Goal: Information Seeking & Learning: Compare options

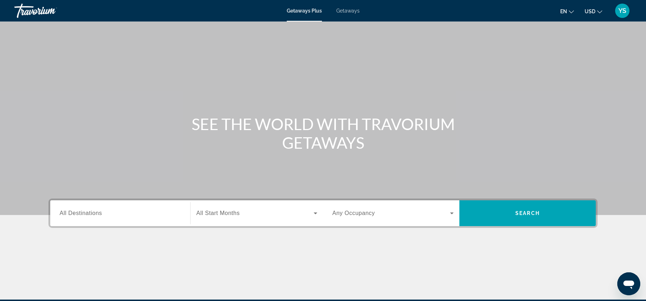
click at [125, 213] on input "Destination All Destinations" at bounding box center [120, 214] width 121 height 9
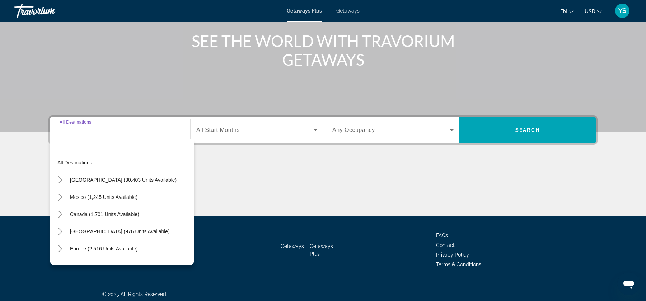
scroll to position [86, 0]
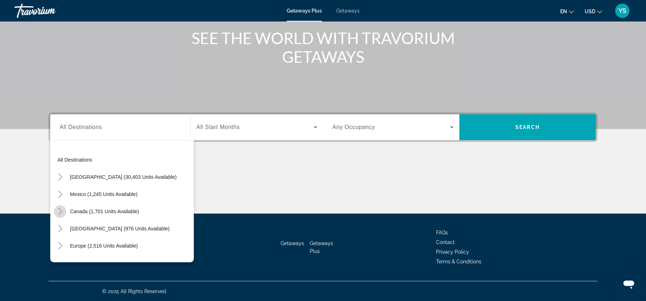
click at [57, 211] on icon "Toggle Canada (1,701 units available)" at bounding box center [60, 211] width 7 height 7
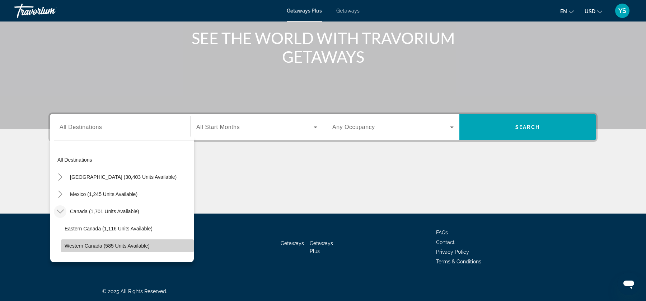
click at [105, 240] on span "Search widget" at bounding box center [127, 246] width 133 height 17
type input "**********"
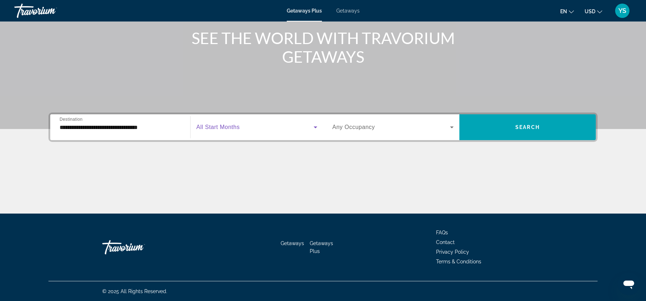
click at [285, 129] on span "Search widget" at bounding box center [254, 127] width 117 height 9
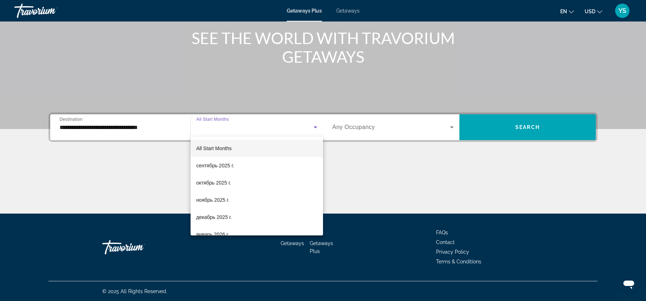
click at [545, 127] on div at bounding box center [323, 150] width 646 height 301
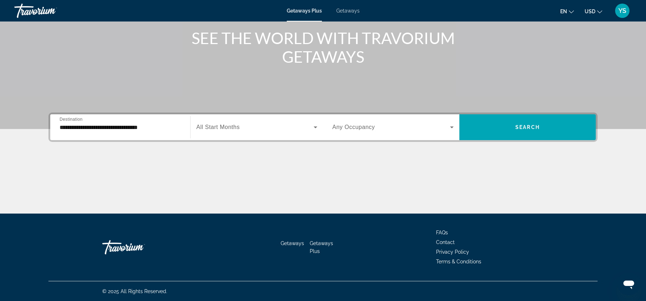
click at [545, 127] on span "Search widget" at bounding box center [527, 127] width 136 height 17
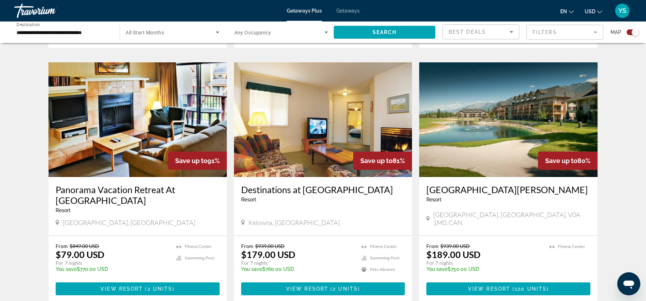
scroll to position [487, 0]
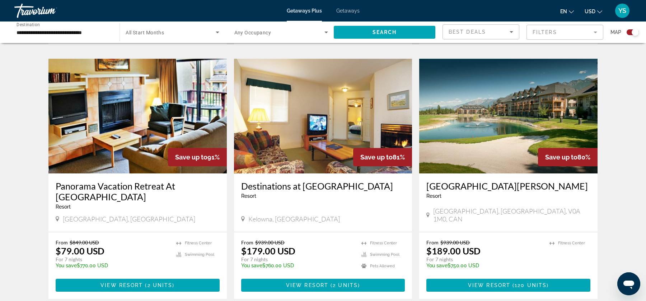
click at [486, 119] on img "Main content" at bounding box center [508, 116] width 178 height 115
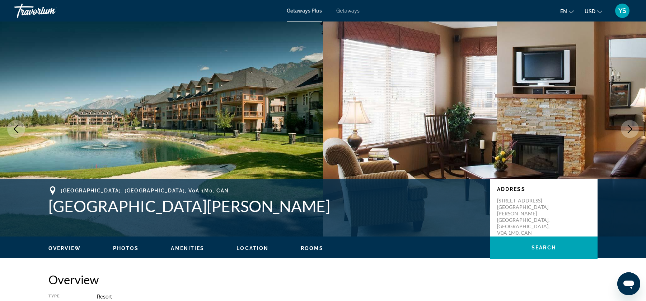
scroll to position [82, 0]
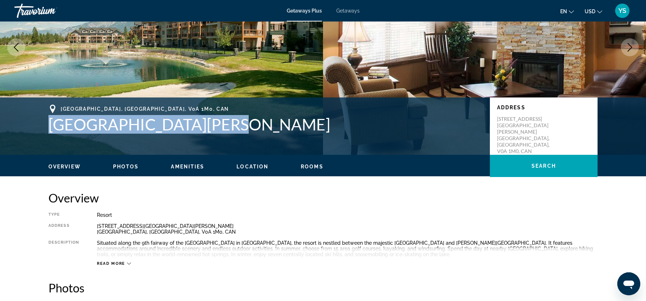
drag, startPoint x: 50, startPoint y: 124, endPoint x: 244, endPoint y: 117, distance: 193.5
click at [244, 117] on h1 "Bighorn Meadows Resort" at bounding box center [265, 124] width 434 height 19
copy h1 "Bighorn Meadows Resort"
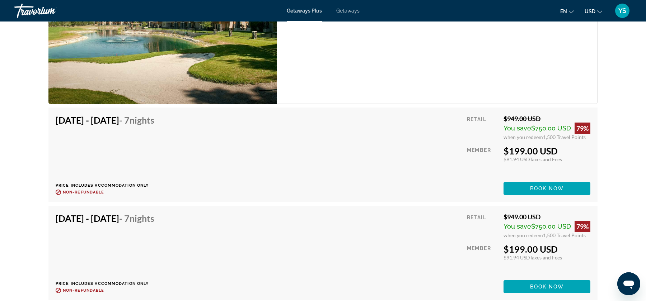
scroll to position [3750, 0]
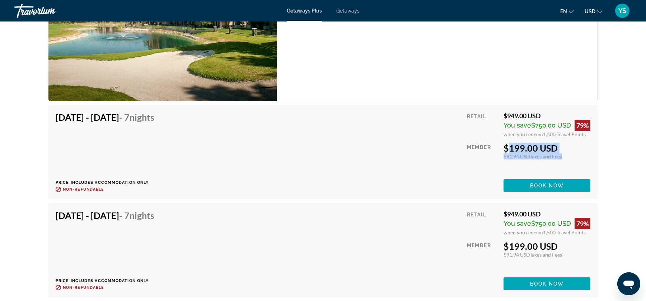
drag, startPoint x: 504, startPoint y: 145, endPoint x: 568, endPoint y: 156, distance: 65.1
click at [568, 156] on div "$199.00 USD $91.94 USD Taxes and Fees You earn 0 Travel Points" at bounding box center [546, 151] width 87 height 17
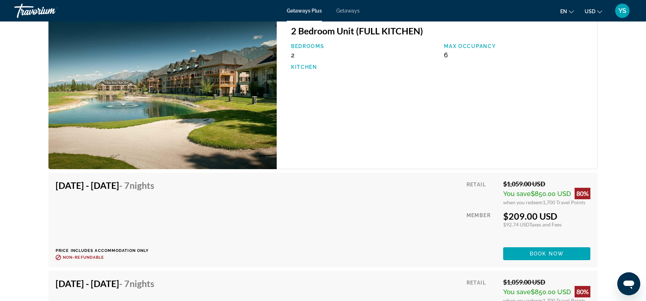
scroll to position [6511, 0]
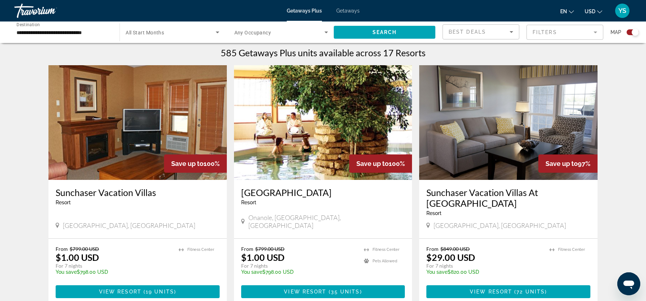
scroll to position [222, 0]
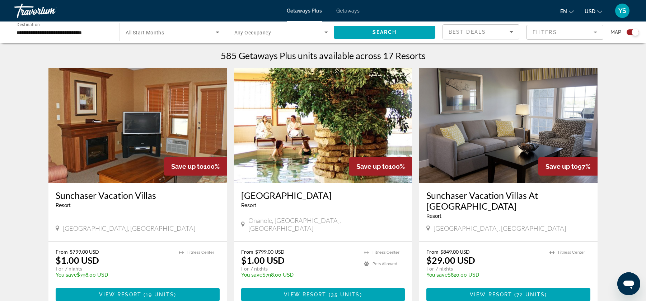
click at [512, 159] on img "Main content" at bounding box center [508, 125] width 178 height 115
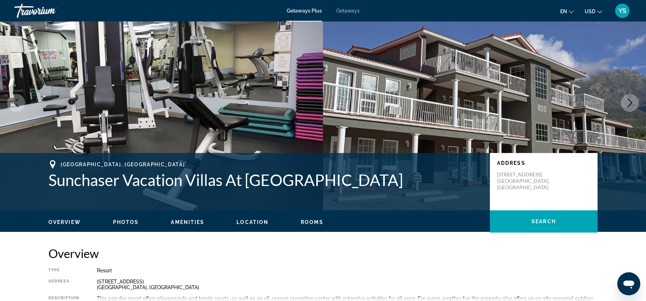
scroll to position [26, 0]
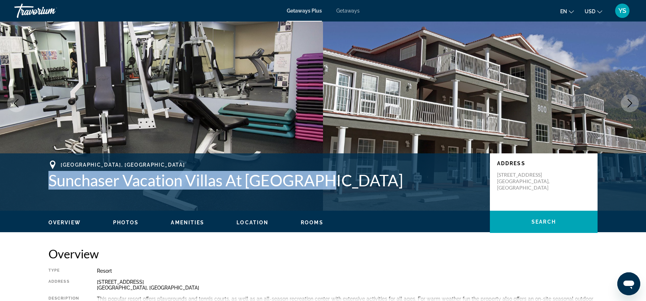
drag, startPoint x: 49, startPoint y: 181, endPoint x: 315, endPoint y: 183, distance: 266.3
click at [315, 183] on h1 "Sunchaser Vacation Villas At Riverside" at bounding box center [265, 180] width 434 height 19
copy h1 "Sunchaser Vacation Villas At Riverside"
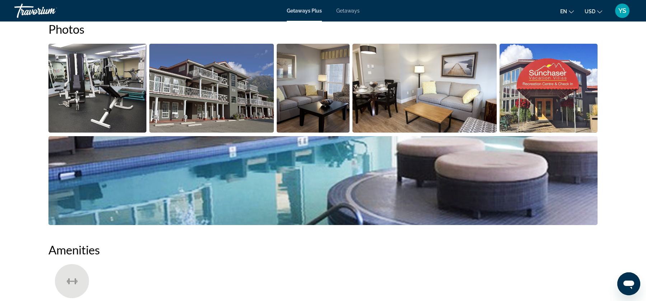
scroll to position [0, 0]
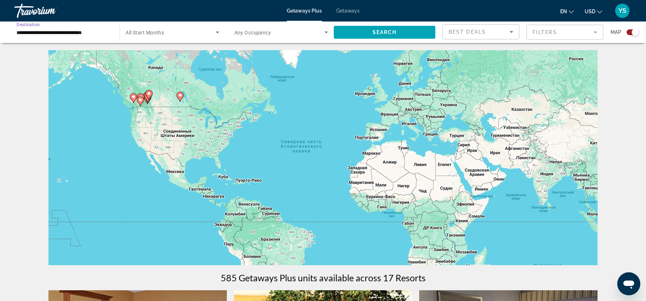
click at [81, 34] on input "**********" at bounding box center [64, 32] width 94 height 9
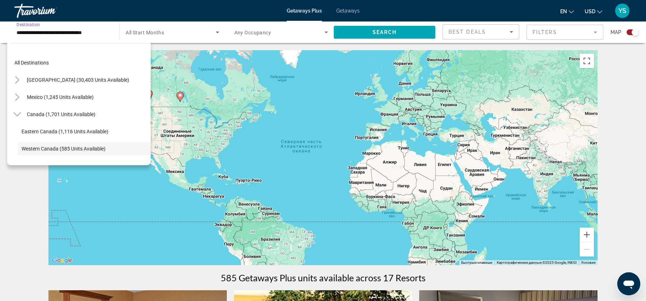
scroll to position [42, 0]
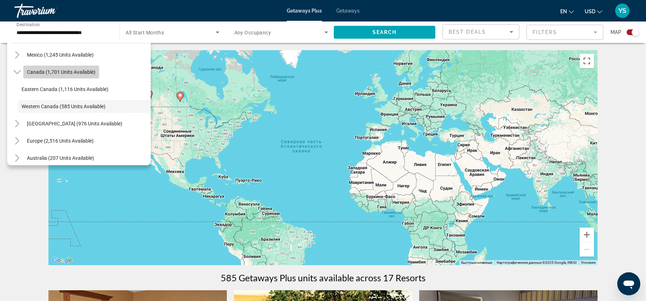
click at [26, 69] on span "Search widget" at bounding box center [61, 72] width 76 height 17
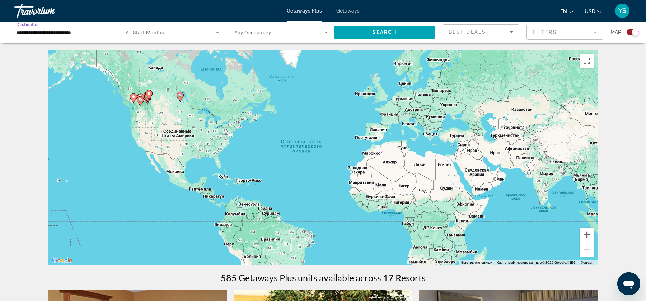
click at [22, 31] on input "**********" at bounding box center [64, 32] width 94 height 9
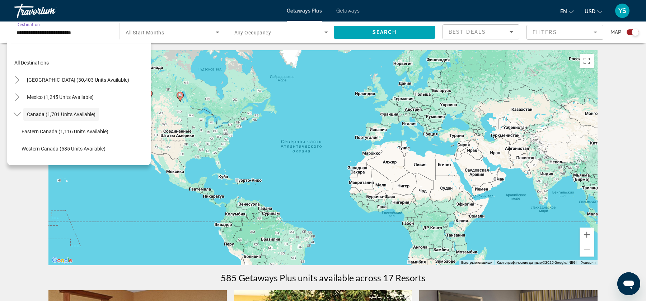
scroll to position [8, 0]
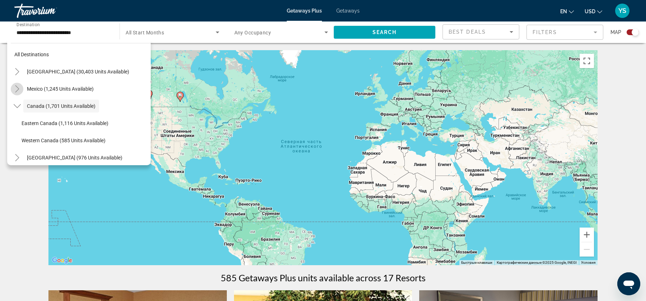
click at [16, 83] on mat-icon "Toggle Mexico (1,245 units available)" at bounding box center [17, 89] width 13 height 13
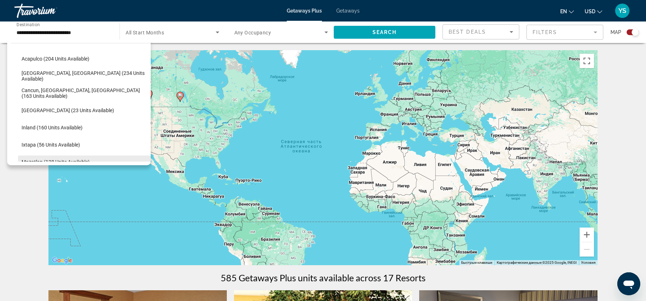
scroll to position [55, 0]
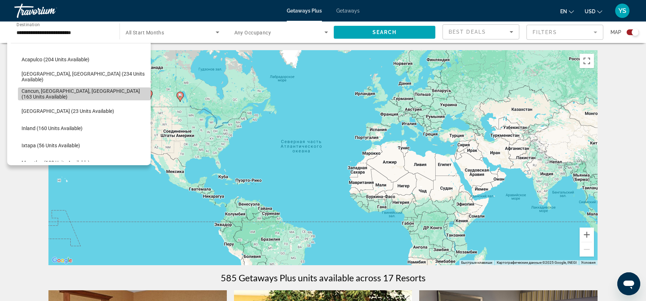
click at [48, 88] on span "Search widget" at bounding box center [84, 93] width 133 height 17
type input "**********"
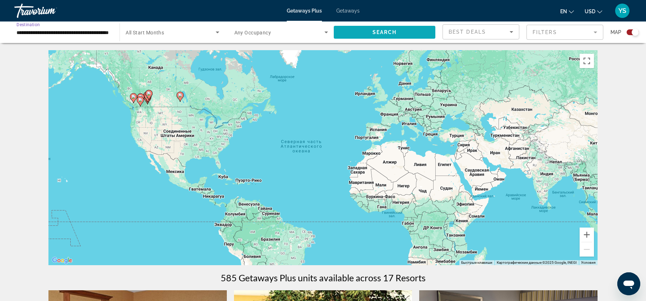
click at [390, 32] on span "Search" at bounding box center [384, 32] width 24 height 6
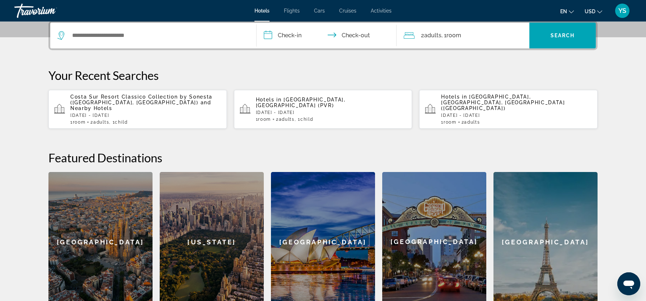
click at [186, 42] on div "Search widget" at bounding box center [153, 36] width 192 height 26
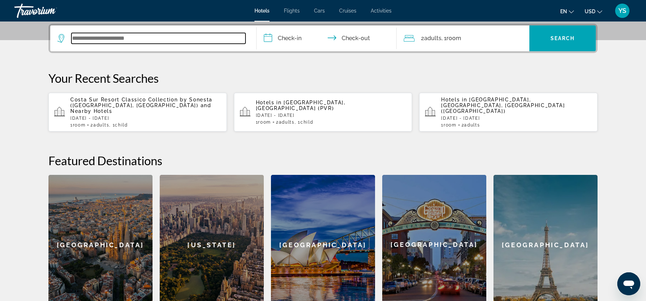
click at [186, 42] on input "Search widget" at bounding box center [158, 38] width 174 height 11
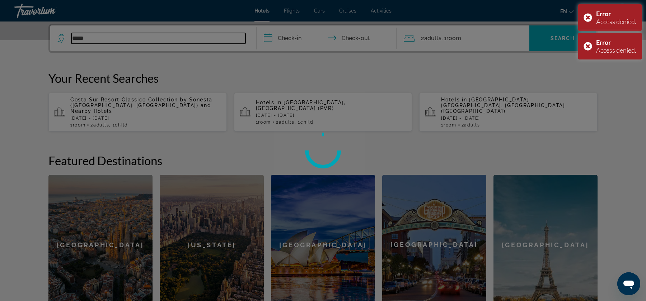
type input "******"
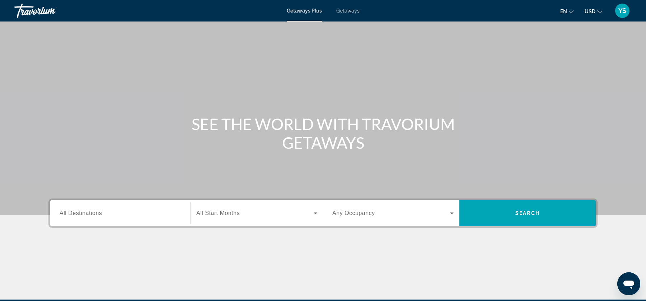
click at [92, 220] on div "Search widget" at bounding box center [120, 213] width 121 height 20
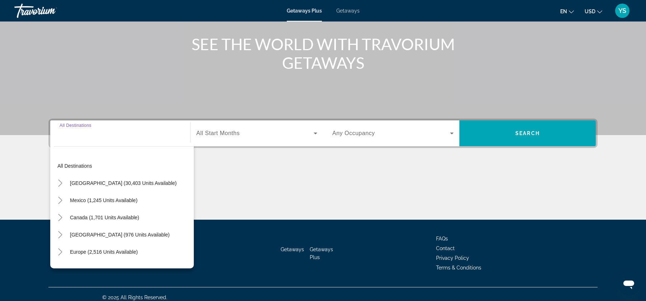
scroll to position [86, 0]
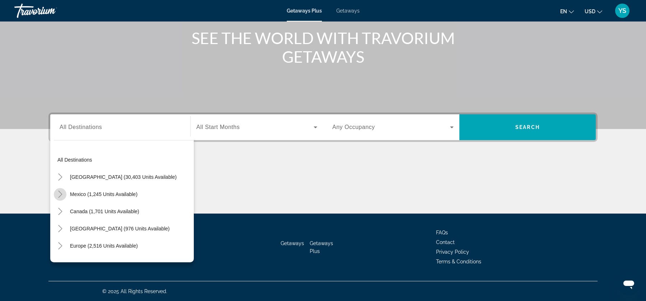
click at [57, 193] on icon "Toggle Mexico (1,245 units available)" at bounding box center [60, 194] width 7 height 7
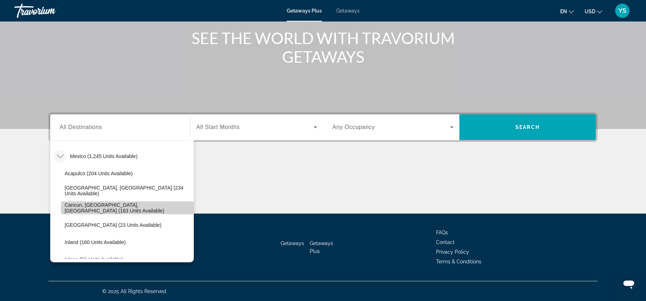
click at [79, 205] on span "Cancun, Cozumel, Riviera Maya (163 units available)" at bounding box center [128, 207] width 126 height 11
type input "**********"
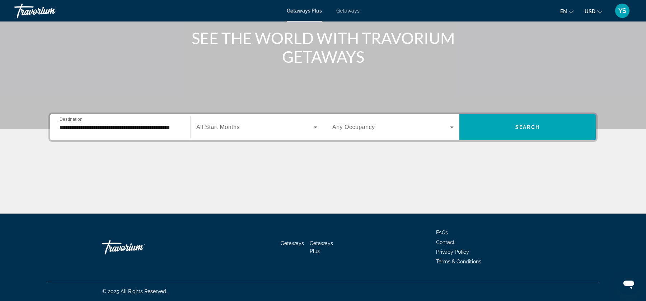
click at [308, 133] on div "Search widget" at bounding box center [256, 127] width 121 height 20
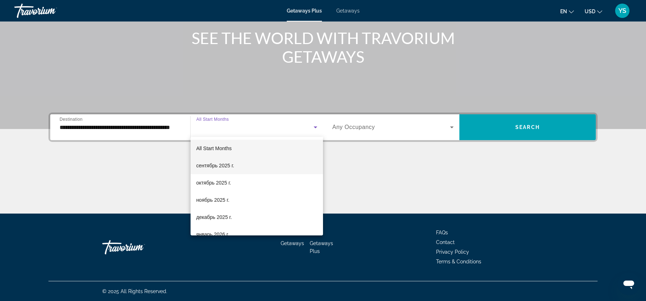
click at [270, 169] on mat-option "сентябрь 2025 г." at bounding box center [257, 165] width 132 height 17
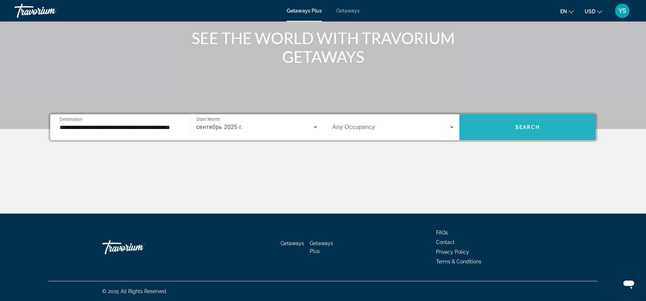
click at [494, 131] on span "Search widget" at bounding box center [527, 127] width 136 height 17
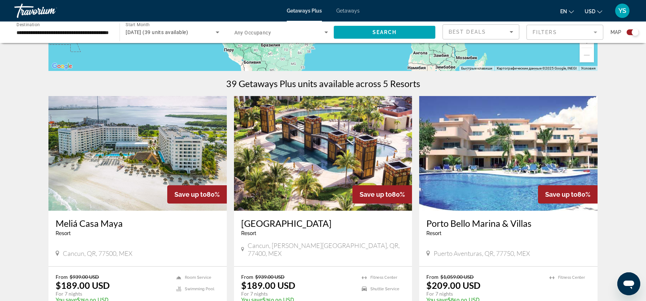
scroll to position [193, 0]
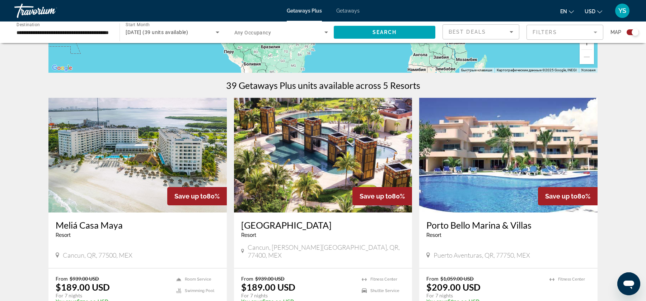
click at [314, 153] on img "Main content" at bounding box center [323, 155] width 178 height 115
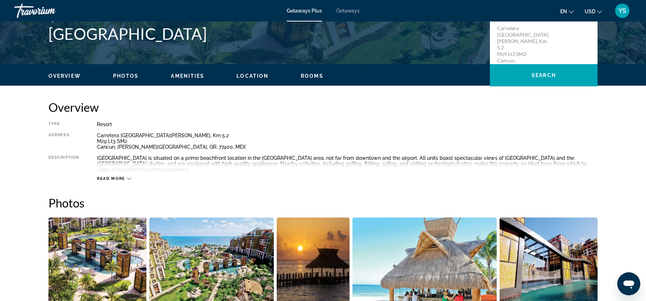
scroll to position [38, 0]
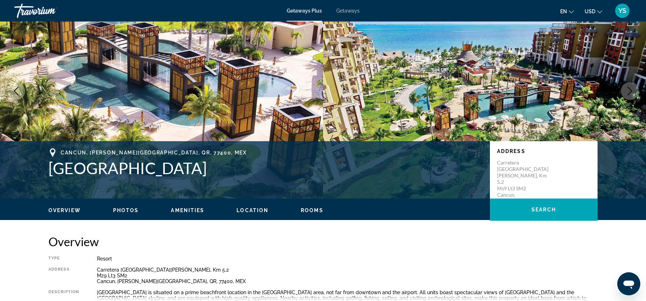
click at [139, 208] on ul "Overview Photos Amenities Location Rooms Search" at bounding box center [322, 210] width 549 height 8
click at [131, 211] on span "Photos" at bounding box center [126, 211] width 26 height 6
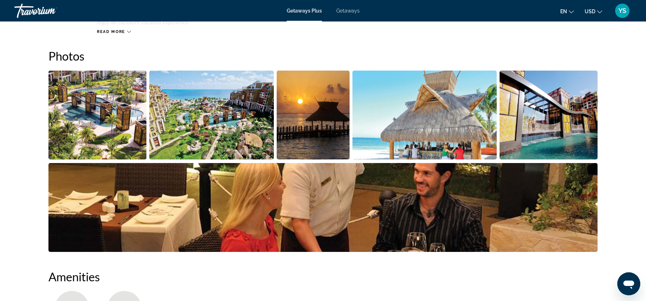
scroll to position [325, 0]
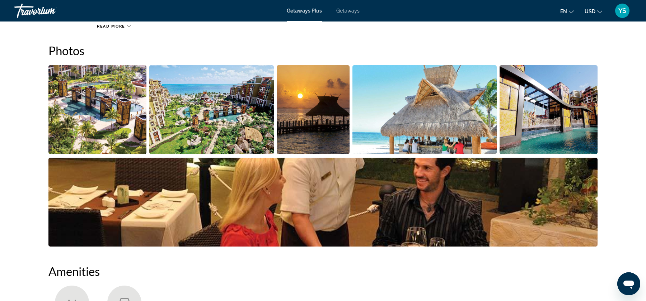
click at [103, 133] on img "Open full-screen image slider" at bounding box center [97, 109] width 98 height 89
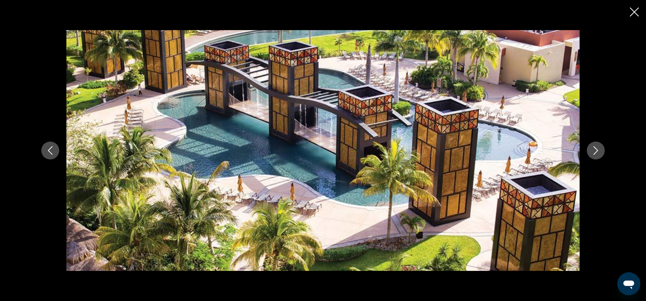
click at [597, 146] on button "Next image" at bounding box center [596, 151] width 18 height 18
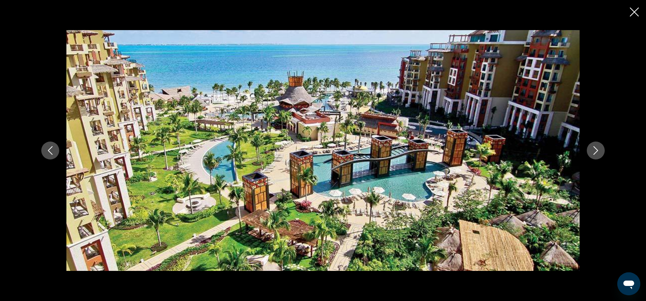
click at [597, 149] on icon "Next image" at bounding box center [595, 150] width 9 height 9
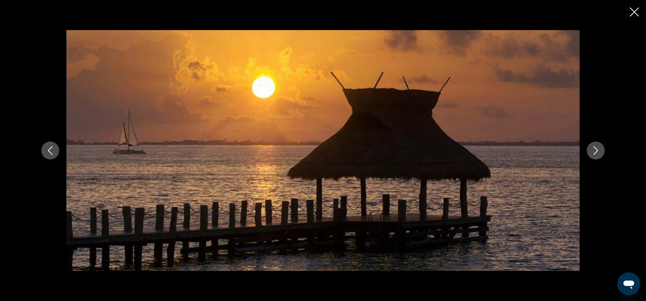
click at [597, 149] on icon "Next image" at bounding box center [595, 150] width 9 height 9
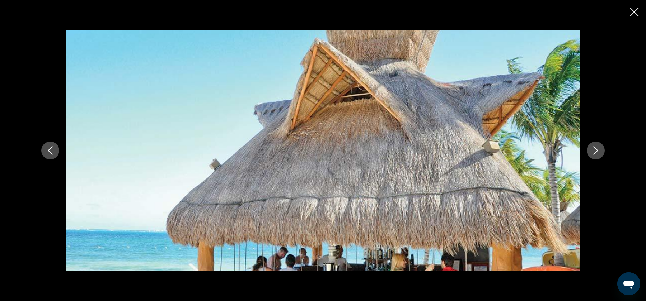
click at [597, 149] on icon "Next image" at bounding box center [595, 150] width 9 height 9
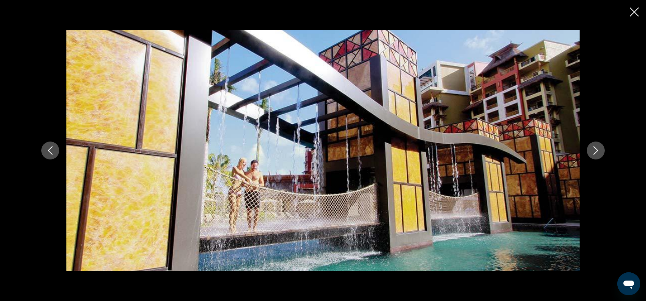
click at [597, 149] on icon "Next image" at bounding box center [595, 150] width 9 height 9
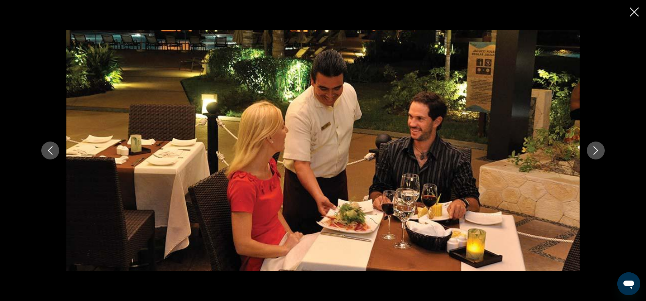
click at [597, 149] on icon "Next image" at bounding box center [595, 150] width 9 height 9
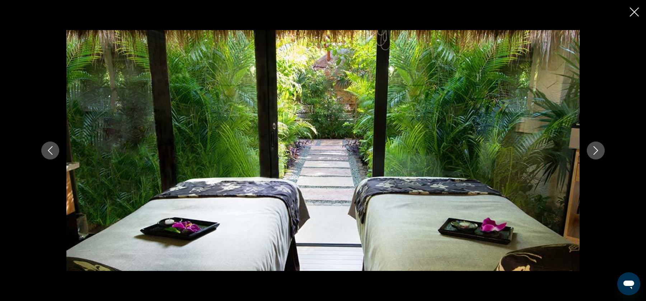
click at [597, 149] on icon "Next image" at bounding box center [595, 150] width 9 height 9
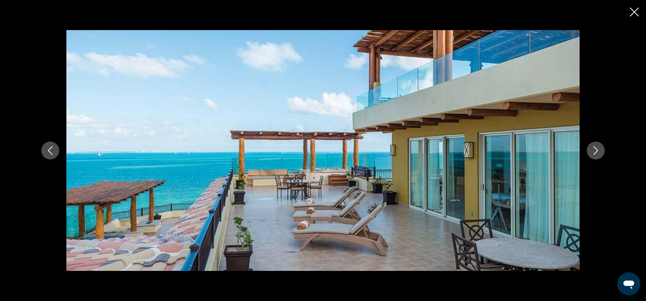
click at [631, 16] on icon "Close slideshow" at bounding box center [634, 12] width 9 height 9
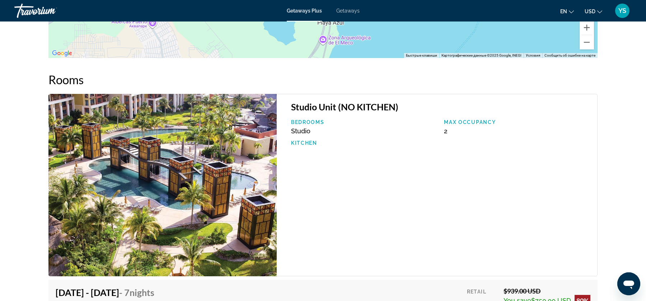
scroll to position [667, 0]
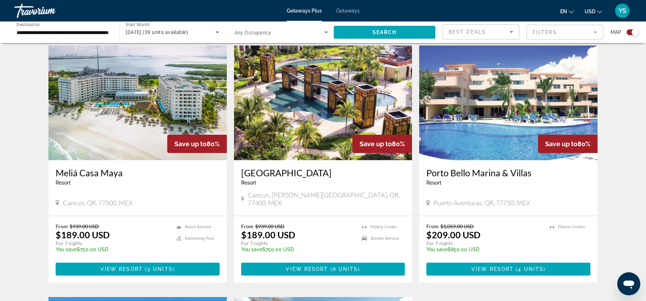
scroll to position [244, 0]
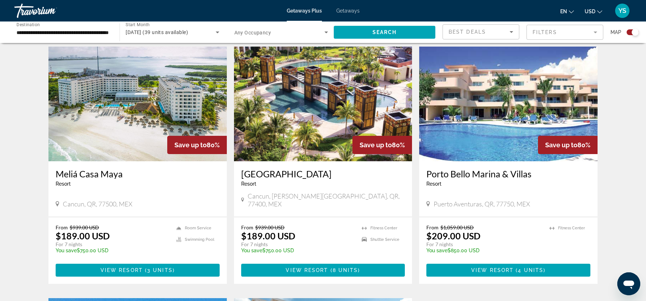
click at [131, 101] on img "Main content" at bounding box center [137, 104] width 178 height 115
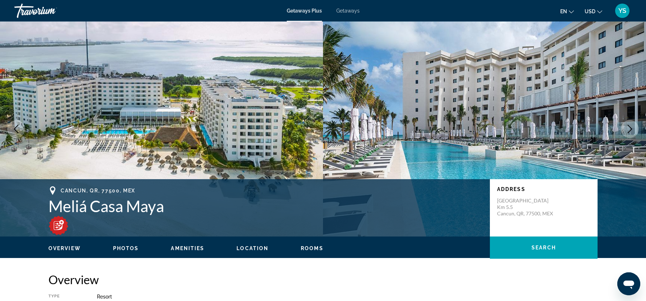
click at [132, 252] on button "Photos" at bounding box center [126, 248] width 26 height 6
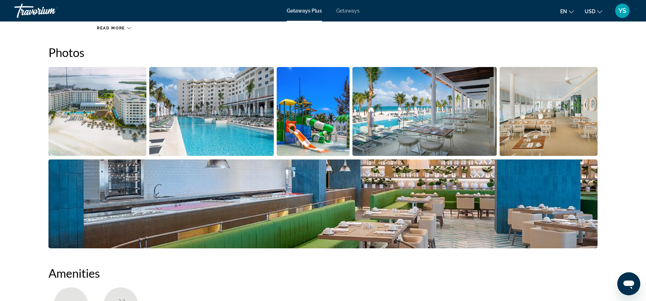
scroll to position [320, 0]
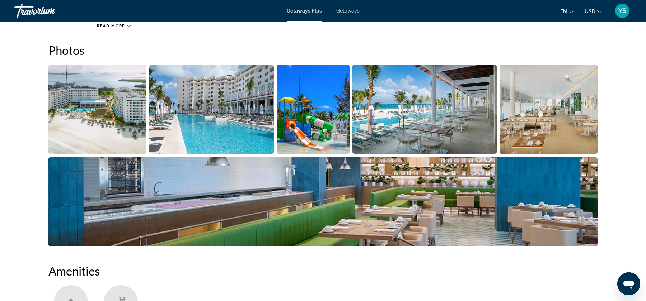
click at [123, 92] on img "Open full-screen image slider" at bounding box center [97, 109] width 98 height 89
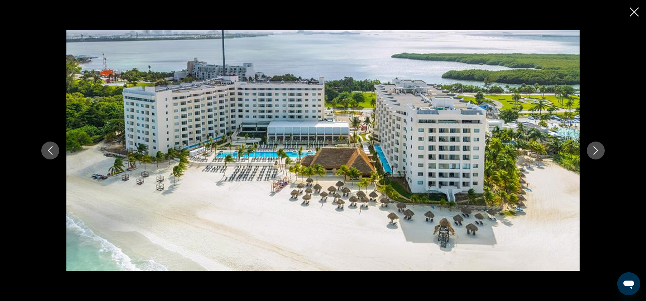
click at [599, 148] on icon "Next image" at bounding box center [595, 150] width 9 height 9
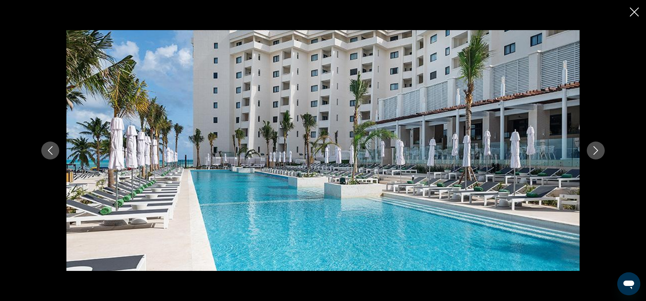
click at [599, 148] on icon "Next image" at bounding box center [595, 150] width 9 height 9
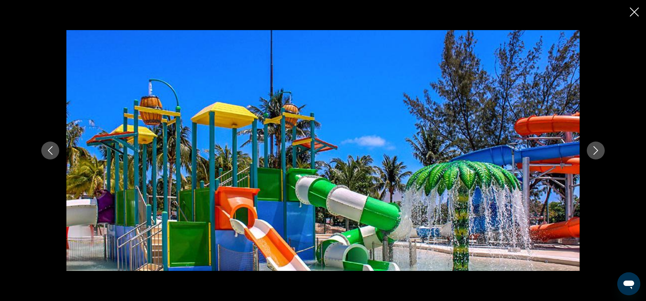
click at [599, 149] on icon "Next image" at bounding box center [595, 150] width 9 height 9
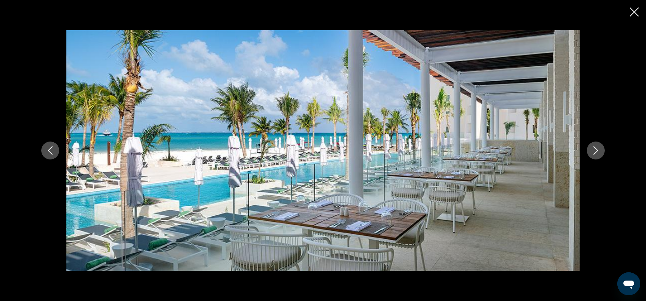
click at [599, 149] on icon "Next image" at bounding box center [595, 150] width 9 height 9
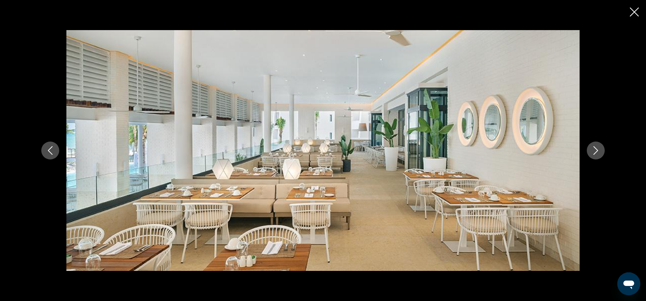
click at [599, 149] on icon "Next image" at bounding box center [595, 150] width 9 height 9
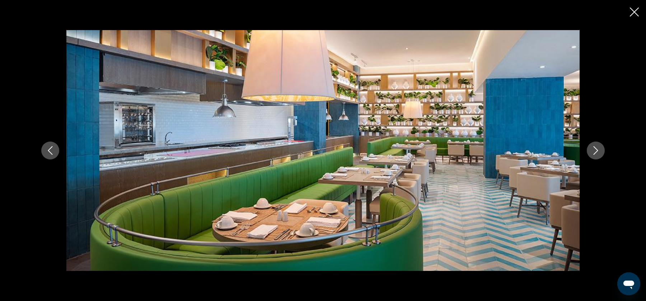
click at [599, 149] on icon "Next image" at bounding box center [595, 150] width 9 height 9
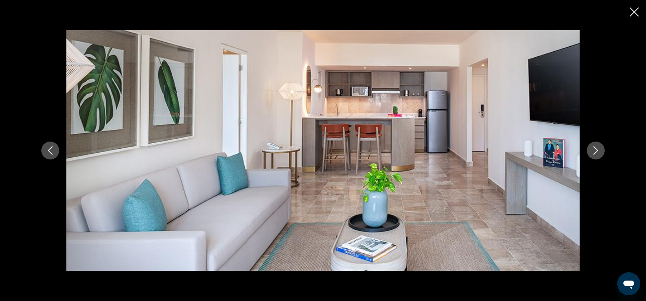
click at [599, 149] on icon "Next image" at bounding box center [595, 150] width 9 height 9
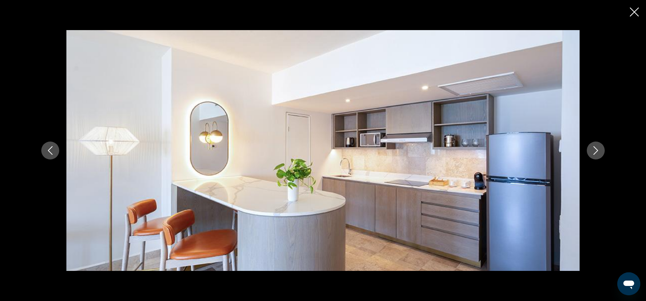
click at [599, 149] on icon "Next image" at bounding box center [595, 150] width 9 height 9
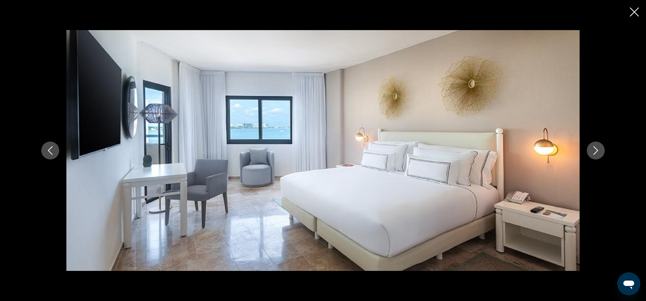
click at [47, 146] on icon "Previous image" at bounding box center [50, 150] width 9 height 9
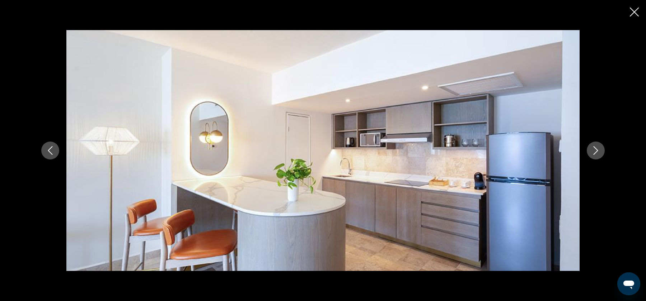
click at [592, 150] on icon "Next image" at bounding box center [595, 150] width 9 height 9
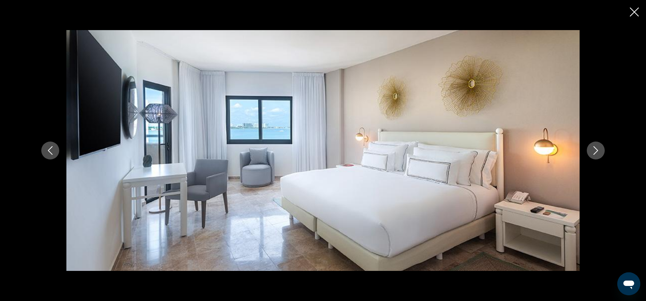
click at [592, 150] on icon "Next image" at bounding box center [595, 150] width 9 height 9
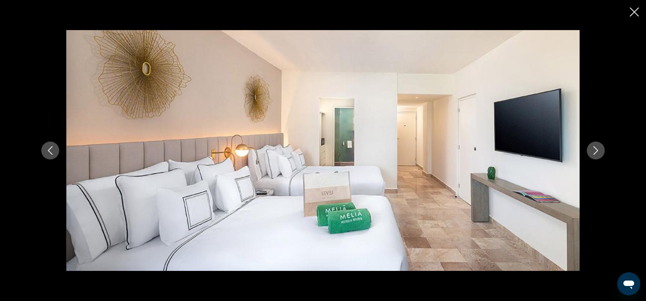
click at [592, 150] on icon "Next image" at bounding box center [595, 150] width 9 height 9
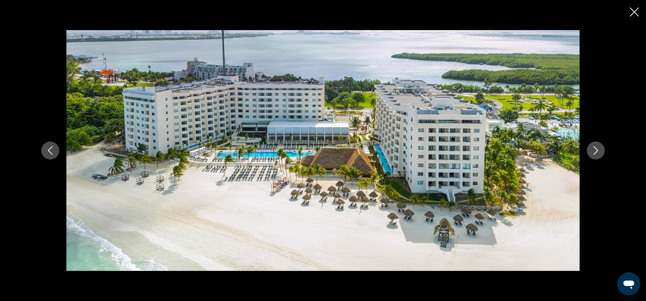
click at [637, 12] on icon "Close slideshow" at bounding box center [634, 12] width 9 height 9
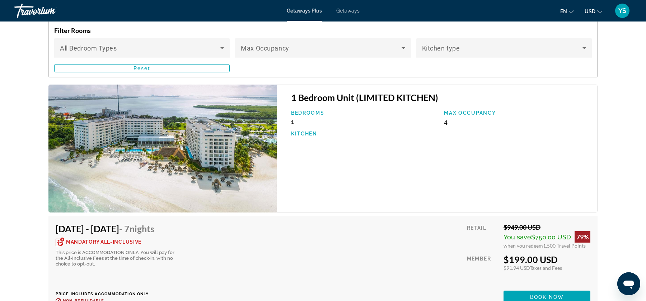
scroll to position [1077, 0]
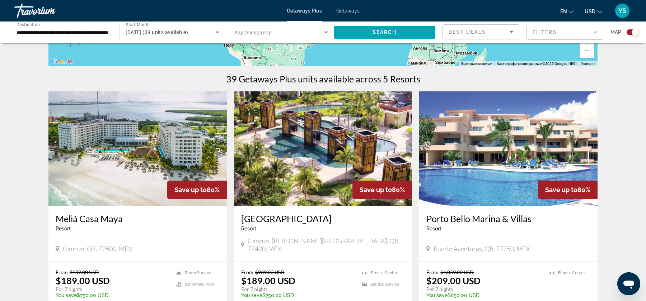
scroll to position [204, 0]
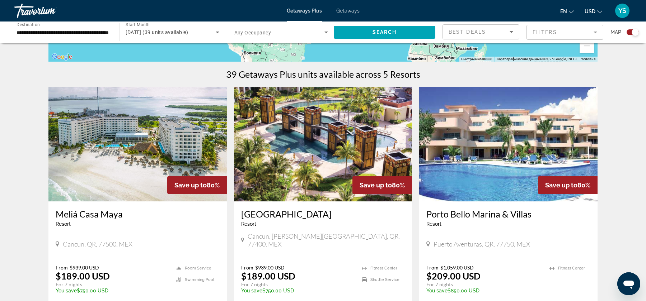
click at [476, 143] on img "Main content" at bounding box center [508, 144] width 178 height 115
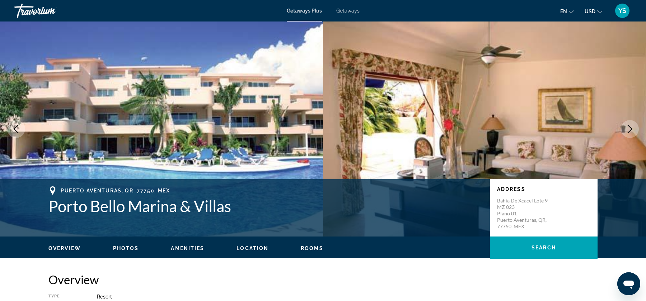
click at [124, 253] on div "Overview Photos Amenities Location Rooms Search" at bounding box center [323, 248] width 578 height 22
click at [122, 246] on span "Photos" at bounding box center [126, 249] width 26 height 6
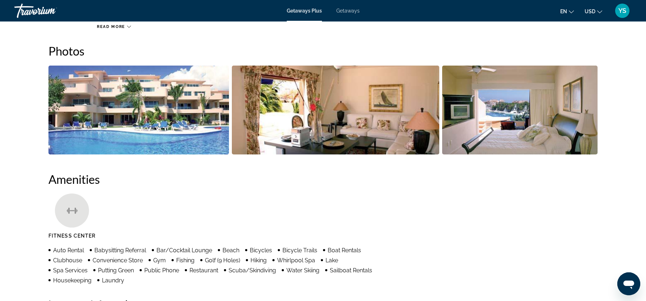
scroll to position [325, 0]
click at [147, 122] on img "Open full-screen image slider" at bounding box center [138, 109] width 181 height 89
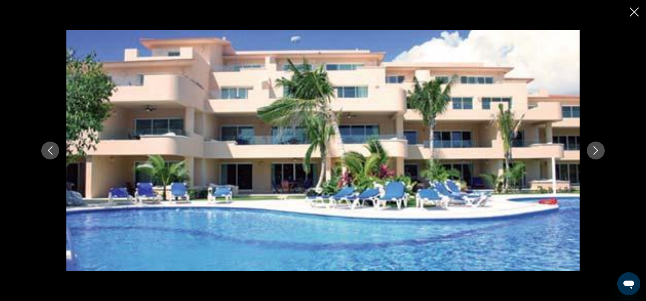
click at [595, 147] on icon "Next image" at bounding box center [596, 150] width 5 height 9
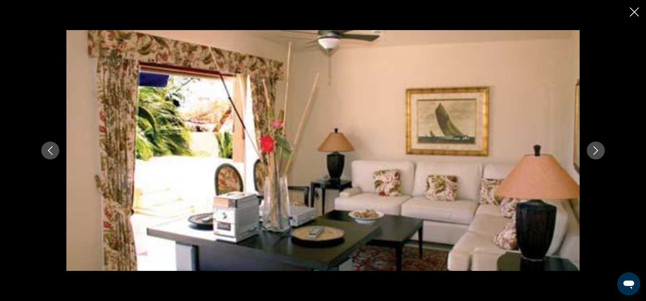
click at [595, 147] on icon "Next image" at bounding box center [596, 150] width 5 height 9
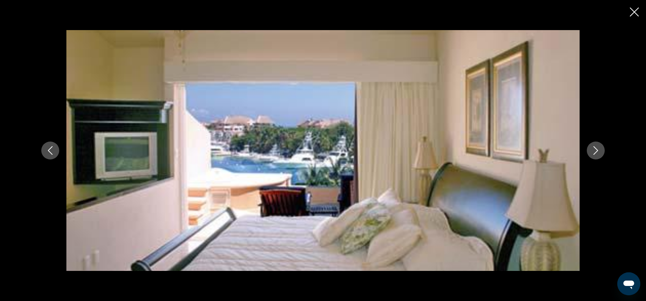
click at [635, 14] on icon "Close slideshow" at bounding box center [634, 12] width 9 height 9
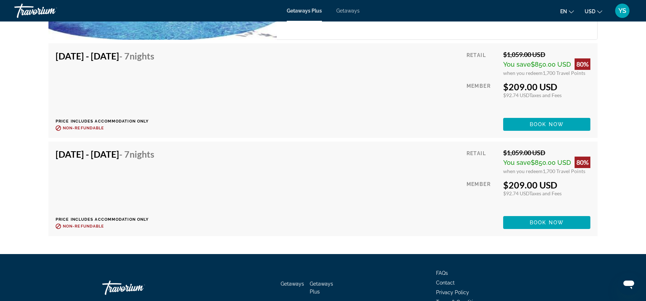
scroll to position [1215, 0]
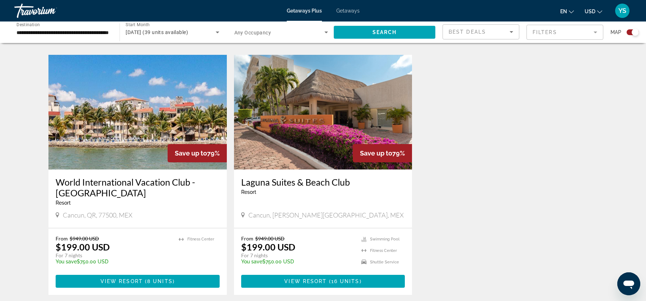
scroll to position [488, 0]
click at [175, 121] on img "Main content" at bounding box center [137, 112] width 178 height 115
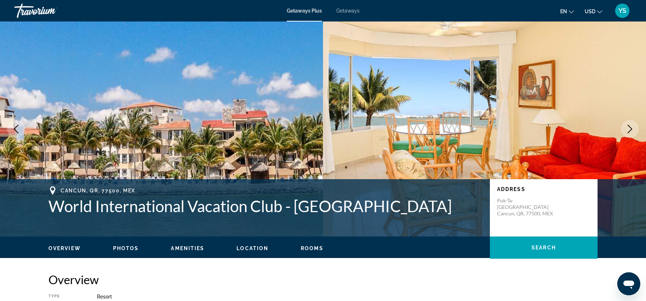
click at [121, 247] on span "Photos" at bounding box center [126, 249] width 26 height 6
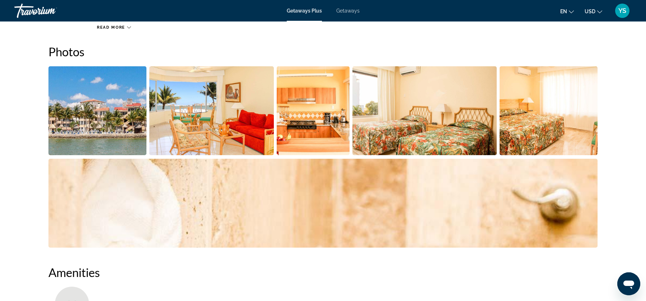
scroll to position [320, 0]
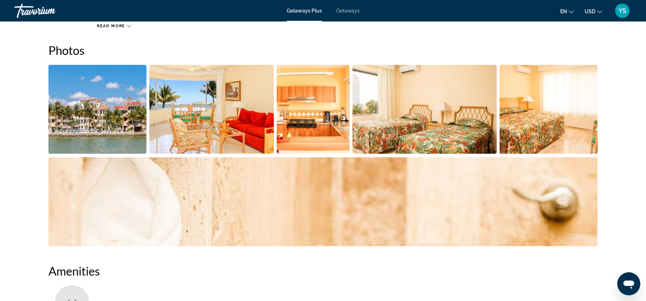
click at [119, 144] on img "Open full-screen image slider" at bounding box center [97, 109] width 98 height 89
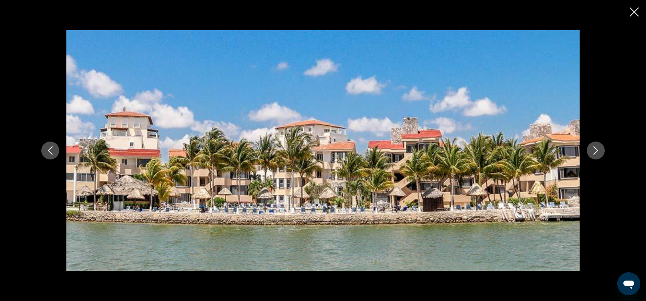
click at [599, 154] on icon "Next image" at bounding box center [595, 150] width 9 height 9
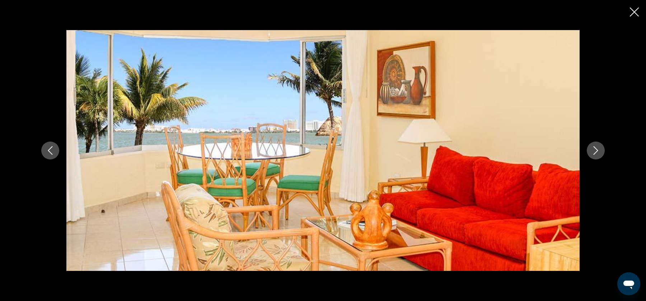
click at [599, 154] on icon "Next image" at bounding box center [595, 150] width 9 height 9
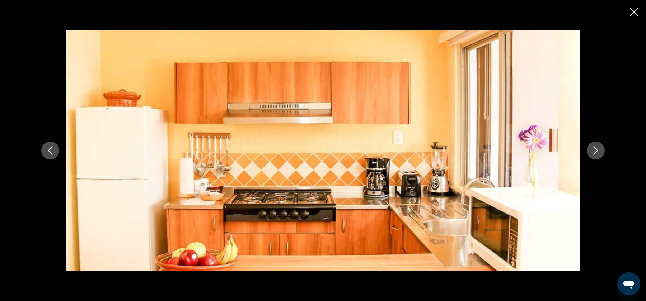
click at [599, 154] on icon "Next image" at bounding box center [595, 150] width 9 height 9
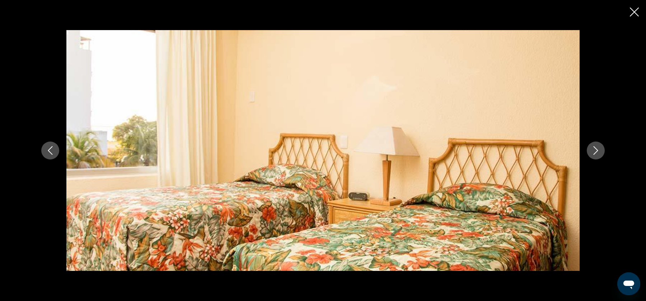
click at [599, 154] on icon "Next image" at bounding box center [595, 150] width 9 height 9
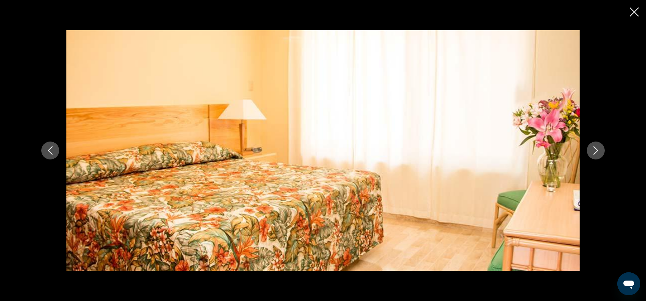
click at [599, 154] on icon "Next image" at bounding box center [595, 150] width 9 height 9
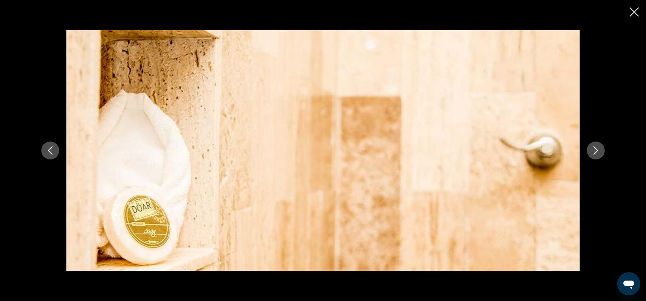
click at [599, 154] on icon "Next image" at bounding box center [595, 150] width 9 height 9
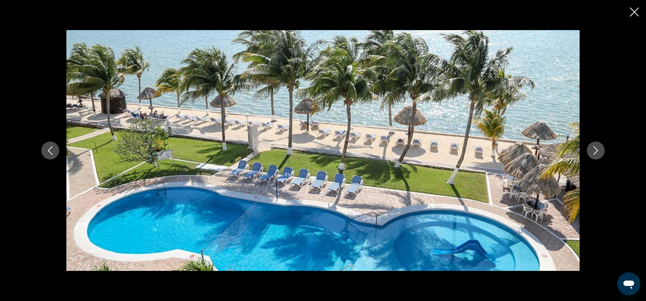
click at [599, 154] on icon "Next image" at bounding box center [595, 150] width 9 height 9
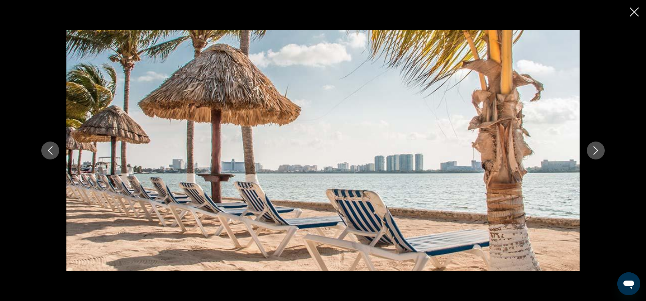
click at [599, 154] on icon "Next image" at bounding box center [595, 150] width 9 height 9
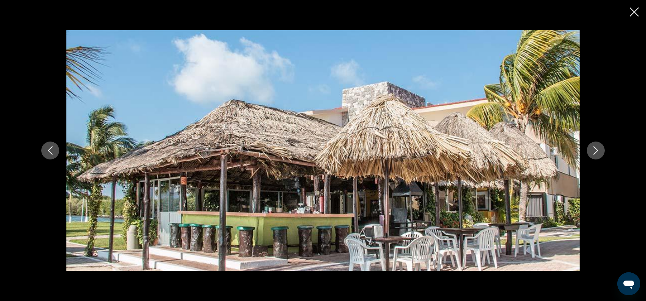
click at [599, 154] on icon "Next image" at bounding box center [595, 150] width 9 height 9
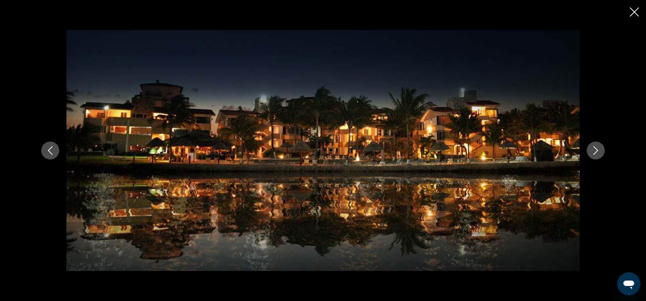
click at [599, 154] on icon "Next image" at bounding box center [595, 150] width 9 height 9
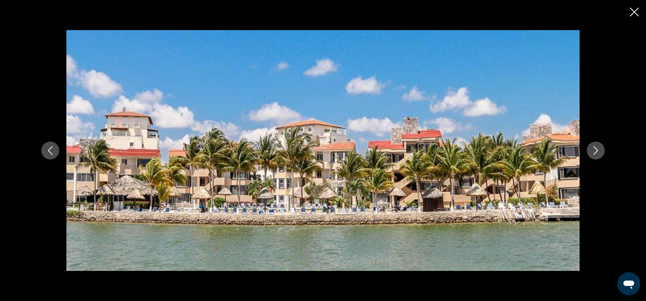
click at [599, 154] on icon "Next image" at bounding box center [595, 150] width 9 height 9
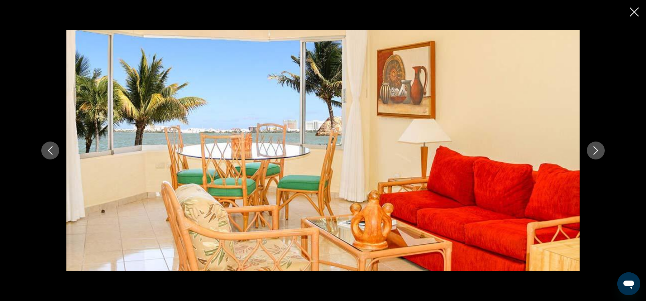
click at [599, 154] on icon "Next image" at bounding box center [595, 150] width 9 height 9
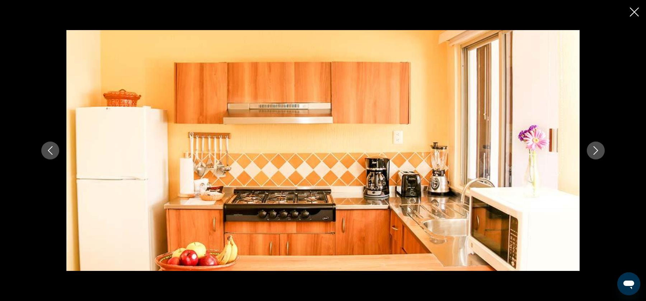
click at [637, 18] on button "Close slideshow" at bounding box center [634, 12] width 9 height 11
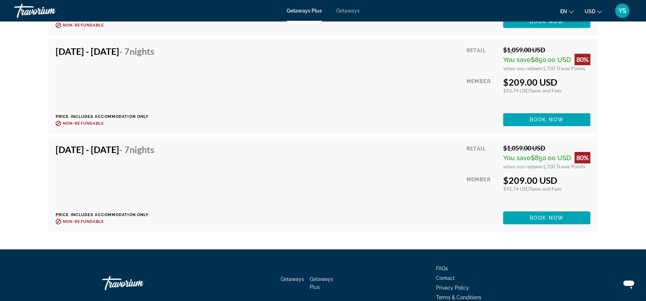
scroll to position [1678, 0]
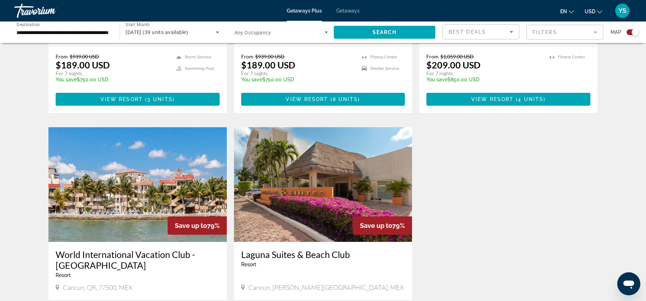
scroll to position [416, 0]
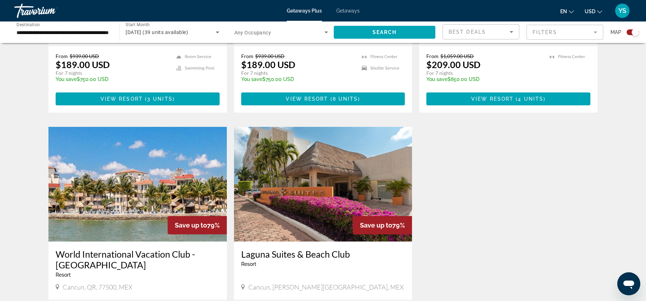
click at [361, 185] on img "Main content" at bounding box center [323, 184] width 178 height 115
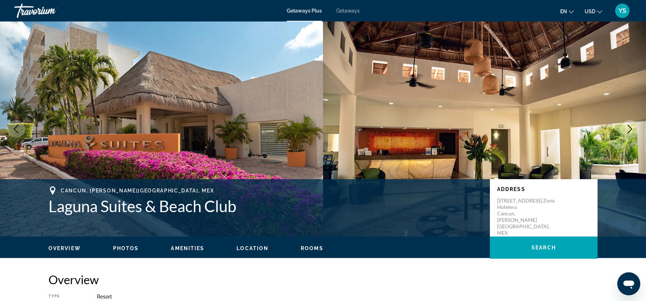
click at [122, 251] on span "Photos" at bounding box center [126, 249] width 26 height 6
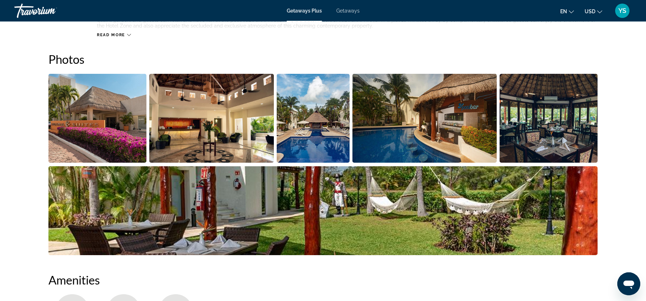
scroll to position [320, 0]
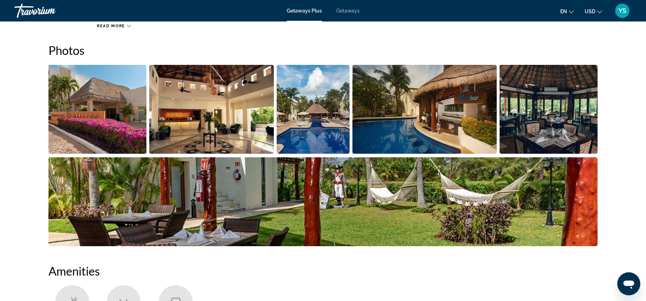
click at [115, 138] on img "Open full-screen image slider" at bounding box center [97, 109] width 98 height 89
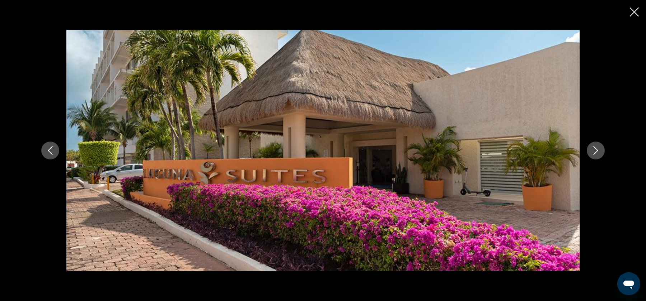
click at [601, 153] on button "Next image" at bounding box center [596, 151] width 18 height 18
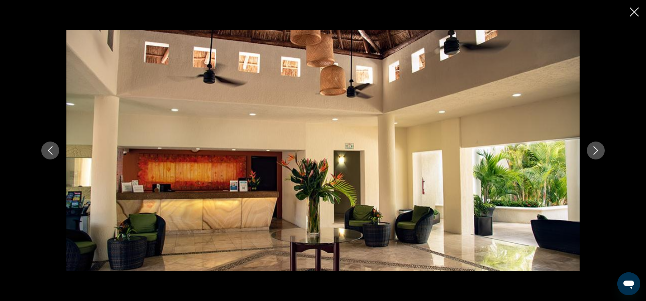
click at [601, 153] on button "Next image" at bounding box center [596, 151] width 18 height 18
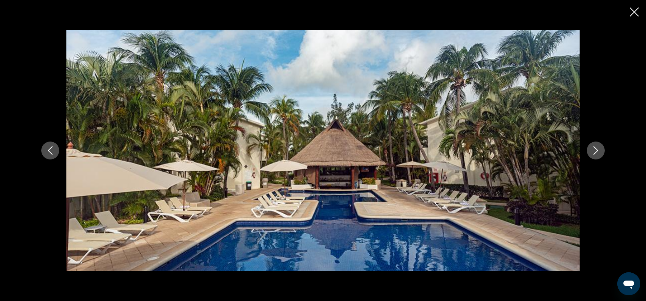
click at [601, 153] on button "Next image" at bounding box center [596, 151] width 18 height 18
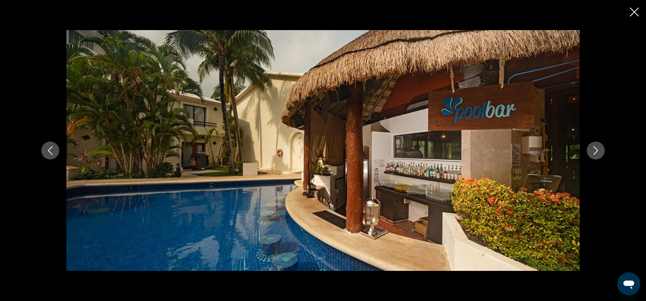
click at [601, 153] on button "Next image" at bounding box center [596, 151] width 18 height 18
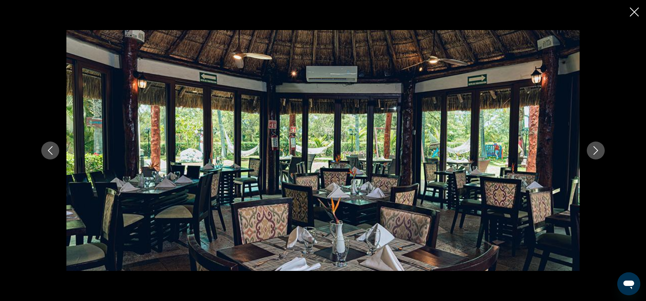
click at [601, 153] on button "Next image" at bounding box center [596, 151] width 18 height 18
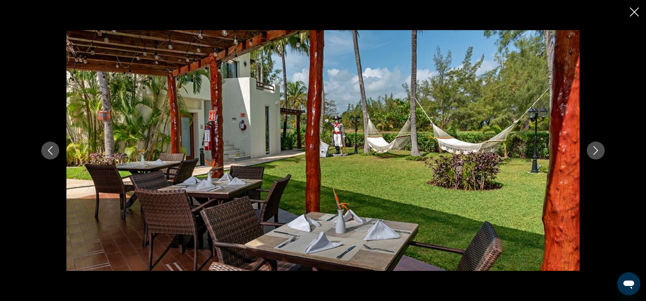
click at [601, 153] on button "Next image" at bounding box center [596, 151] width 18 height 18
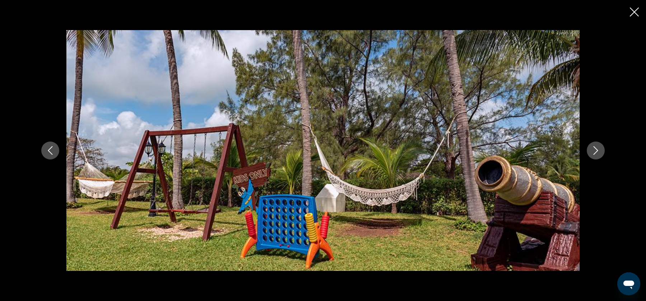
click at [601, 153] on button "Next image" at bounding box center [596, 151] width 18 height 18
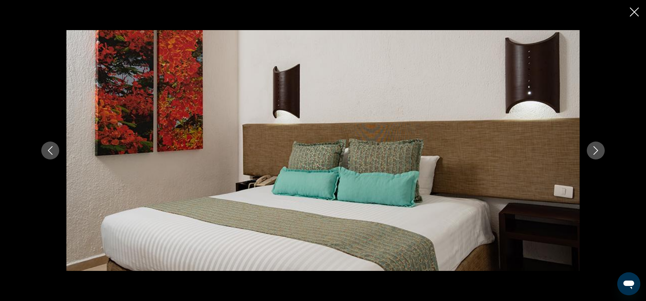
click at [601, 153] on button "Next image" at bounding box center [596, 151] width 18 height 18
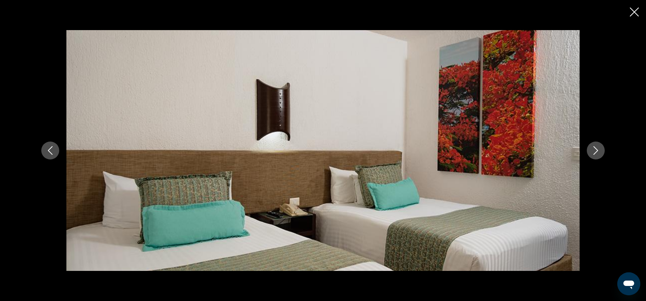
click at [601, 153] on button "Next image" at bounding box center [596, 151] width 18 height 18
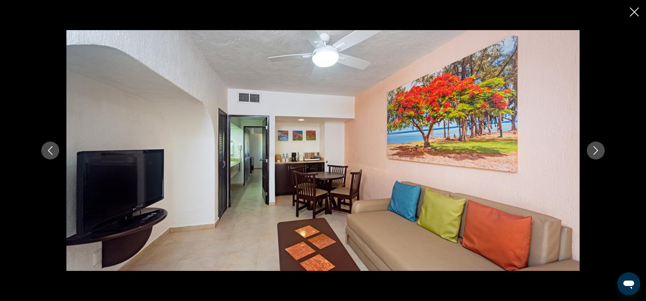
click at [601, 153] on button "Next image" at bounding box center [596, 151] width 18 height 18
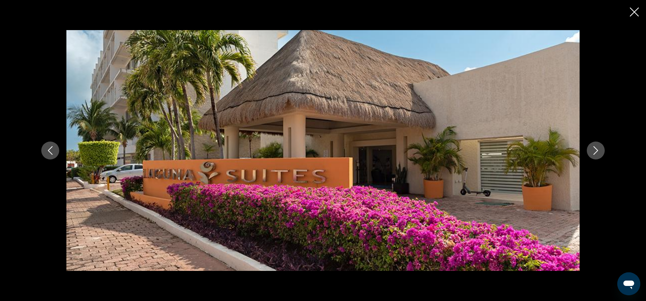
click at [601, 153] on button "Next image" at bounding box center [596, 151] width 18 height 18
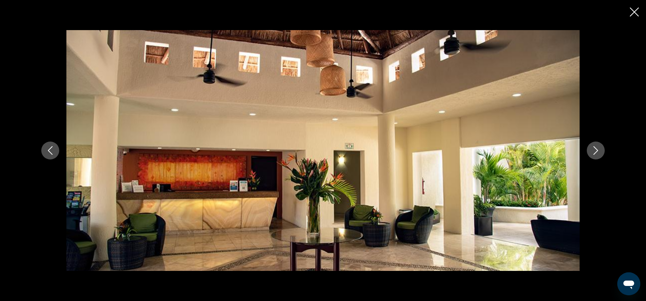
click at [633, 14] on icon "Close slideshow" at bounding box center [634, 12] width 9 height 9
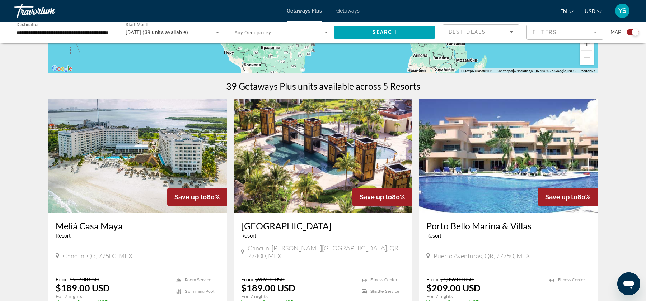
scroll to position [286, 0]
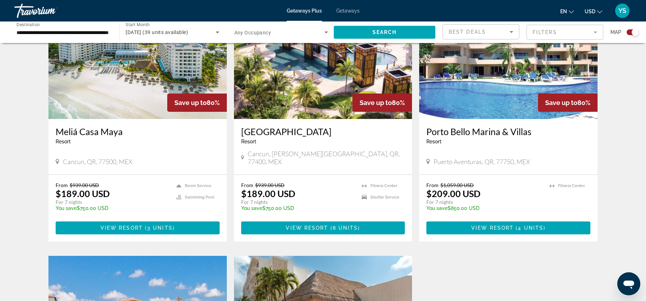
click at [286, 62] on img "Main content" at bounding box center [323, 61] width 178 height 115
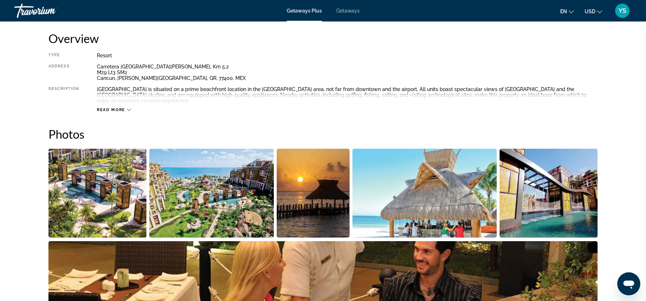
scroll to position [239, 0]
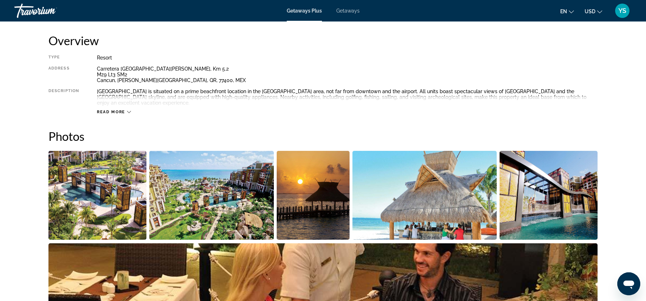
click at [131, 111] on icon "Main content" at bounding box center [129, 112] width 4 height 4
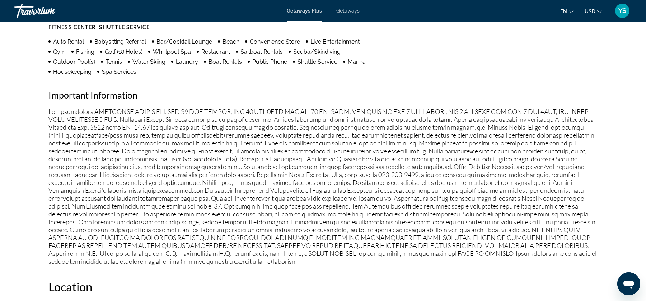
scroll to position [630, 0]
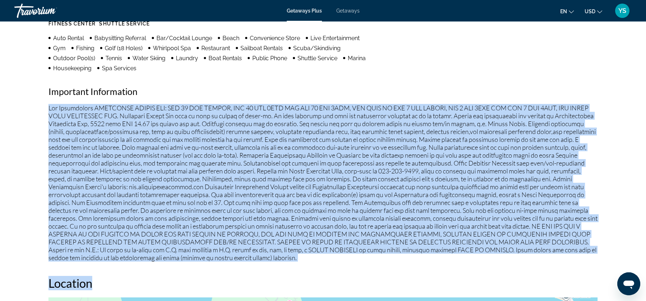
drag, startPoint x: 48, startPoint y: 107, endPoint x: 320, endPoint y: 288, distance: 326.4
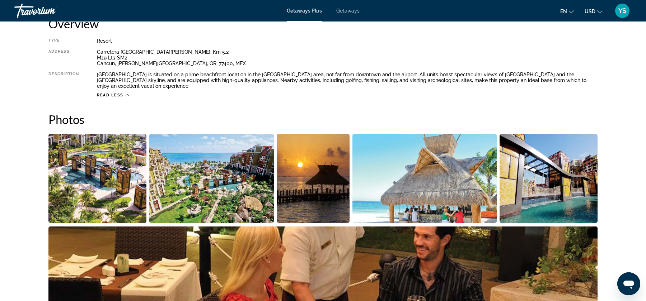
scroll to position [234, 0]
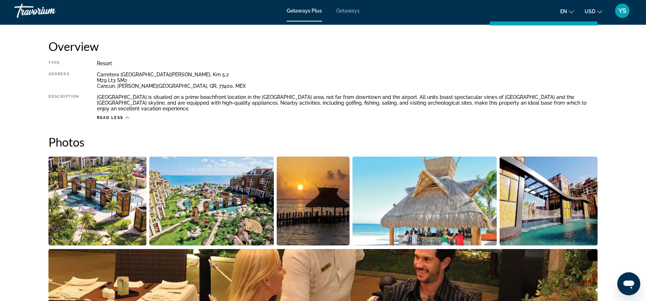
click at [356, 13] on span "Getaways" at bounding box center [347, 11] width 23 height 6
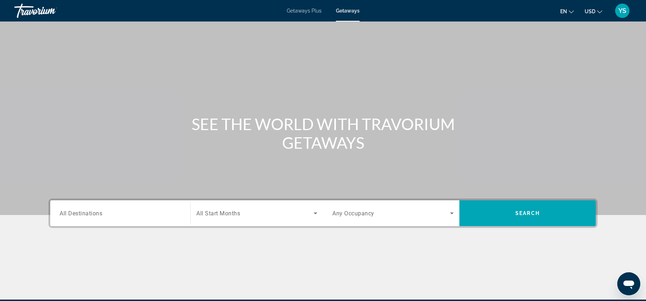
click at [311, 10] on span "Getaways Plus" at bounding box center [304, 11] width 35 height 6
click at [342, 11] on span "Getaways" at bounding box center [347, 11] width 23 height 6
click at [314, 10] on span "Getaways Plus" at bounding box center [304, 11] width 35 height 6
click at [345, 15] on div "Getaways Plus Getaways en English Español Français Italiano Português русский U…" at bounding box center [323, 10] width 646 height 19
click at [342, 17] on div "Getaways Plus Getaways en English Español Français Italiano Português русский U…" at bounding box center [323, 10] width 646 height 19
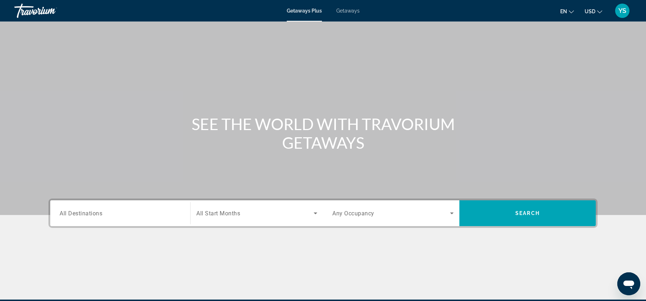
click at [348, 14] on div "Getaways Plus Getaways en English Español Français Italiano Português русский U…" at bounding box center [323, 10] width 646 height 19
click at [350, 13] on span "Getaways" at bounding box center [347, 11] width 23 height 6
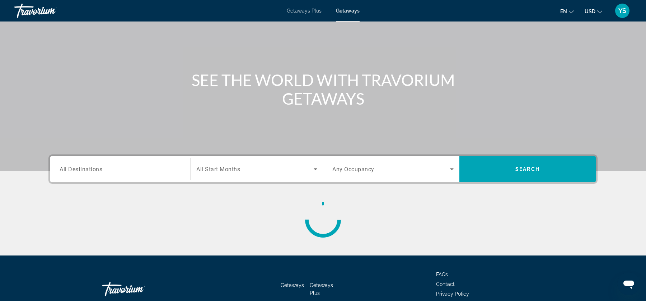
scroll to position [86, 0]
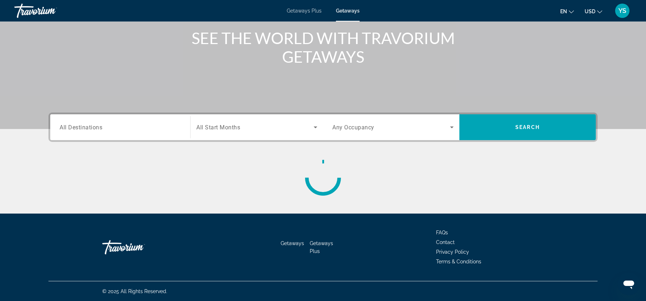
click at [127, 117] on div "Search widget" at bounding box center [120, 127] width 121 height 20
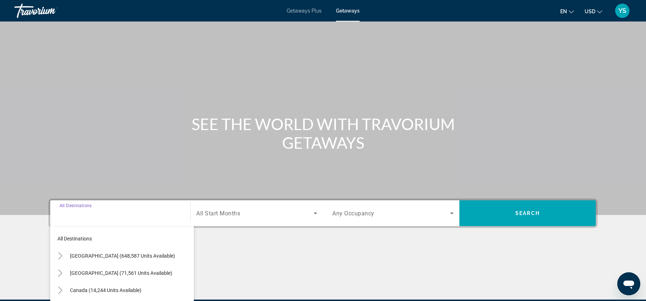
scroll to position [0, 0]
click at [313, 12] on span "Getaways Plus" at bounding box center [304, 11] width 35 height 6
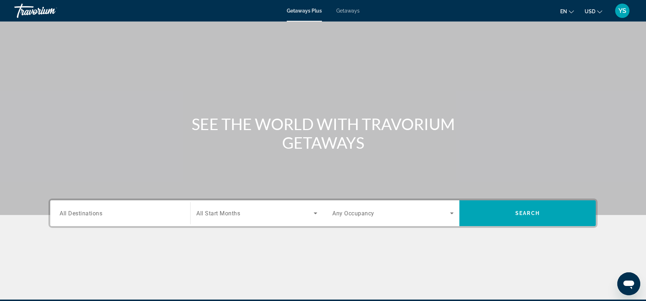
click at [108, 214] on input "Destination All Destinations" at bounding box center [120, 214] width 121 height 9
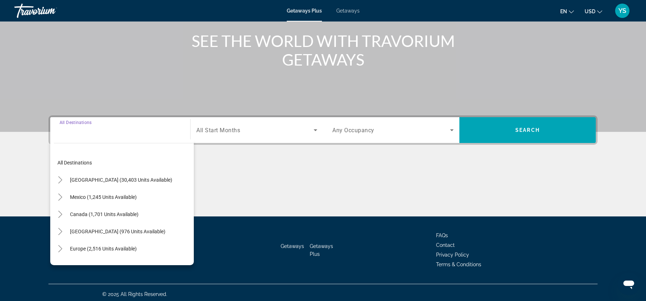
scroll to position [86, 0]
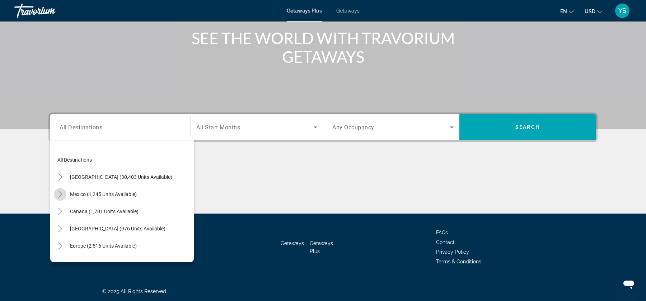
click at [62, 196] on icon "Toggle Mexico (1,245 units available)" at bounding box center [60, 194] width 7 height 7
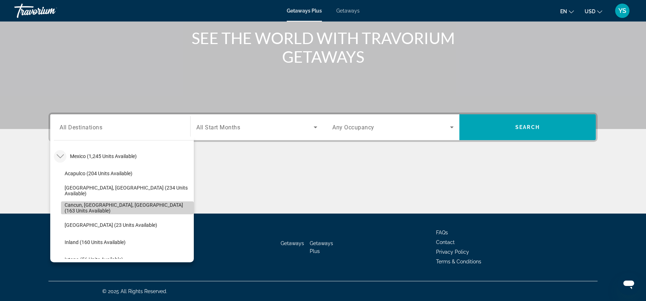
click at [92, 206] on span "Cancun, Cozumel, Riviera Maya (163 units available)" at bounding box center [128, 207] width 126 height 11
type input "**********"
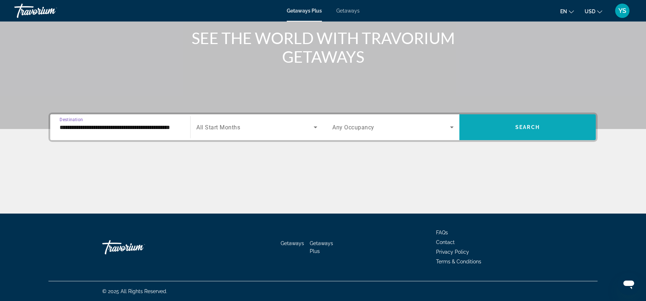
click at [498, 134] on span "Search widget" at bounding box center [527, 127] width 136 height 17
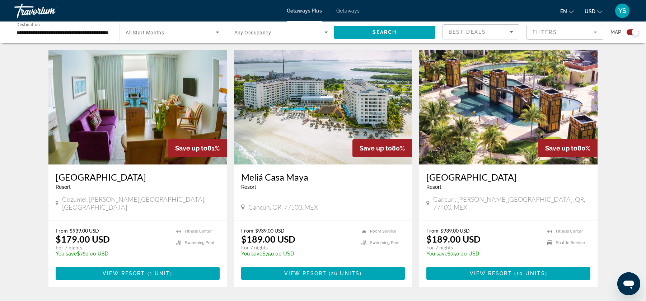
scroll to position [240, 0]
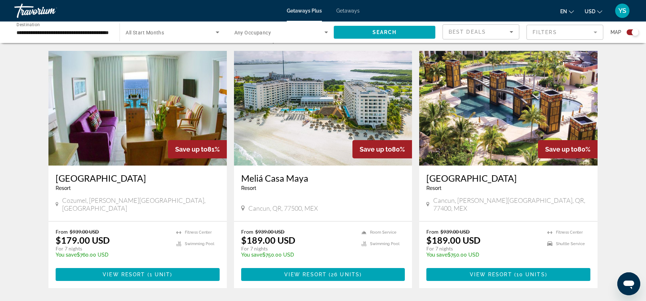
click at [153, 107] on img "Main content" at bounding box center [137, 108] width 178 height 115
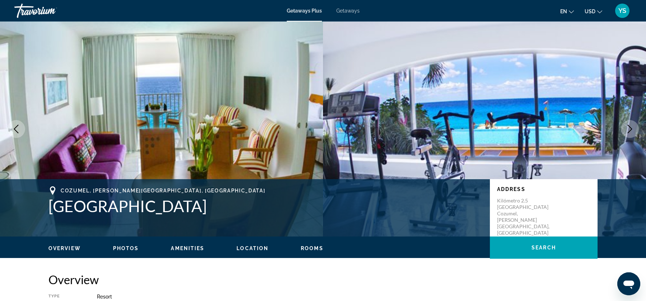
click at [123, 248] on span "Photos" at bounding box center [126, 249] width 26 height 6
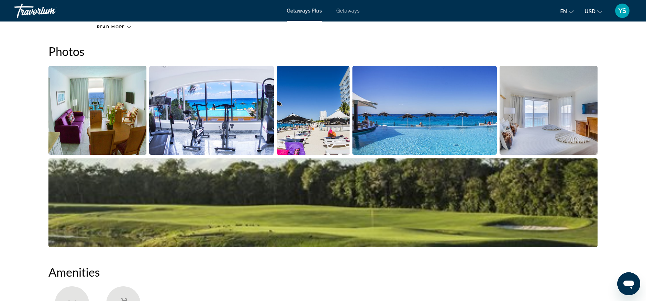
scroll to position [331, 0]
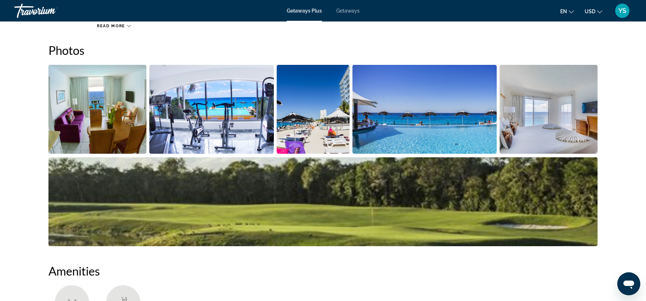
click at [118, 115] on img "Open full-screen image slider" at bounding box center [97, 109] width 98 height 89
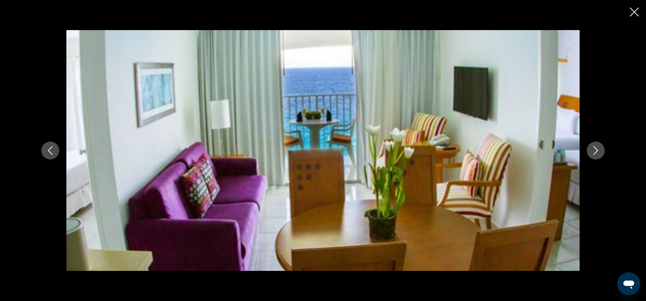
click at [594, 152] on icon "Next image" at bounding box center [595, 150] width 9 height 9
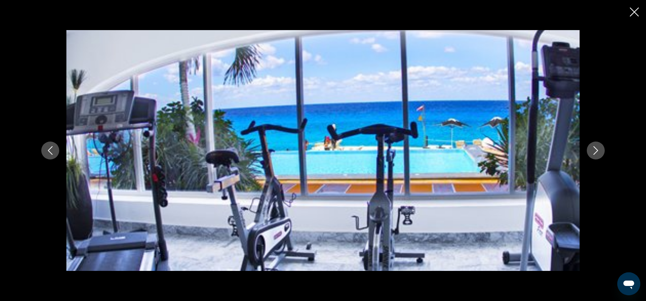
click at [594, 152] on icon "Next image" at bounding box center [595, 150] width 9 height 9
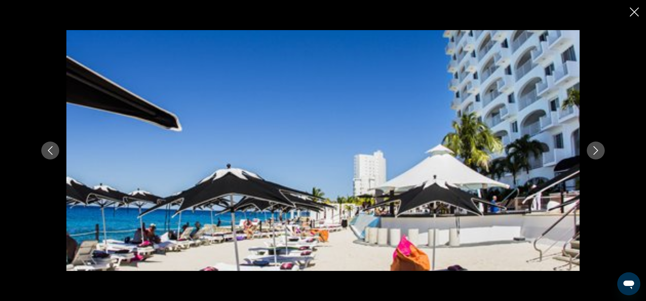
click at [594, 152] on icon "Next image" at bounding box center [595, 150] width 9 height 9
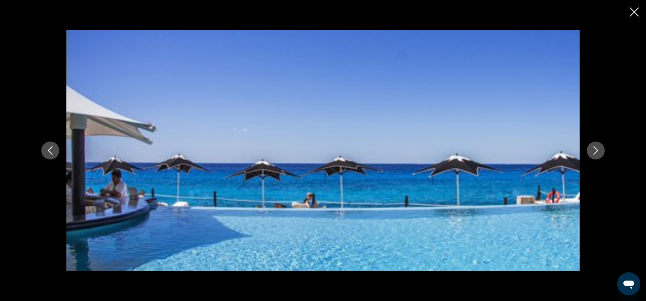
click at [594, 152] on icon "Next image" at bounding box center [595, 150] width 9 height 9
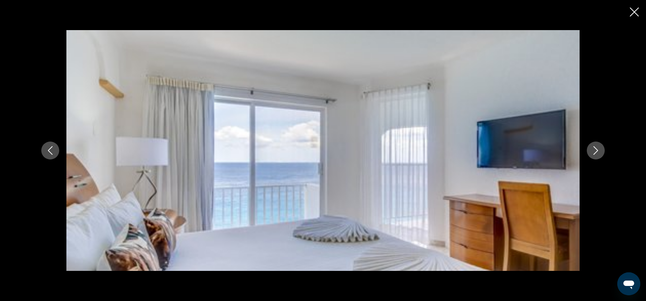
click at [594, 152] on icon "Next image" at bounding box center [595, 150] width 9 height 9
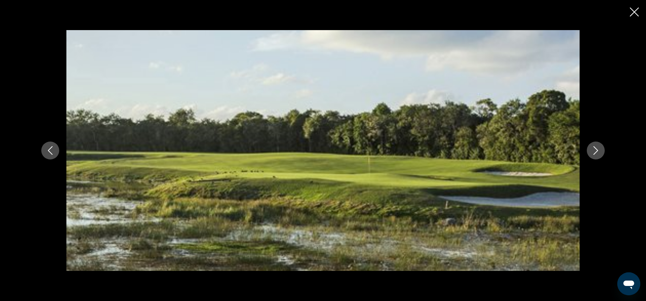
click at [594, 152] on icon "Next image" at bounding box center [595, 150] width 9 height 9
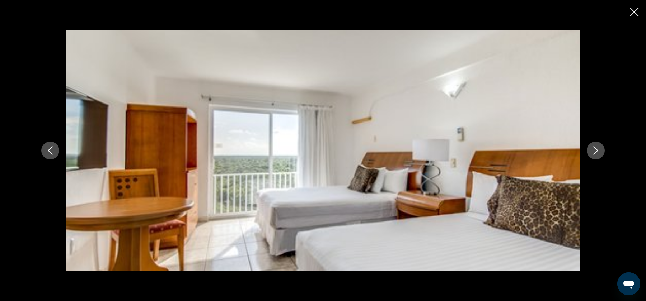
click at [595, 147] on icon "Next image" at bounding box center [595, 150] width 9 height 9
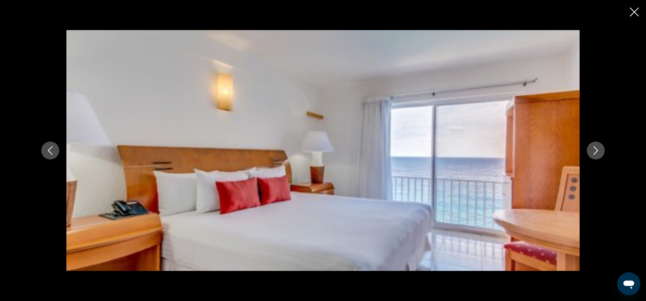
click at [595, 147] on icon "Next image" at bounding box center [595, 150] width 9 height 9
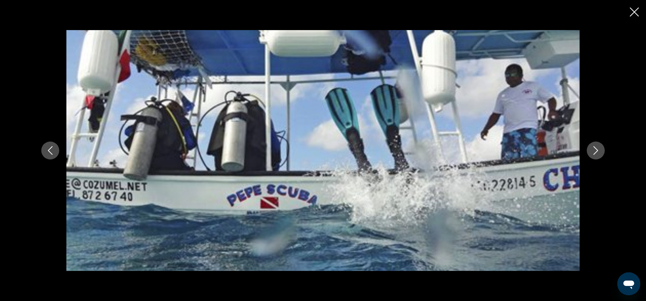
click at [595, 147] on icon "Next image" at bounding box center [595, 150] width 9 height 9
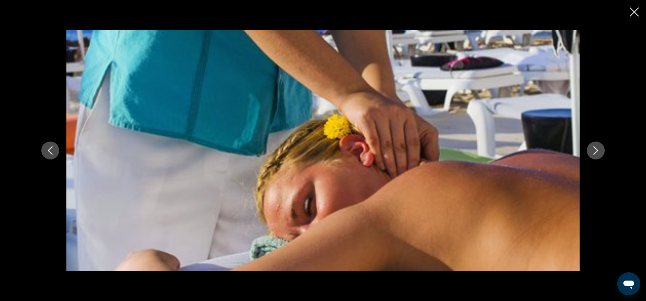
click at [595, 147] on icon "Next image" at bounding box center [595, 150] width 9 height 9
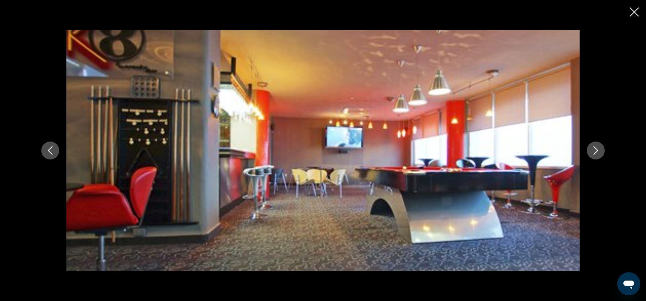
click at [595, 147] on icon "Next image" at bounding box center [595, 150] width 9 height 9
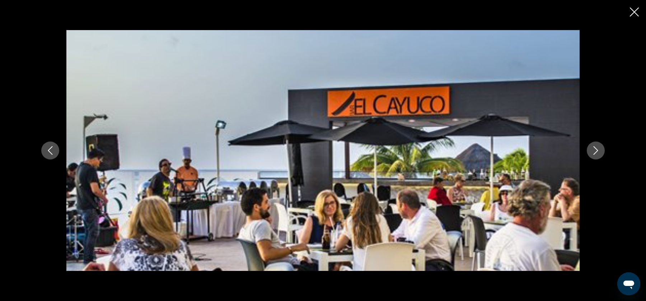
click at [595, 147] on icon "Next image" at bounding box center [595, 150] width 9 height 9
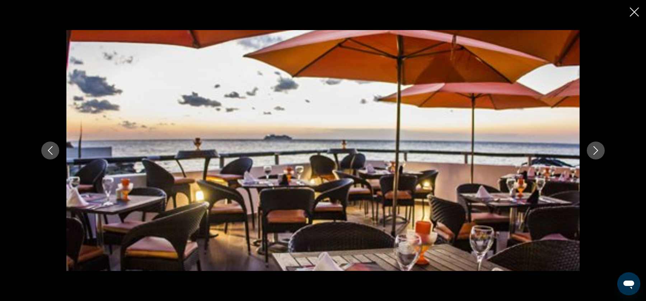
click at [595, 147] on icon "Next image" at bounding box center [595, 150] width 9 height 9
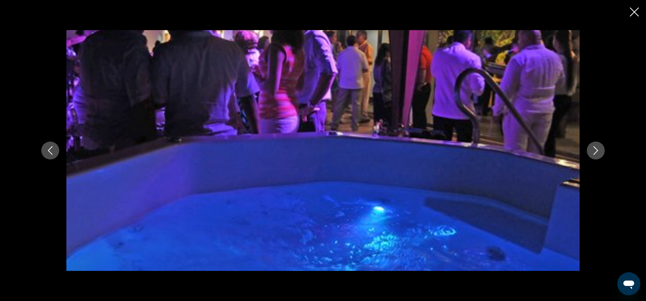
click at [595, 147] on icon "Next image" at bounding box center [595, 150] width 9 height 9
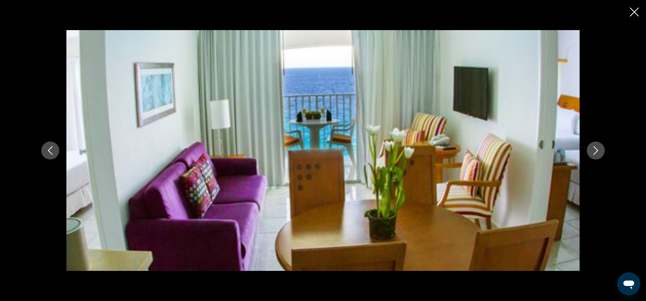
click at [637, 11] on icon "Close slideshow" at bounding box center [634, 12] width 9 height 9
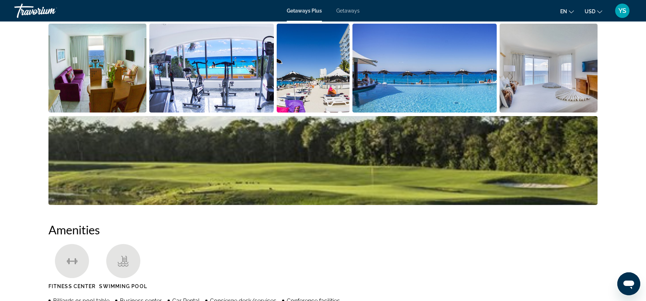
scroll to position [0, 0]
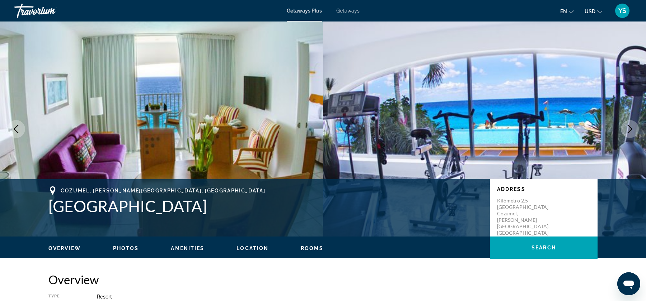
click at [349, 7] on div "Getaways Plus Getaways en English Español Français Italiano Português русский U…" at bounding box center [323, 10] width 646 height 19
click at [347, 12] on span "Getaways" at bounding box center [347, 11] width 23 height 6
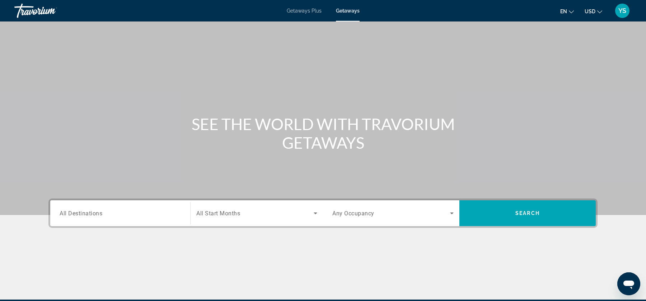
click at [110, 213] on input "Destination All Destinations" at bounding box center [120, 214] width 121 height 9
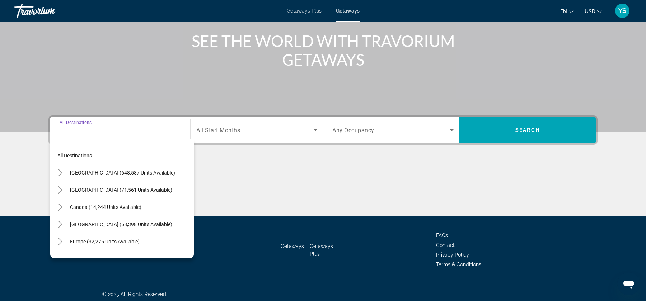
scroll to position [86, 0]
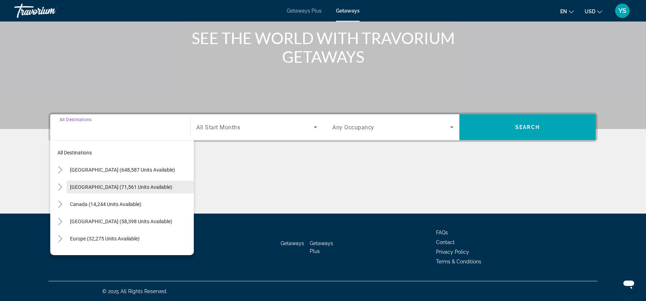
click at [68, 190] on span "Search widget" at bounding box center [129, 187] width 127 height 17
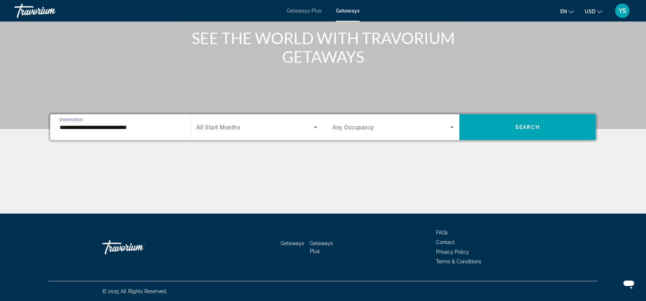
click at [85, 133] on div "**********" at bounding box center [120, 127] width 121 height 20
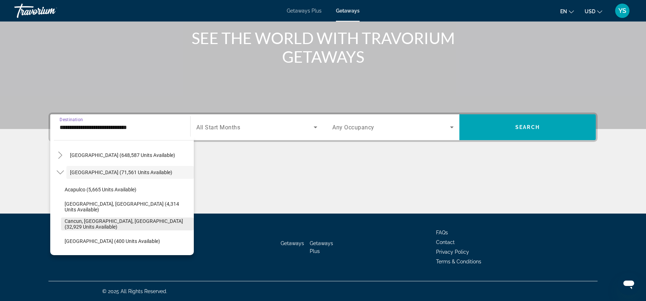
scroll to position [25, 0]
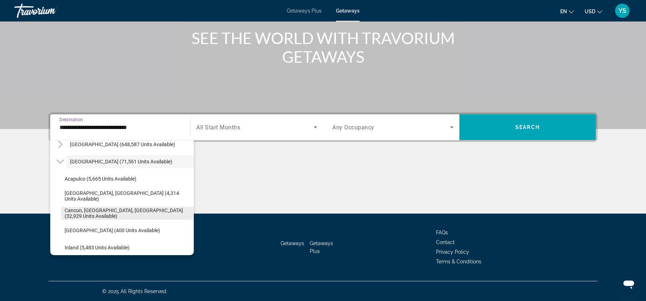
click at [105, 209] on span "Search widget" at bounding box center [127, 213] width 133 height 17
type input "**********"
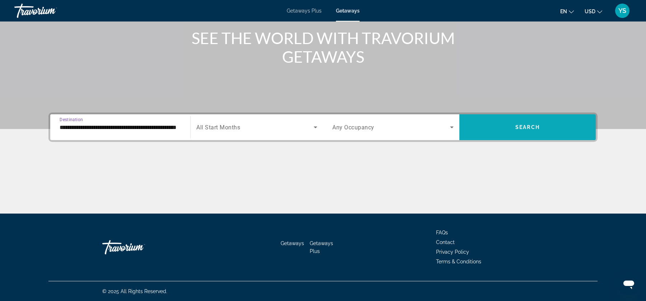
click at [494, 134] on span "Search widget" at bounding box center [527, 127] width 136 height 17
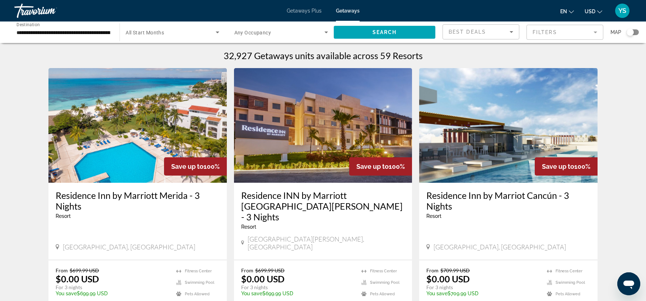
click at [74, 29] on input "**********" at bounding box center [64, 32] width 94 height 9
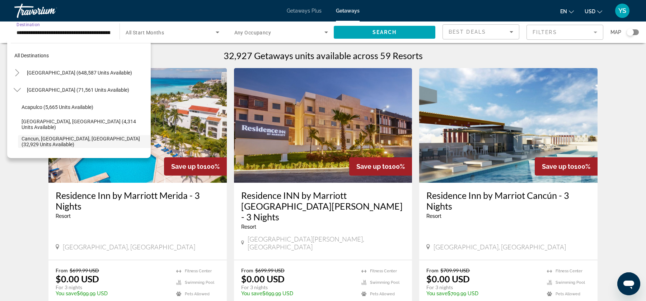
scroll to position [42, 0]
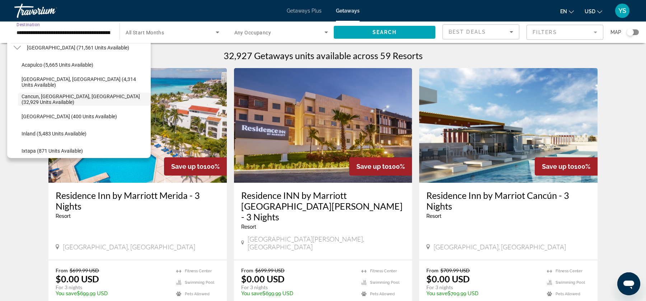
click at [7, 44] on div "All destinations United States (648,587 units available) Mexico (71,561 units a…" at bounding box center [79, 98] width 144 height 119
click at [17, 47] on icon "Toggle Mexico (71,561 units available)" at bounding box center [17, 47] width 7 height 7
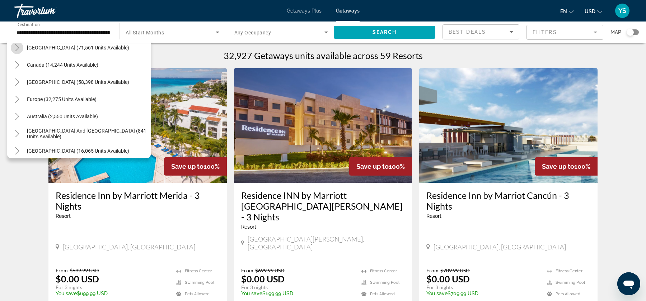
scroll to position [38, 0]
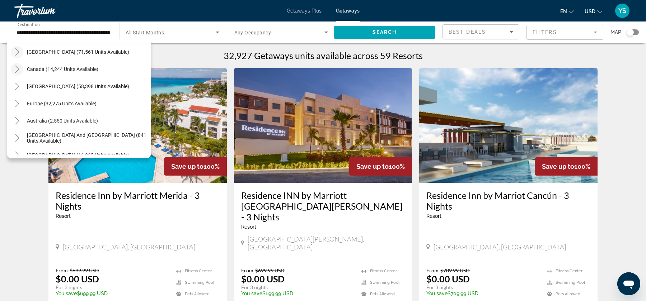
click at [17, 70] on icon "Toggle Canada (14,244 units available)" at bounding box center [17, 69] width 4 height 7
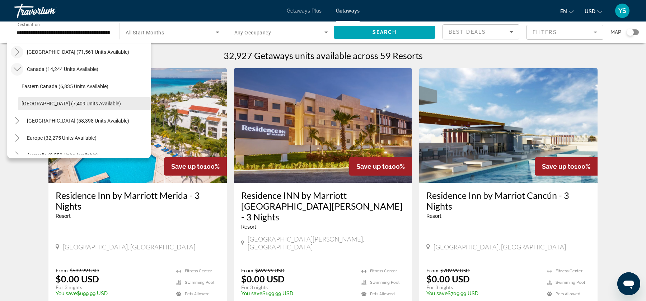
click at [23, 104] on span "Western Canada (7,409 units available)" at bounding box center [71, 104] width 99 height 6
type input "**********"
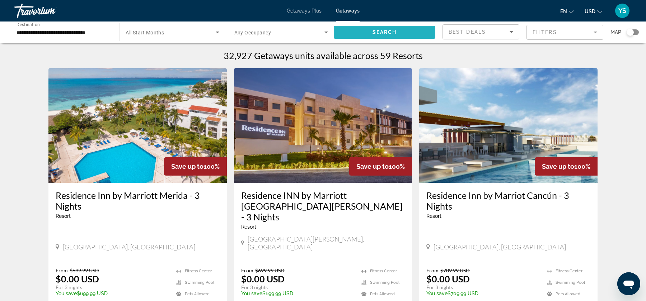
click at [374, 31] on span "Search" at bounding box center [384, 32] width 24 height 6
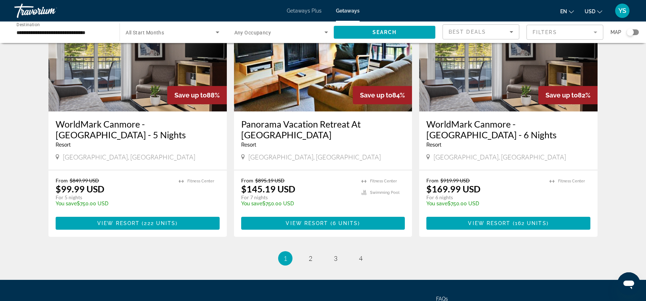
scroll to position [789, 0]
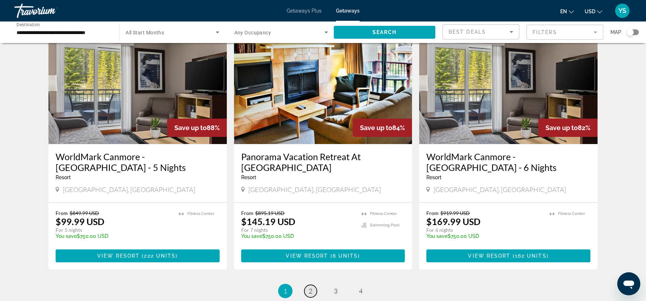
click at [310, 287] on span "2" at bounding box center [311, 291] width 4 height 8
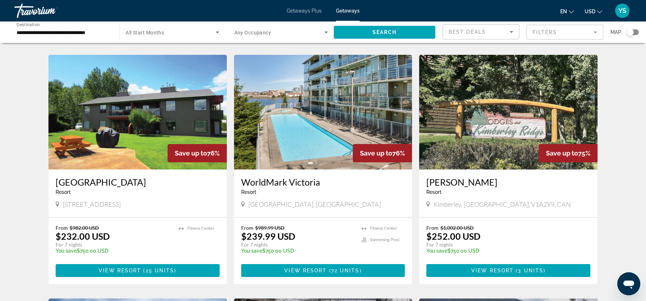
scroll to position [534, 0]
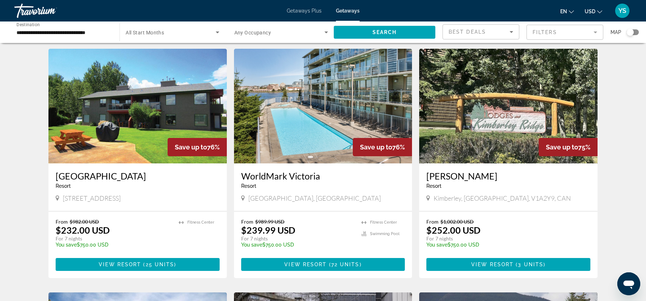
click at [335, 122] on img "Main content" at bounding box center [323, 106] width 178 height 115
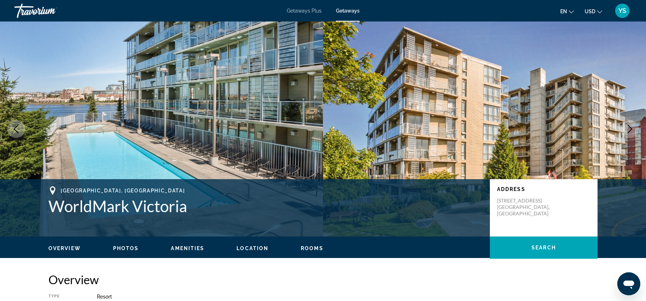
click at [128, 248] on span "Photos" at bounding box center [126, 249] width 26 height 6
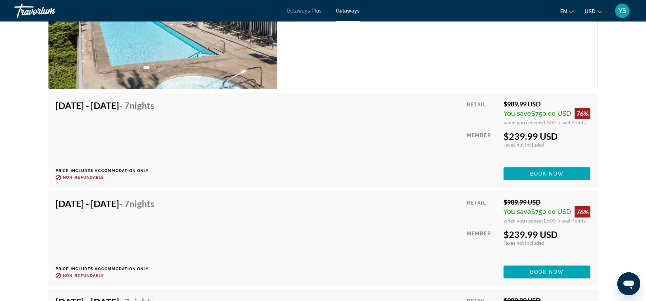
scroll to position [1300, 0]
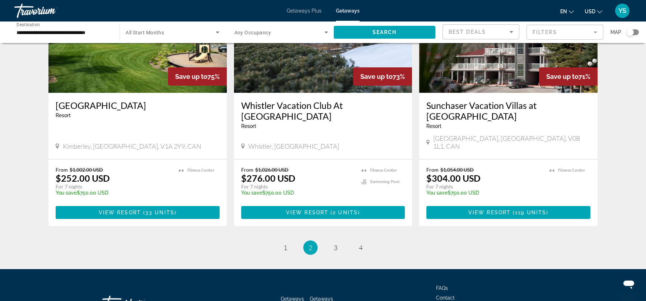
scroll to position [880, 0]
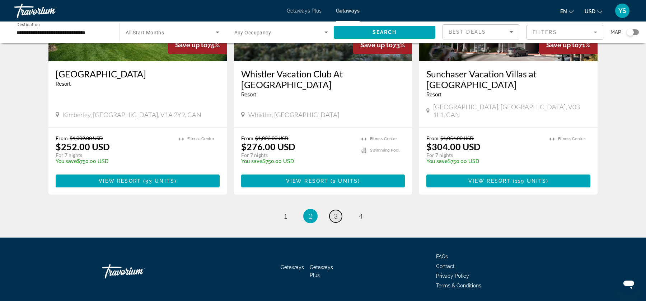
click at [332, 210] on link "page 3" at bounding box center [335, 216] width 13 height 13
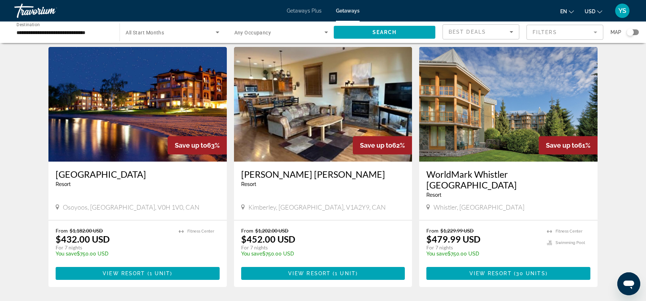
scroll to position [784, 0]
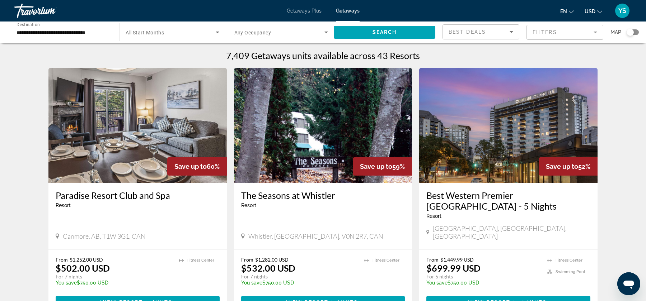
click at [633, 31] on div "Search widget" at bounding box center [630, 32] width 7 height 7
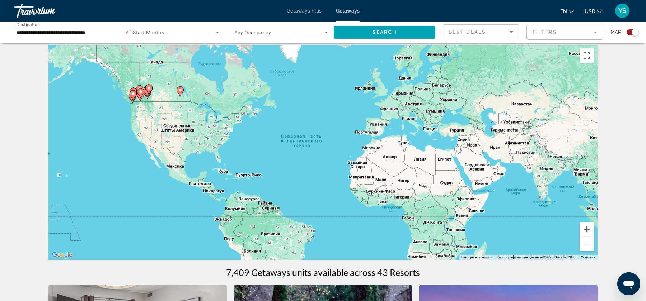
scroll to position [6, 0]
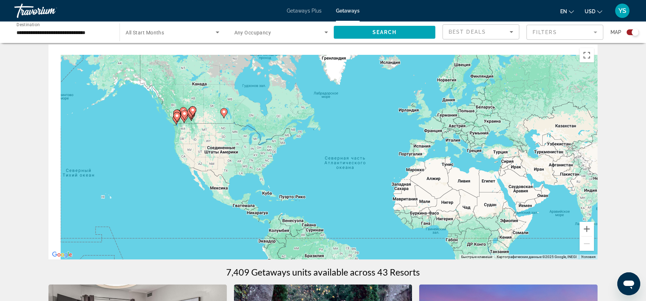
drag, startPoint x: 146, startPoint y: 100, endPoint x: 201, endPoint y: 136, distance: 65.7
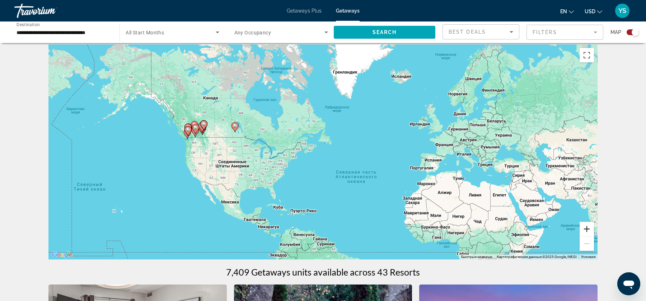
click at [588, 233] on button "Увеличить" at bounding box center [587, 229] width 14 height 14
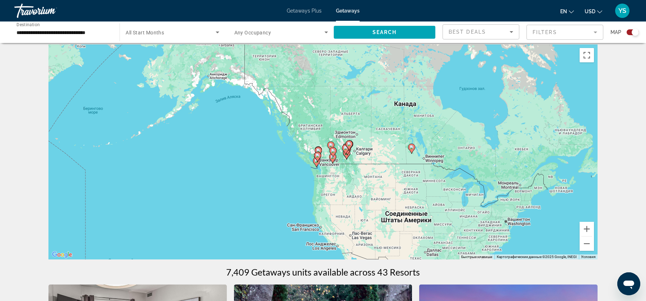
drag, startPoint x: 122, startPoint y: 122, endPoint x: 394, endPoint y: 169, distance: 276.8
click at [394, 169] on div "Чтобы активировать перетаскивание с помощью клавиатуры, нажмите Alt + Ввод. Пос…" at bounding box center [322, 151] width 549 height 215
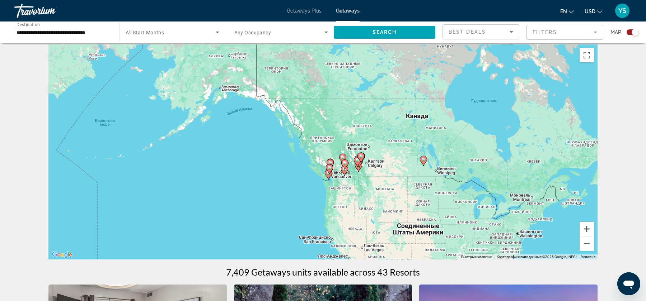
click at [588, 230] on button "Увеличить" at bounding box center [587, 229] width 14 height 14
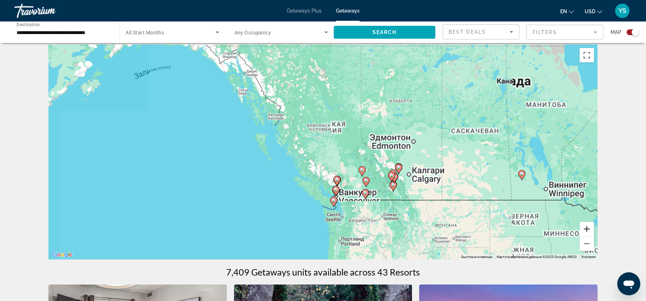
click at [588, 230] on button "Увеличить" at bounding box center [587, 229] width 14 height 14
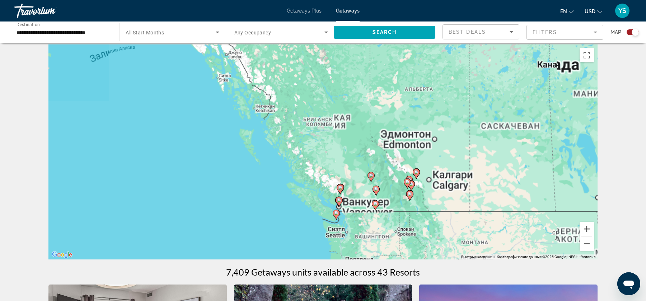
click at [588, 230] on button "Увеличить" at bounding box center [587, 229] width 14 height 14
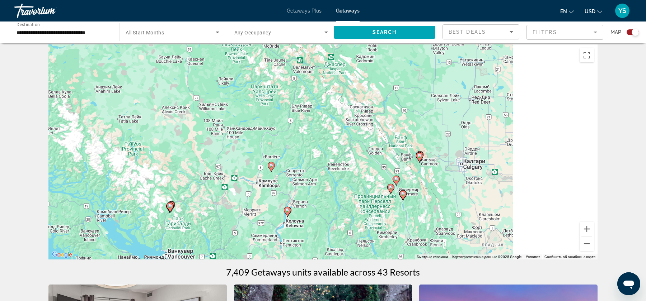
drag, startPoint x: 515, startPoint y: 199, endPoint x: 300, endPoint y: 120, distance: 229.7
click at [300, 120] on div "Чтобы активировать перетаскивание с помощью клавиатуры, нажмите Alt + Ввод. Пос…" at bounding box center [322, 151] width 549 height 215
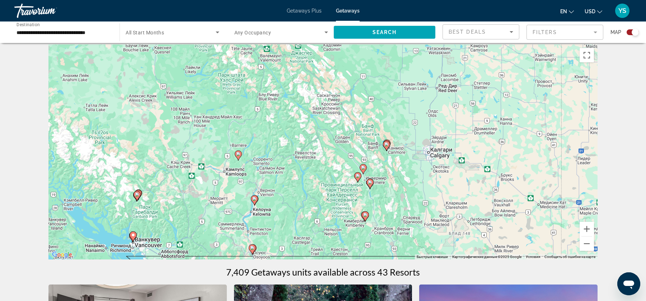
drag, startPoint x: 426, startPoint y: 186, endPoint x: 386, endPoint y: 155, distance: 50.5
click at [386, 155] on div "Чтобы активировать перетаскивание с помощью клавиатуры, нажмите Alt + Ввод. Пос…" at bounding box center [322, 151] width 549 height 215
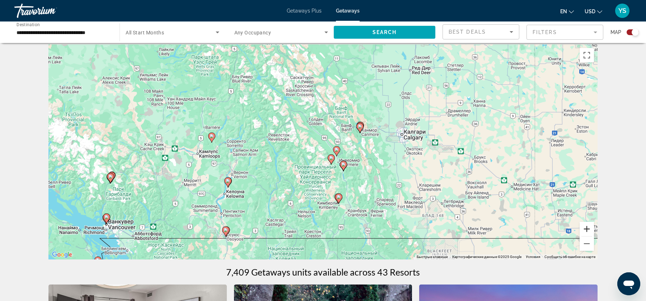
click at [586, 230] on button "Увеличить" at bounding box center [587, 229] width 14 height 14
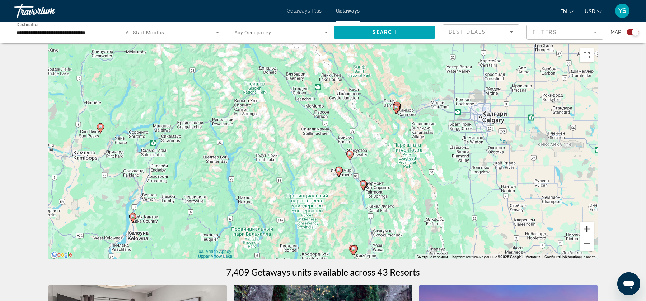
click at [586, 230] on button "Увеличить" at bounding box center [587, 229] width 14 height 14
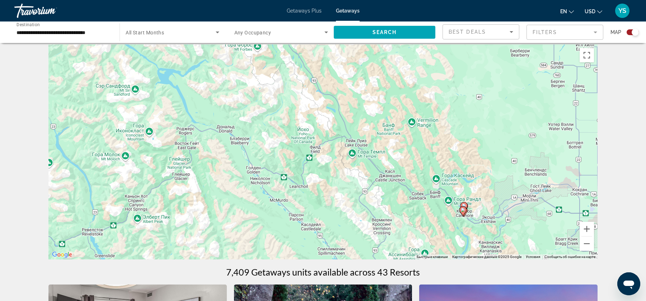
drag, startPoint x: 440, startPoint y: 105, endPoint x: 433, endPoint y: 247, distance: 142.3
click at [433, 247] on div "Чтобы активировать перетаскивание с помощью клавиатуры, нажмите Alt + Ввод. Пос…" at bounding box center [322, 151] width 549 height 215
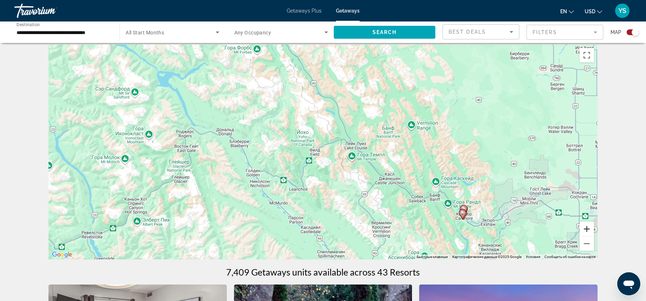
click at [589, 231] on button "Увеличить" at bounding box center [587, 229] width 14 height 14
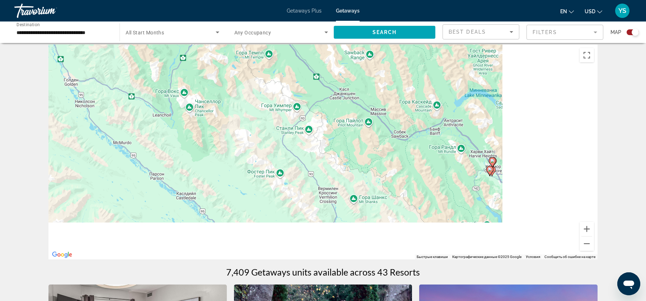
drag, startPoint x: 519, startPoint y: 216, endPoint x: 385, endPoint y: 97, distance: 179.0
click at [385, 97] on div "Чтобы активировать перетаскивание с помощью клавиатуры, нажмите Alt + Ввод. Пос…" at bounding box center [322, 151] width 549 height 215
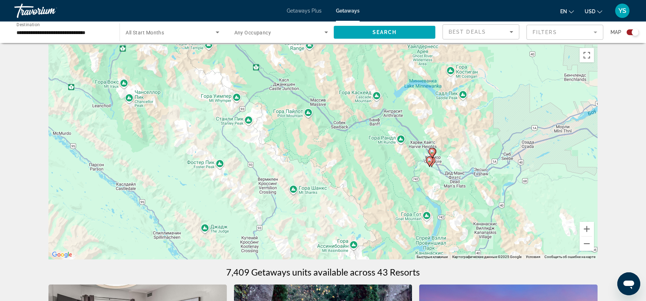
drag, startPoint x: 477, startPoint y: 178, endPoint x: 413, endPoint y: 182, distance: 64.4
click at [413, 182] on div "Чтобы активировать перетаскивание с помощью клавиатуры, нажмите Alt + Ввод. Пос…" at bounding box center [322, 151] width 549 height 215
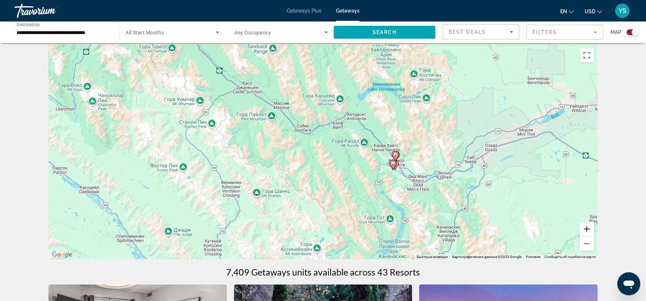
click at [585, 230] on button "Увеличить" at bounding box center [587, 229] width 14 height 14
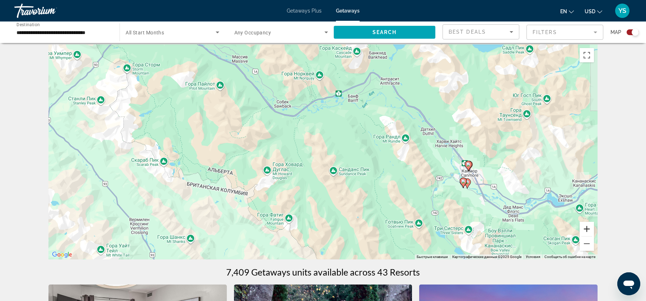
click at [587, 229] on button "Увеличить" at bounding box center [587, 229] width 14 height 14
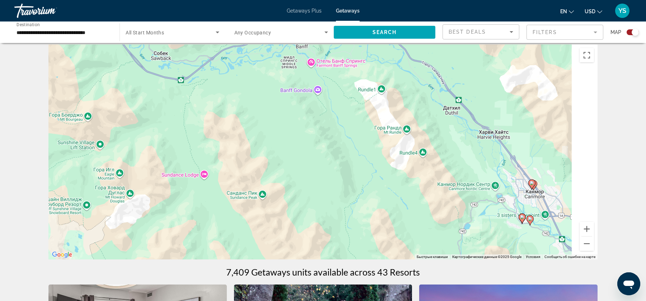
drag, startPoint x: 527, startPoint y: 202, endPoint x: 433, endPoint y: 202, distance: 93.7
click at [433, 202] on div "Чтобы активировать перетаскивание с помощью клавиатуры, нажмите Alt + Ввод. Пос…" at bounding box center [322, 151] width 549 height 215
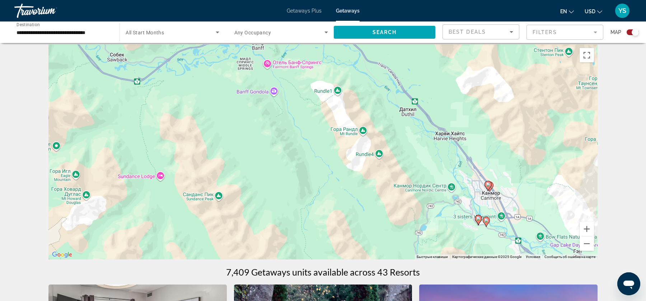
click at [478, 221] on icon "Main content" at bounding box center [478, 220] width 6 height 9
type input "**********"
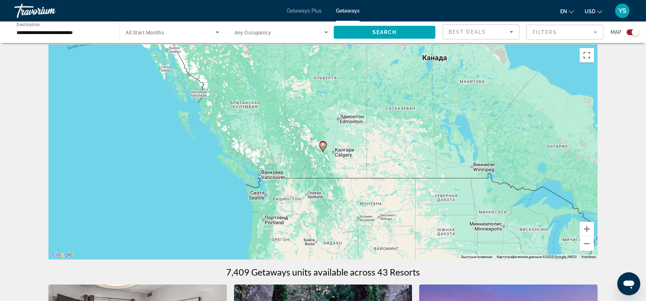
click at [346, 9] on span "Getaways" at bounding box center [348, 11] width 24 height 6
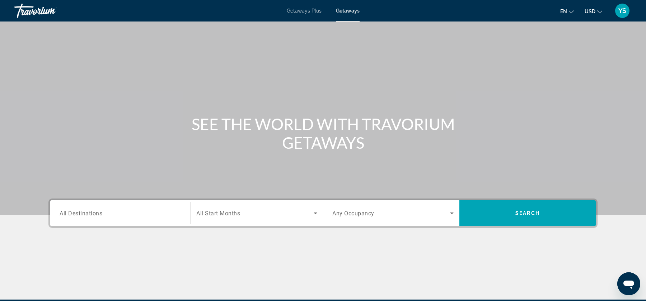
click at [155, 206] on div "Search widget" at bounding box center [120, 213] width 121 height 20
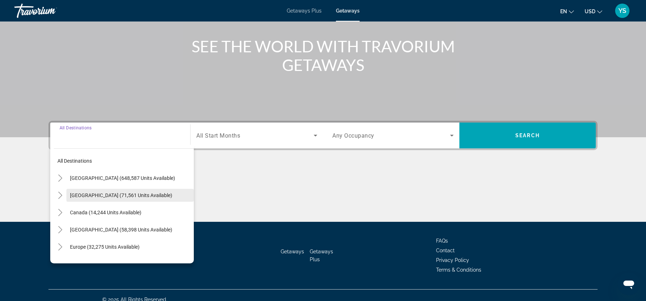
scroll to position [86, 0]
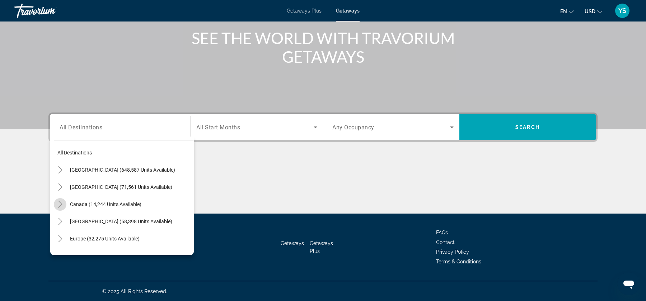
click at [61, 204] on icon "Toggle Canada (14,244 units available)" at bounding box center [60, 204] width 7 height 7
click at [85, 234] on span "Search widget" at bounding box center [127, 238] width 133 height 17
type input "**********"
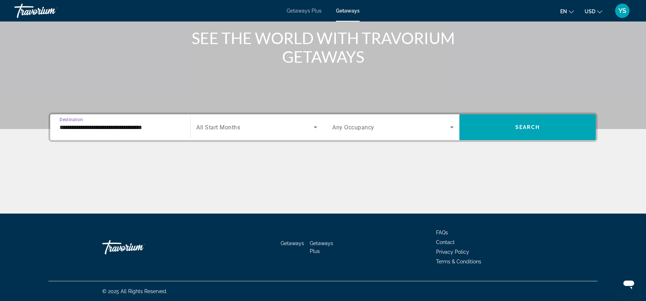
click at [439, 128] on span "Search widget" at bounding box center [391, 127] width 118 height 9
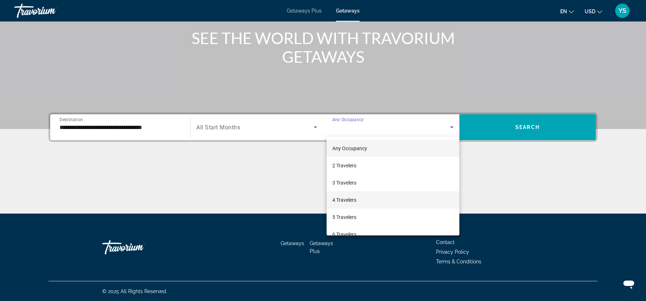
click at [410, 199] on mat-option "4 Travelers" at bounding box center [393, 200] width 133 height 17
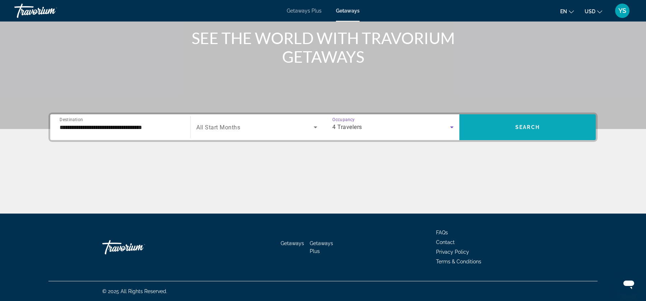
click at [548, 119] on span "Search widget" at bounding box center [527, 127] width 136 height 17
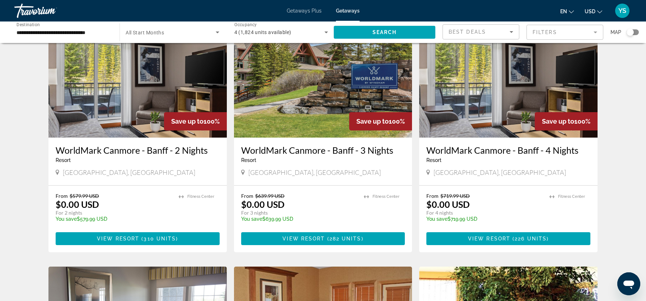
scroll to position [47, 0]
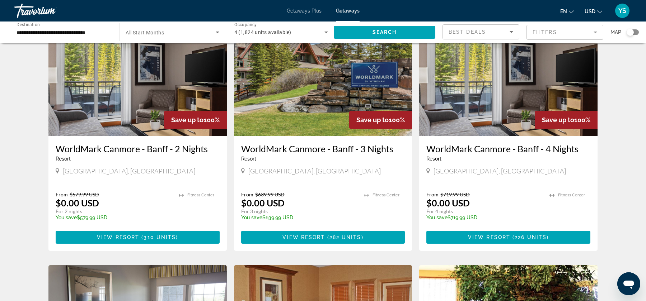
click at [304, 108] on img "Main content" at bounding box center [323, 79] width 178 height 115
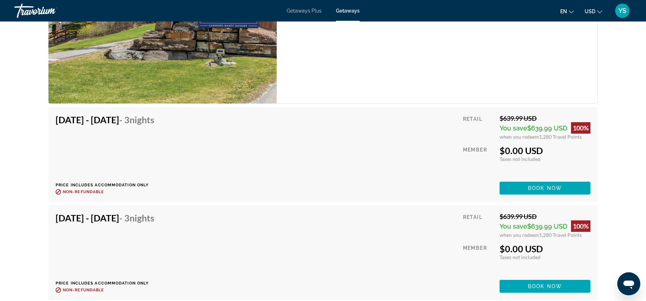
scroll to position [1456, 0]
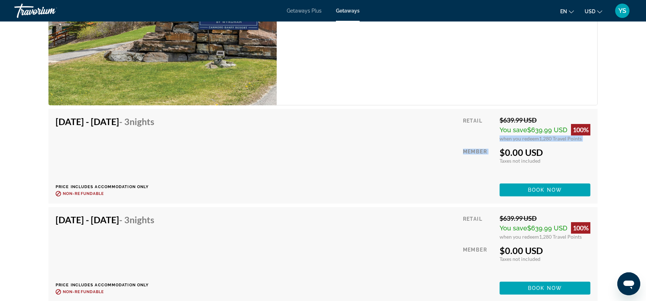
drag, startPoint x: 500, startPoint y: 126, endPoint x: 589, endPoint y: 132, distance: 89.6
click at [589, 132] on div "Retail $639.99 USD You save $639.99 USD 100% when you redeem 1,280 Travel Point…" at bounding box center [526, 156] width 127 height 80
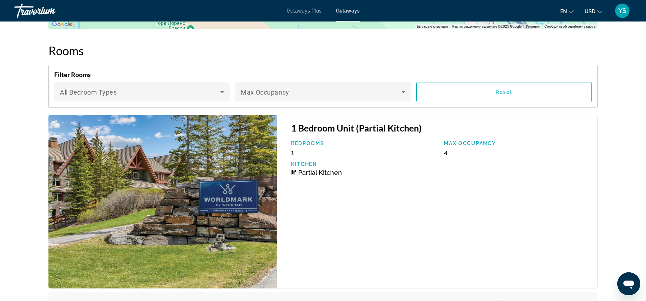
scroll to position [1238, 0]
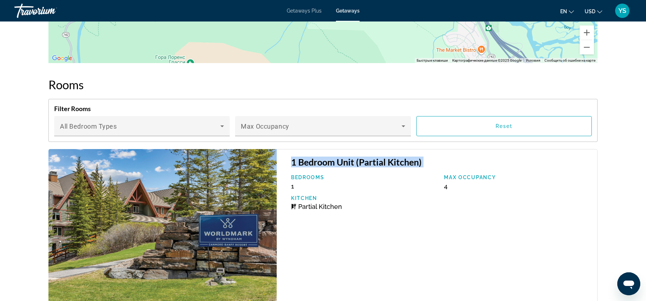
drag, startPoint x: 292, startPoint y: 145, endPoint x: 422, endPoint y: 155, distance: 129.5
click at [422, 155] on div "1 Bedroom Unit (Partial Kitchen) Bedrooms 1 Max Occupancy 4 Kitchen Partial Kit…" at bounding box center [437, 236] width 321 height 174
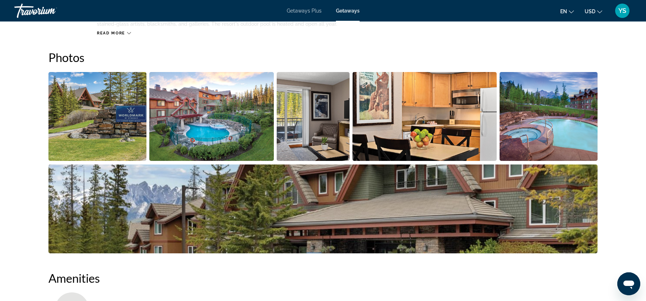
scroll to position [322, 0]
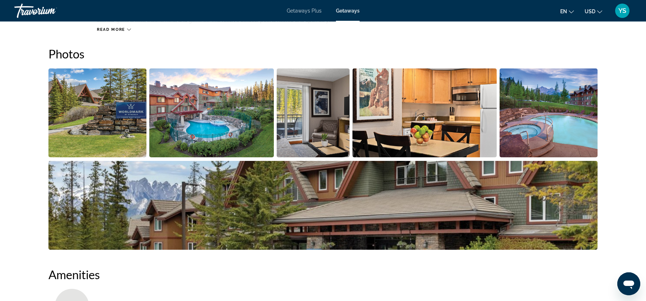
click at [218, 89] on img "Open full-screen image slider" at bounding box center [211, 113] width 125 height 89
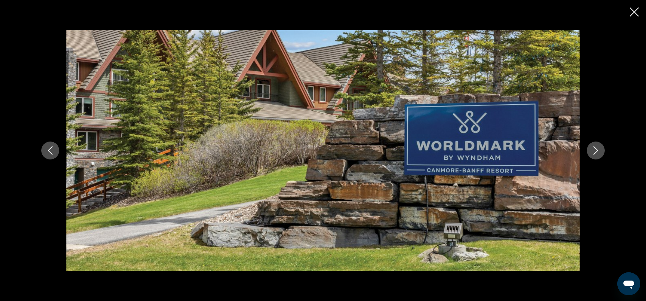
click at [604, 147] on div "prev next" at bounding box center [323, 150] width 578 height 241
click at [598, 149] on icon "Next image" at bounding box center [595, 150] width 9 height 9
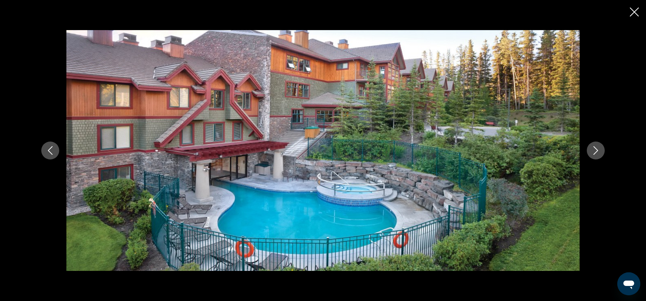
click at [597, 144] on button "Next image" at bounding box center [596, 151] width 18 height 18
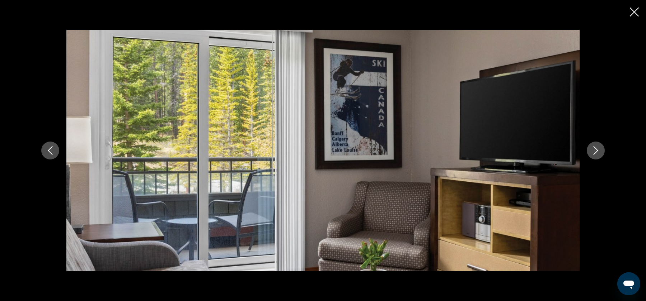
click at [597, 144] on button "Next image" at bounding box center [596, 151] width 18 height 18
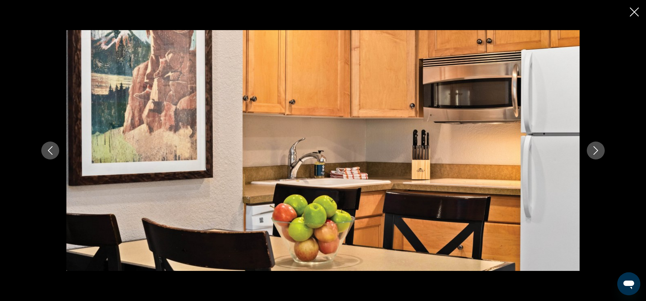
click at [597, 144] on button "Next image" at bounding box center [596, 151] width 18 height 18
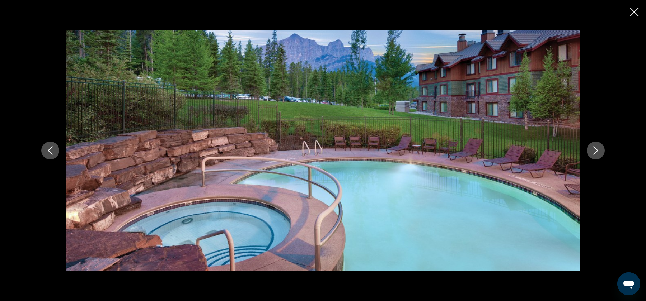
click at [50, 149] on icon "Previous image" at bounding box center [50, 150] width 9 height 9
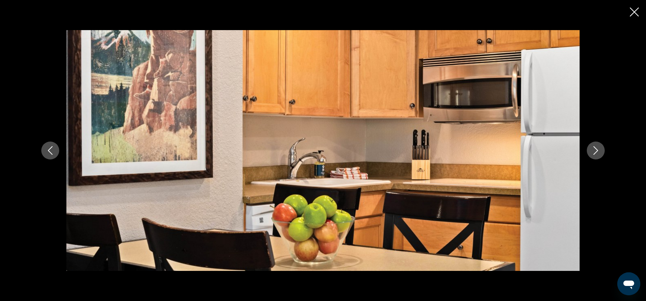
click at [595, 155] on button "Next image" at bounding box center [596, 151] width 18 height 18
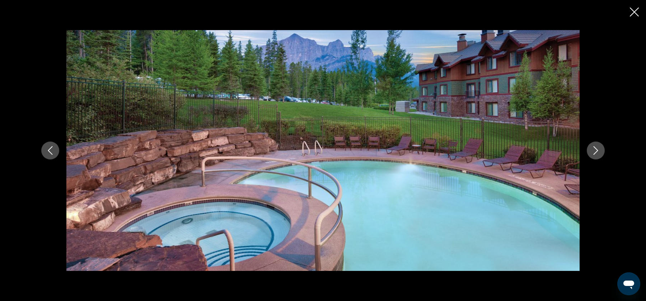
click at [595, 155] on button "Next image" at bounding box center [596, 151] width 18 height 18
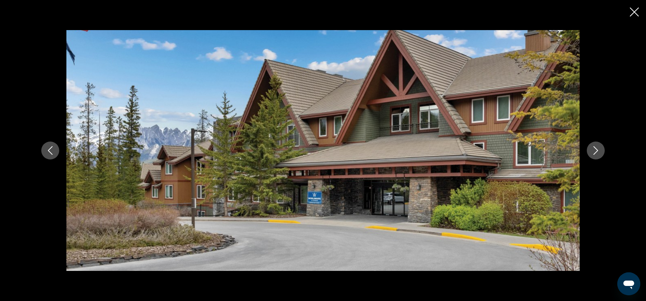
click at [595, 155] on button "Next image" at bounding box center [596, 151] width 18 height 18
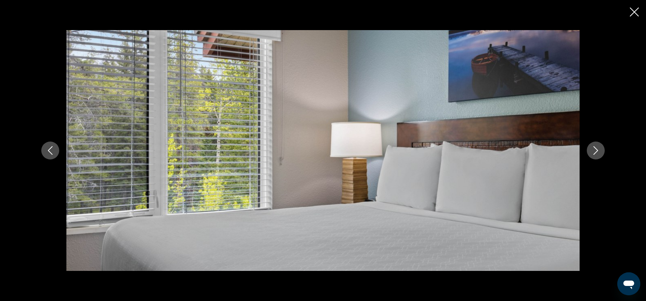
click at [595, 155] on button "Next image" at bounding box center [596, 151] width 18 height 18
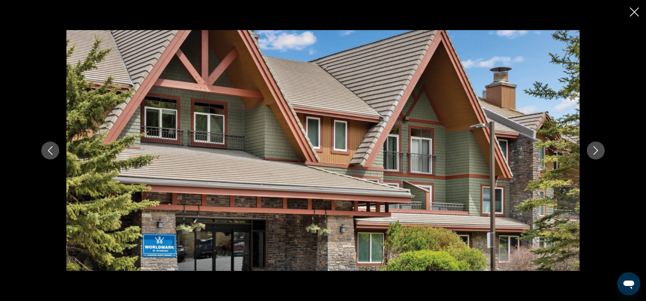
click at [595, 155] on button "Next image" at bounding box center [596, 151] width 18 height 18
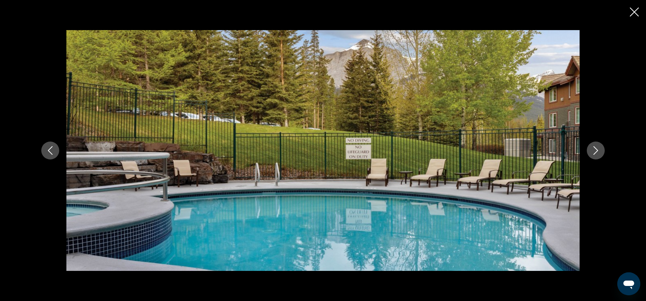
click at [595, 155] on button "Next image" at bounding box center [596, 151] width 18 height 18
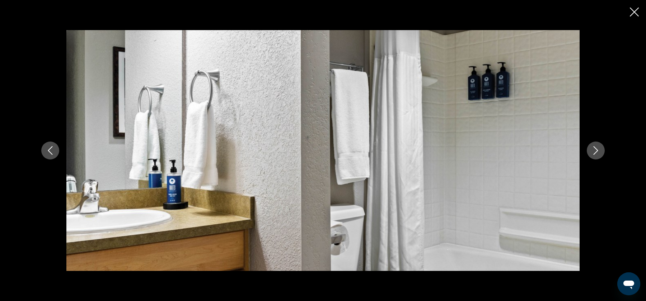
click at [632, 13] on icon "Close slideshow" at bounding box center [634, 12] width 9 height 9
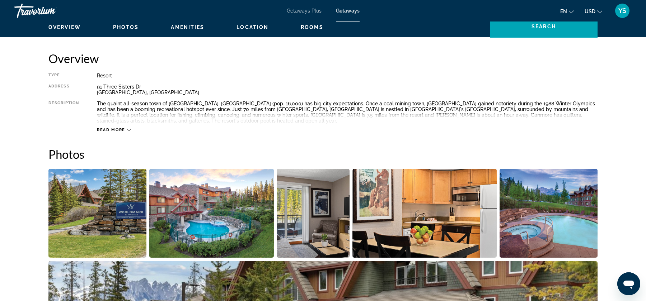
scroll to position [0, 0]
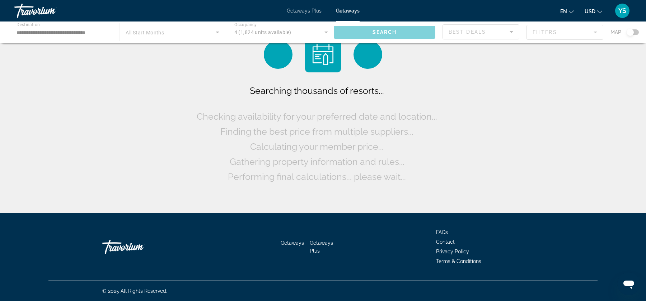
click at [174, 34] on div "Main content" at bounding box center [323, 33] width 646 height 22
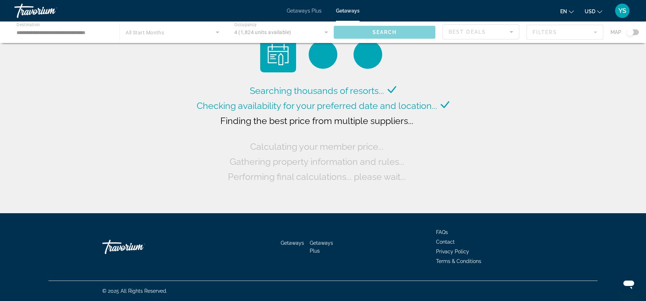
click at [174, 34] on div "Main content" at bounding box center [323, 33] width 646 height 22
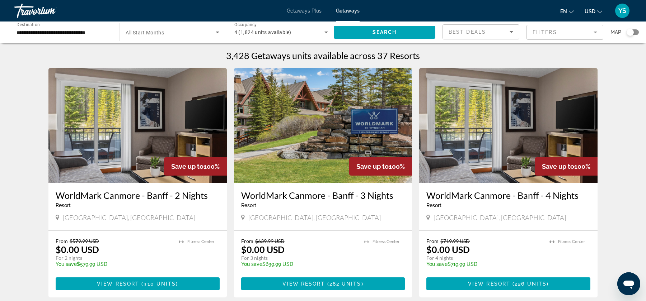
click at [174, 34] on span "Search widget" at bounding box center [171, 32] width 90 height 9
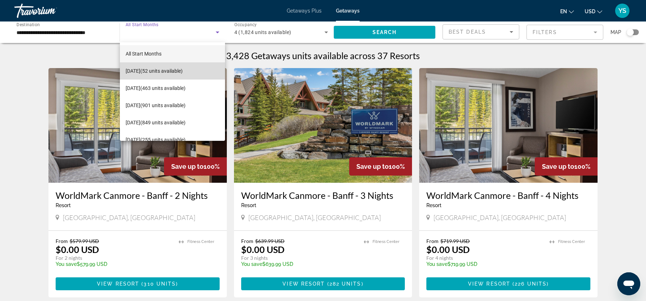
click at [162, 70] on span "September 2025 (52 units available)" at bounding box center [154, 71] width 57 height 9
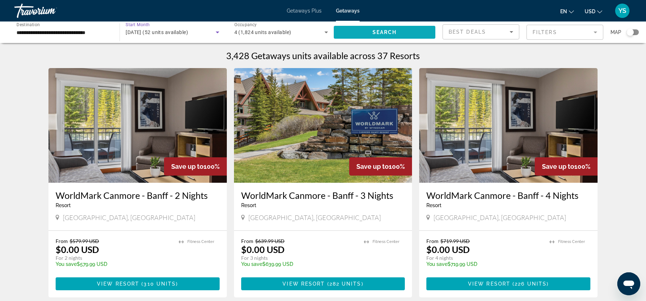
click at [392, 33] on span "Search" at bounding box center [384, 32] width 24 height 6
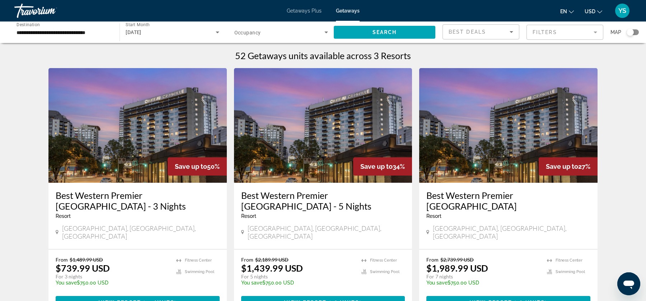
click at [51, 29] on input "**********" at bounding box center [64, 32] width 94 height 9
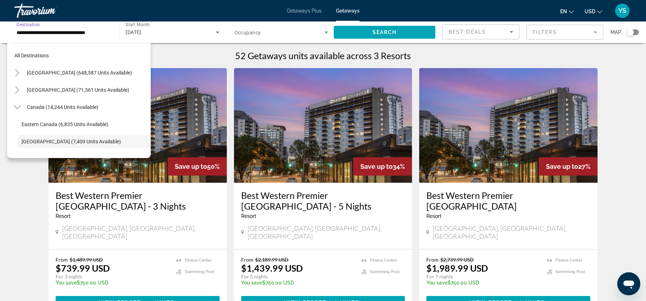
scroll to position [42, 0]
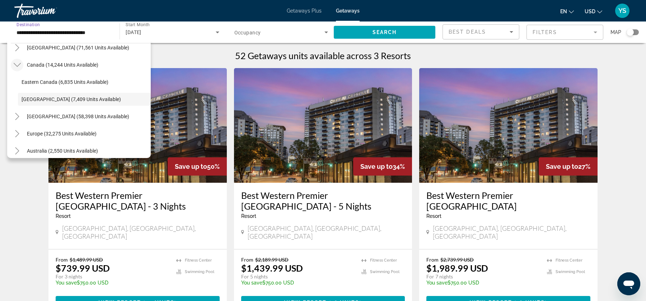
click at [16, 65] on icon "Toggle Canada (14,244 units available)" at bounding box center [16, 65] width 7 height 4
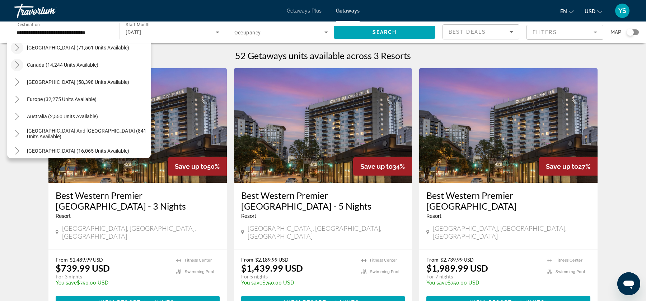
click at [17, 46] on icon "Toggle Mexico (71,561 units available)" at bounding box center [17, 47] width 7 height 7
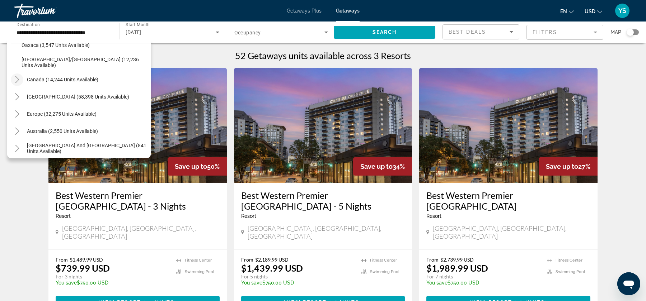
scroll to position [202, 0]
click at [69, 61] on span "Puerto Vallarta/Jalisco (12,236 units available)" at bounding box center [85, 60] width 126 height 11
type input "**********"
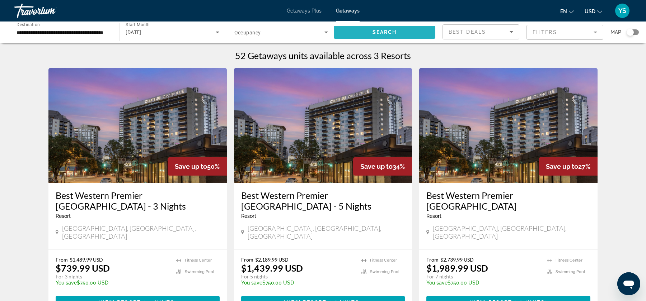
click at [388, 30] on span "Search" at bounding box center [384, 32] width 24 height 6
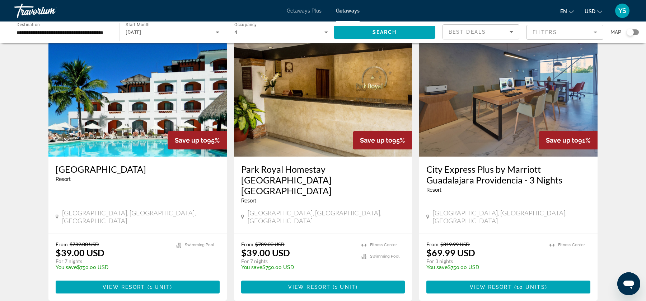
scroll to position [293, 0]
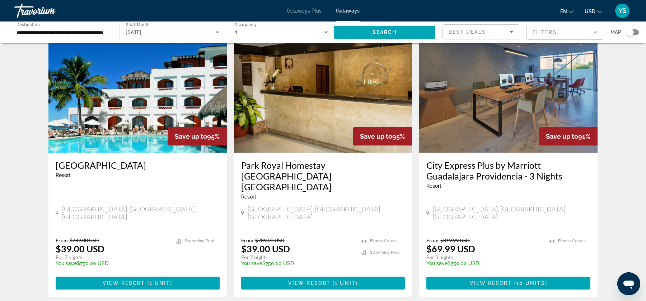
click at [139, 123] on img "Main content" at bounding box center [137, 95] width 178 height 115
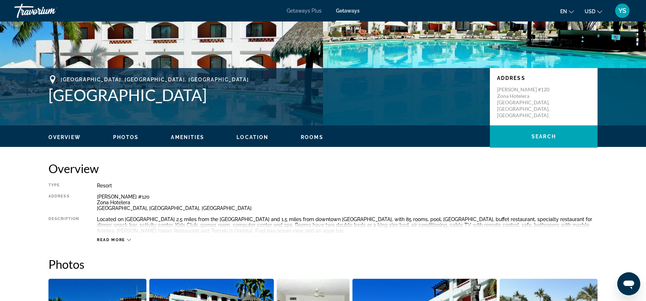
scroll to position [118, 0]
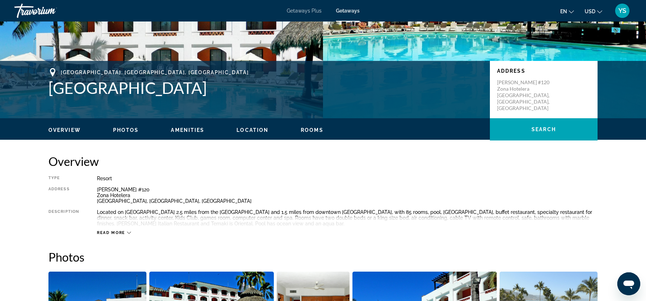
click at [125, 126] on ul "Overview Photos Amenities Location Rooms Search" at bounding box center [322, 130] width 549 height 8
click at [125, 135] on div "Overview Photos Amenities Location Rooms Search" at bounding box center [323, 129] width 578 height 22
click at [127, 132] on span "Photos" at bounding box center [126, 130] width 26 height 6
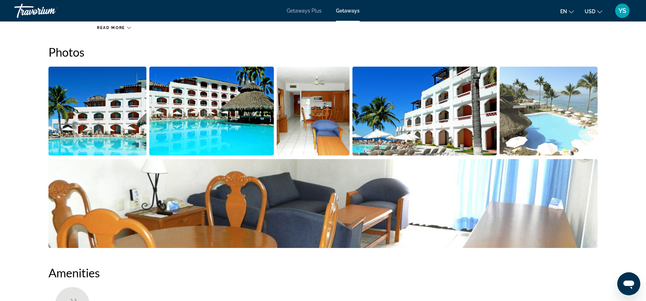
scroll to position [325, 0]
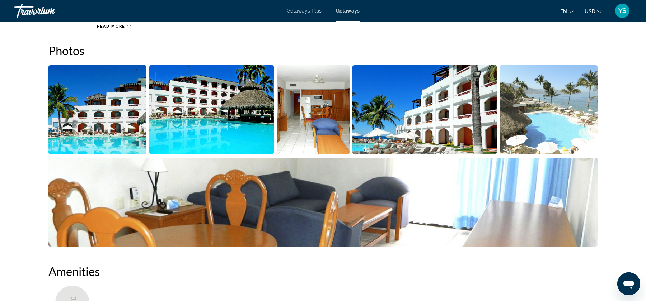
click at [108, 106] on img "Open full-screen image slider" at bounding box center [97, 109] width 98 height 89
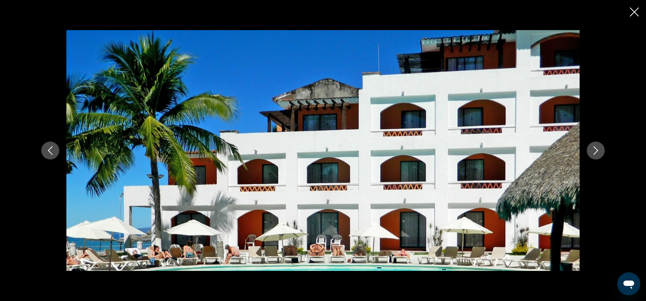
click at [596, 153] on icon "Next image" at bounding box center [595, 150] width 9 height 9
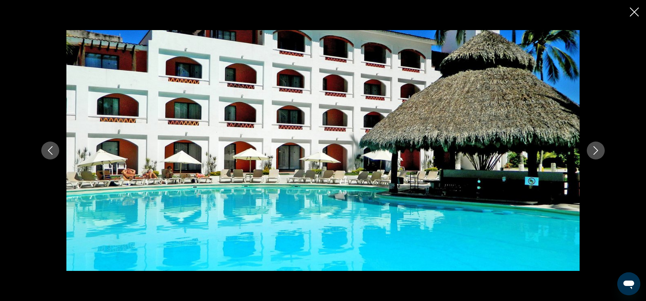
click at [596, 153] on icon "Next image" at bounding box center [595, 150] width 9 height 9
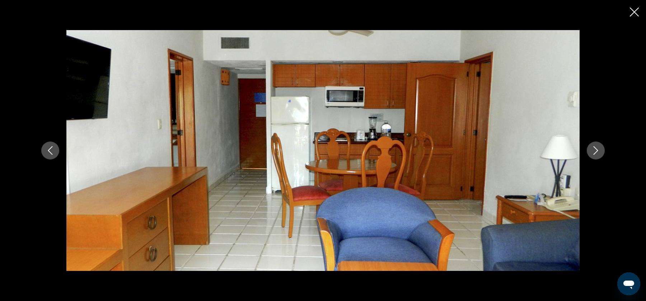
click at [596, 153] on icon "Next image" at bounding box center [595, 150] width 9 height 9
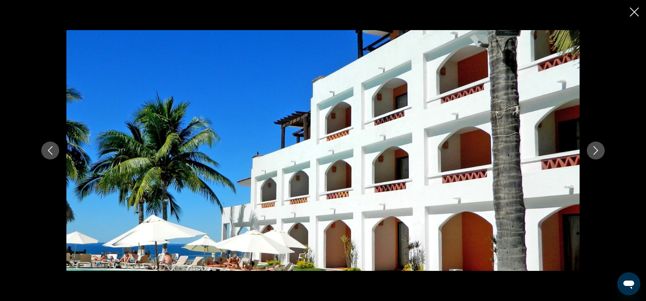
click at [596, 153] on icon "Next image" at bounding box center [595, 150] width 9 height 9
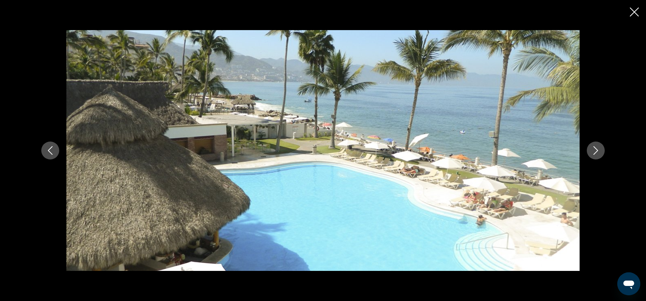
click at [596, 153] on icon "Next image" at bounding box center [595, 150] width 9 height 9
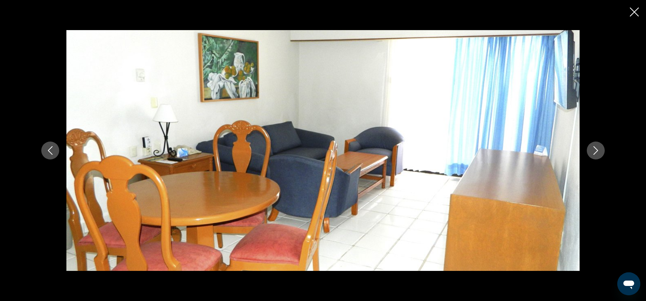
click at [634, 15] on icon "Close slideshow" at bounding box center [634, 12] width 9 height 9
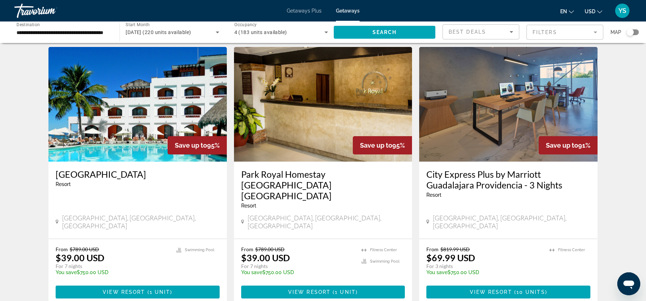
scroll to position [287, 0]
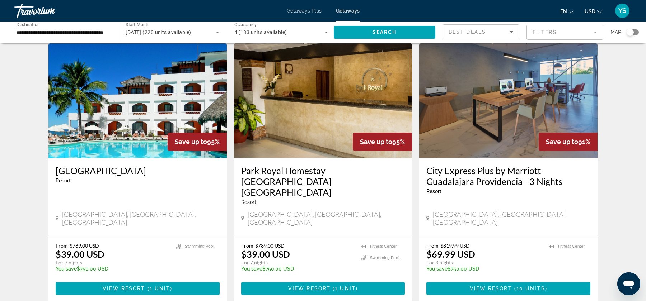
click at [325, 126] on img "Main content" at bounding box center [323, 100] width 178 height 115
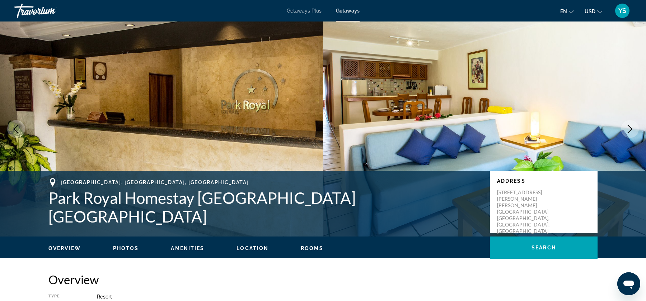
click at [627, 132] on icon "Next image" at bounding box center [629, 129] width 9 height 9
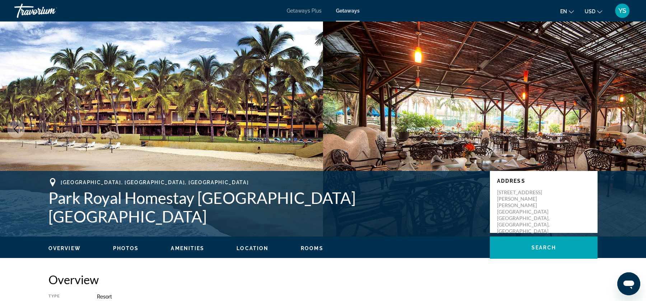
click at [627, 132] on icon "Next image" at bounding box center [629, 129] width 9 height 9
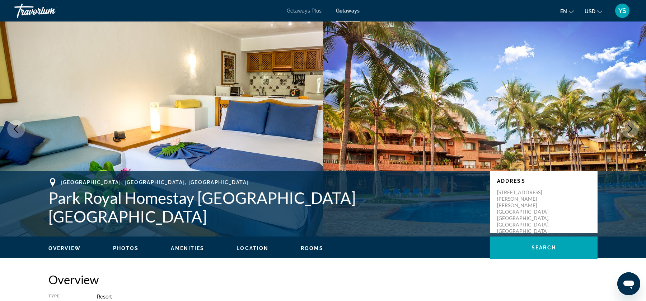
click at [627, 132] on icon "Next image" at bounding box center [629, 129] width 9 height 9
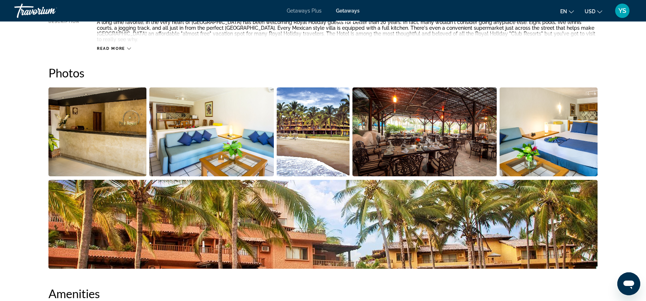
scroll to position [312, 0]
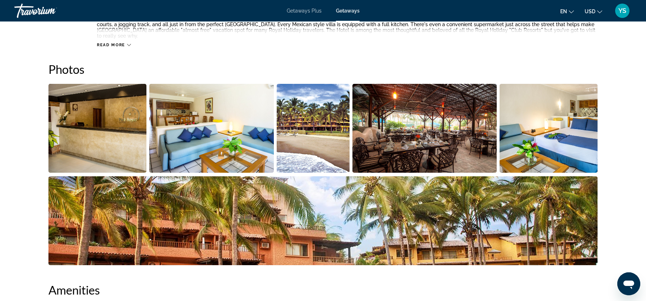
click at [128, 151] on img "Open full-screen image slider" at bounding box center [97, 128] width 98 height 89
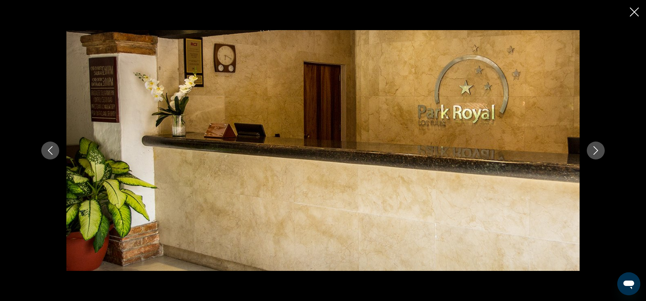
click at [595, 158] on button "Next image" at bounding box center [596, 151] width 18 height 18
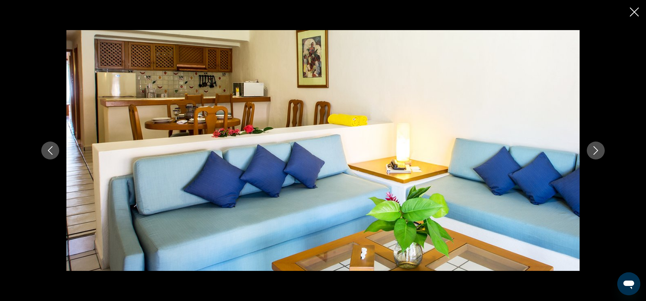
click at [595, 158] on button "Next image" at bounding box center [596, 151] width 18 height 18
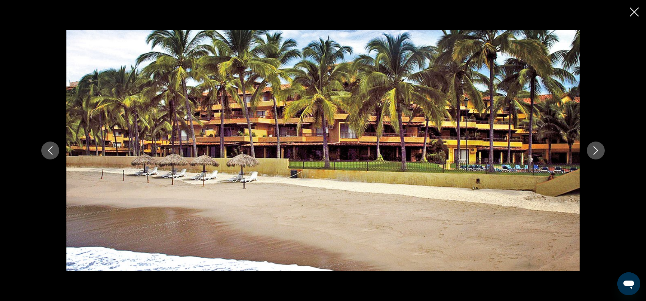
click at [595, 158] on button "Next image" at bounding box center [596, 151] width 18 height 18
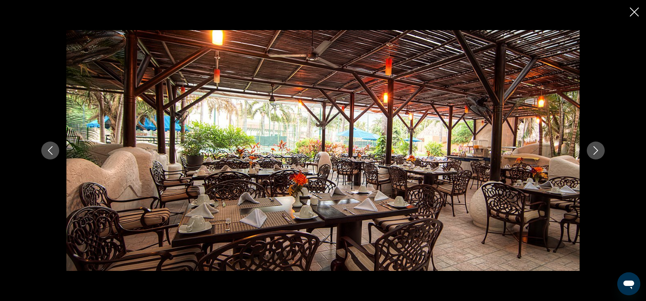
click at [595, 158] on button "Next image" at bounding box center [596, 151] width 18 height 18
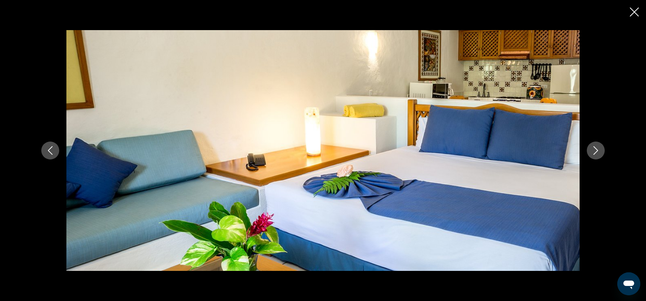
click at [595, 158] on button "Next image" at bounding box center [596, 151] width 18 height 18
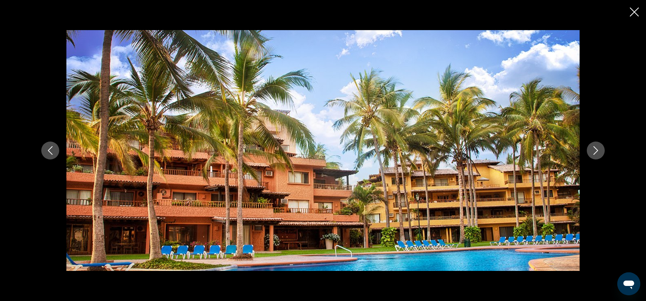
click at [595, 158] on button "Next image" at bounding box center [596, 151] width 18 height 18
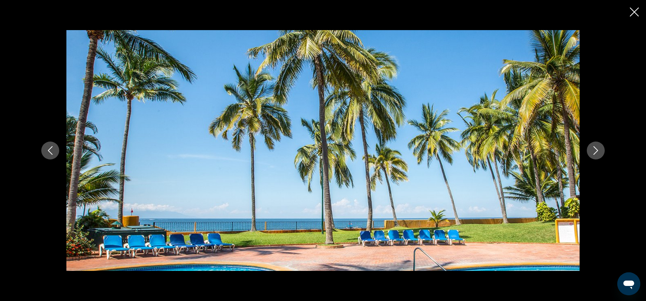
click at [595, 158] on button "Next image" at bounding box center [596, 151] width 18 height 18
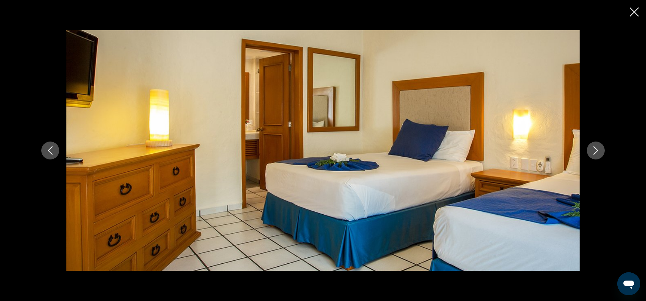
click at [594, 158] on button "Next image" at bounding box center [596, 151] width 18 height 18
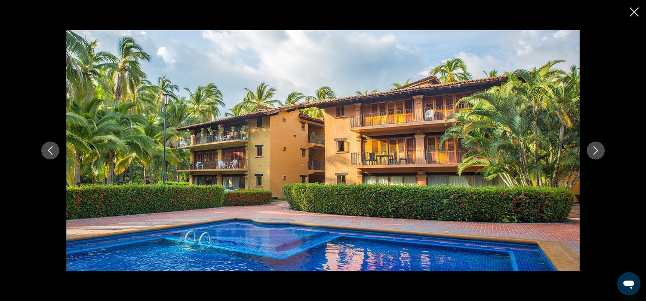
click at [594, 158] on button "Next image" at bounding box center [596, 151] width 18 height 18
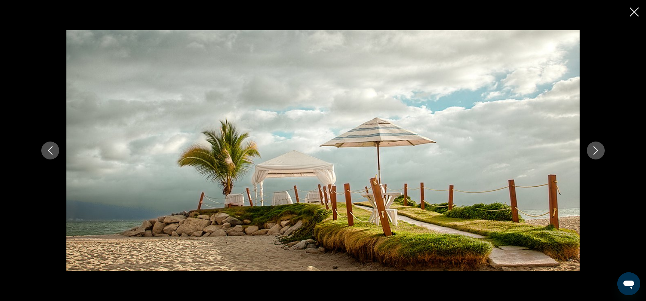
click at [637, 18] on button "Close slideshow" at bounding box center [634, 12] width 9 height 11
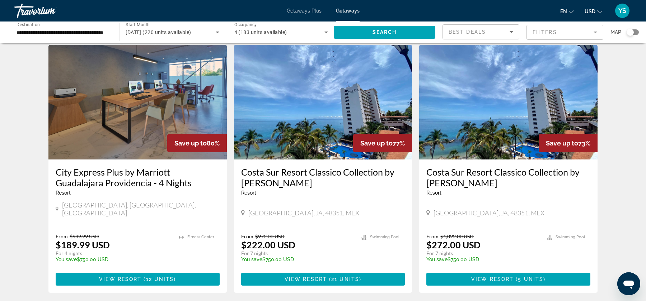
scroll to position [828, 0]
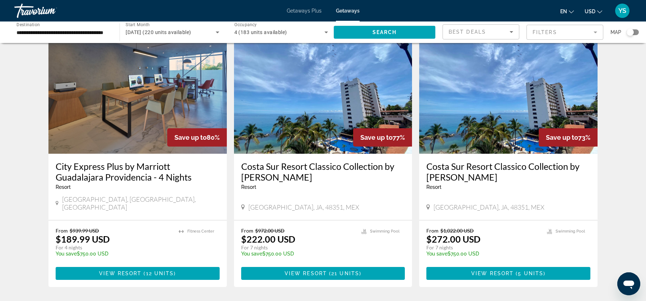
click at [314, 78] on img "Main content" at bounding box center [323, 96] width 178 height 115
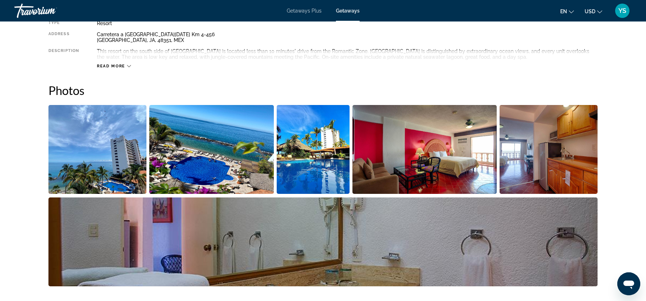
scroll to position [281, 0]
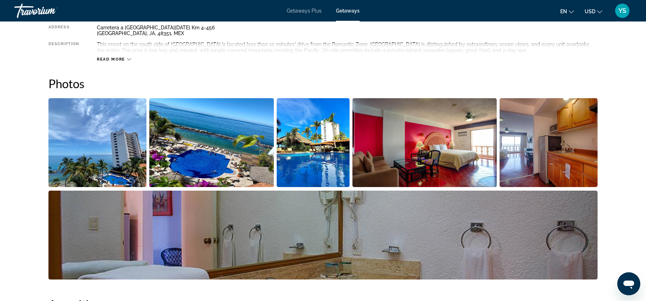
click at [112, 165] on img "Open full-screen image slider" at bounding box center [97, 142] width 98 height 89
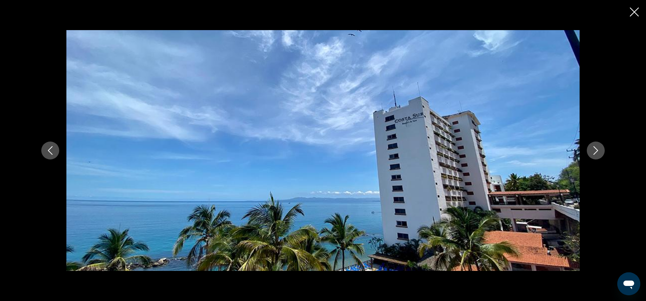
scroll to position [339, 0]
click at [594, 150] on icon "Next image" at bounding box center [595, 150] width 9 height 9
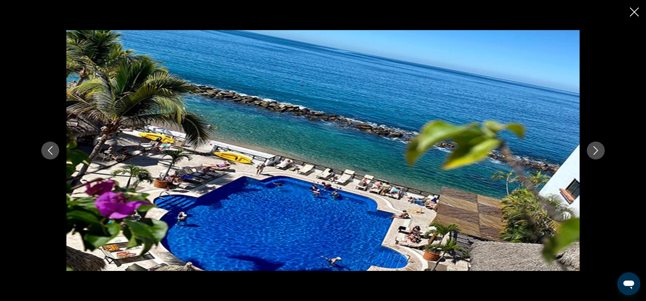
click at [594, 150] on icon "Next image" at bounding box center [595, 150] width 9 height 9
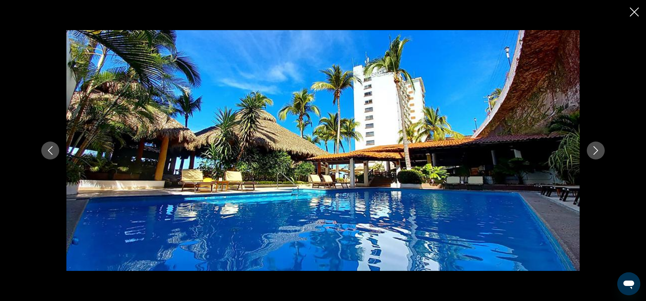
click at [594, 150] on icon "Next image" at bounding box center [595, 150] width 9 height 9
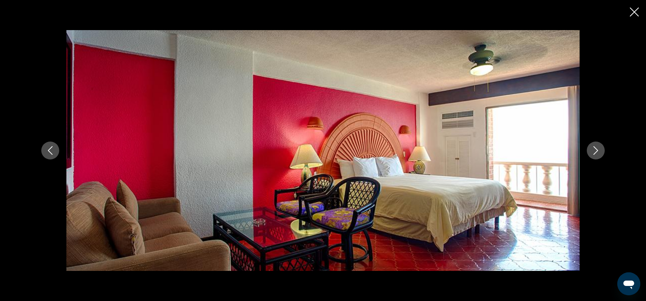
click at [594, 150] on icon "Next image" at bounding box center [595, 150] width 9 height 9
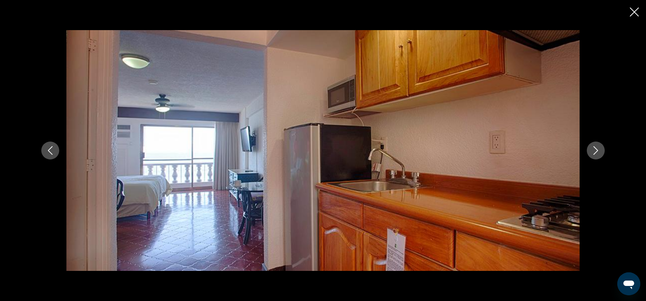
click at [594, 150] on icon "Next image" at bounding box center [595, 150] width 9 height 9
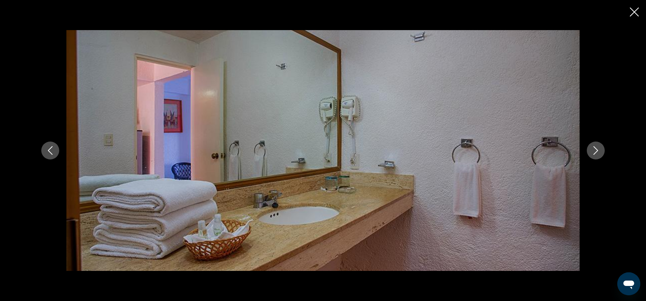
click at [594, 150] on icon "Next image" at bounding box center [595, 150] width 9 height 9
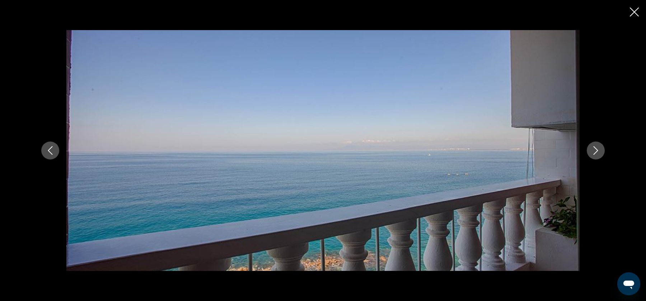
click at [594, 150] on icon "Next image" at bounding box center [595, 150] width 9 height 9
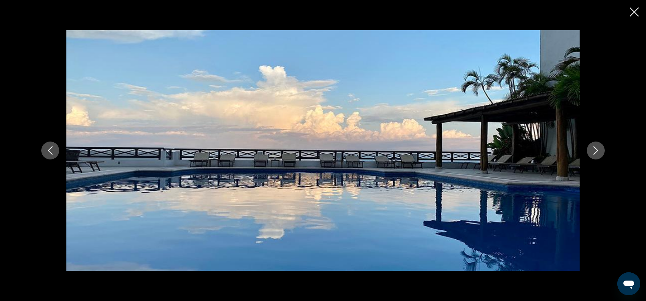
click at [594, 150] on icon "Next image" at bounding box center [595, 150] width 9 height 9
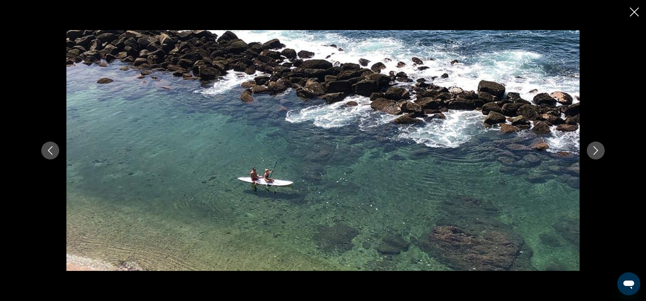
click at [594, 150] on icon "Next image" at bounding box center [595, 150] width 9 height 9
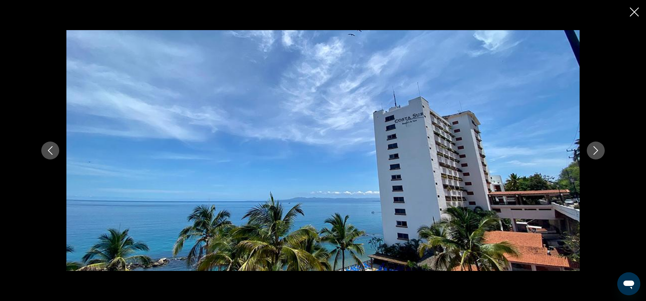
click at [52, 150] on icon "Previous image" at bounding box center [50, 150] width 9 height 9
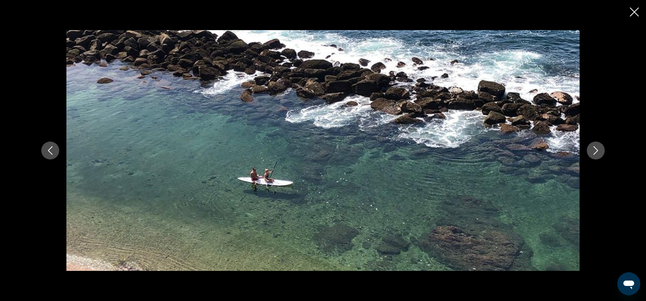
click at [593, 154] on icon "Next image" at bounding box center [595, 150] width 9 height 9
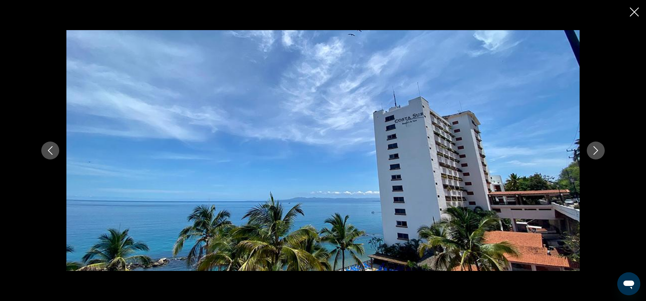
click at [593, 153] on icon "Next image" at bounding box center [595, 150] width 9 height 9
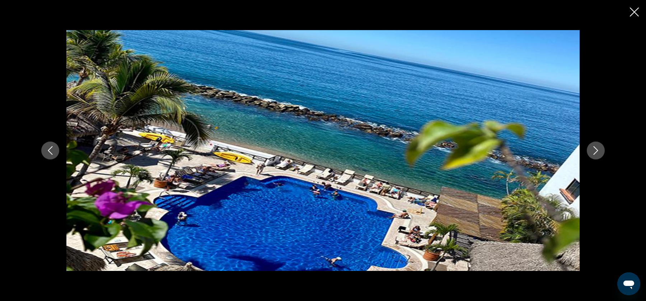
click at [592, 151] on icon "Next image" at bounding box center [595, 150] width 9 height 9
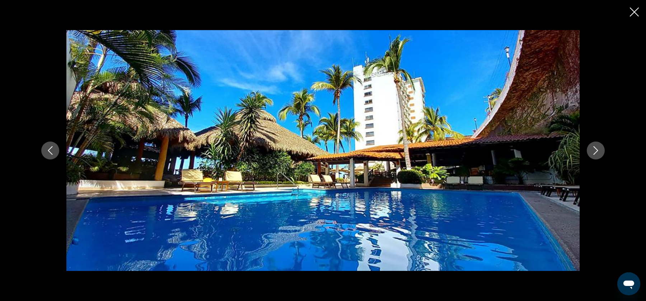
click at [637, 17] on button "Close slideshow" at bounding box center [634, 12] width 9 height 11
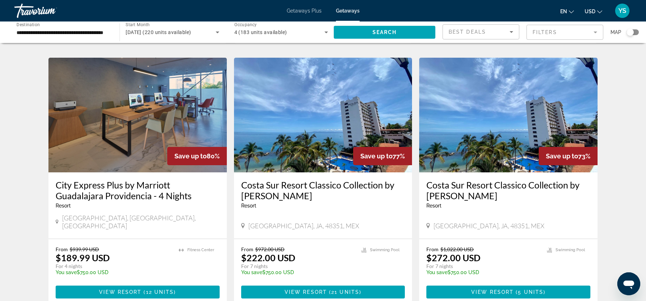
scroll to position [809, 0]
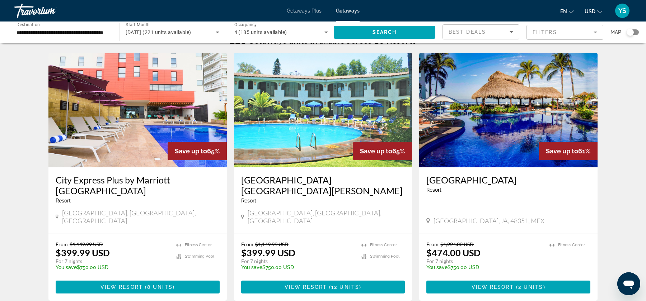
scroll to position [16, 0]
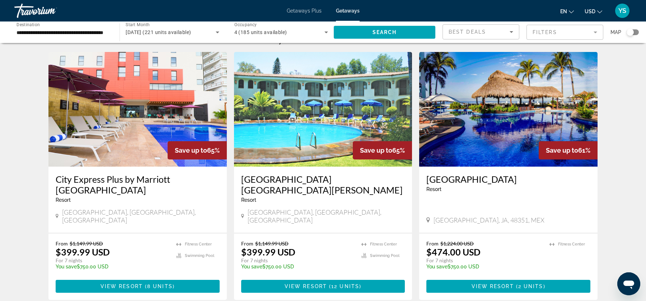
click at [528, 128] on img "Main content" at bounding box center [508, 109] width 178 height 115
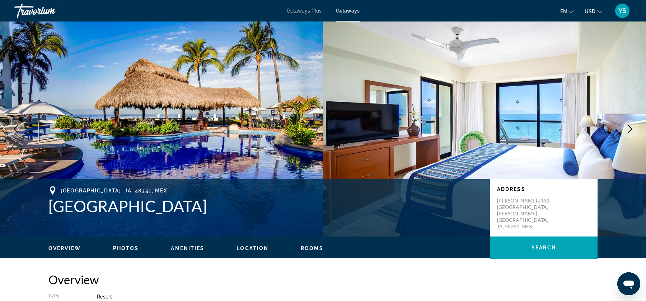
click at [128, 248] on span "Photos" at bounding box center [126, 249] width 26 height 6
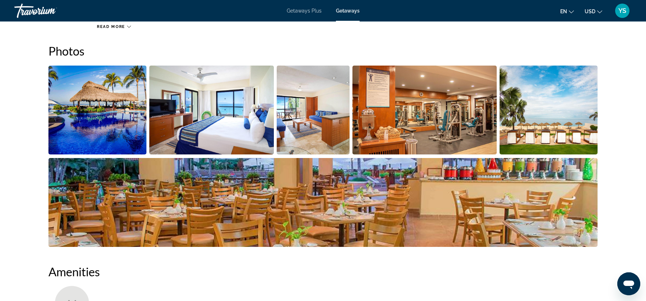
scroll to position [320, 0]
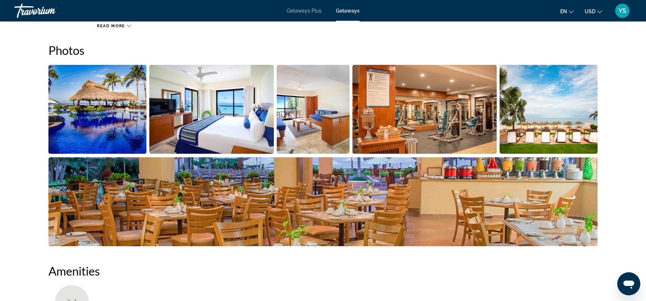
click at [124, 117] on img "Open full-screen image slider" at bounding box center [97, 109] width 98 height 89
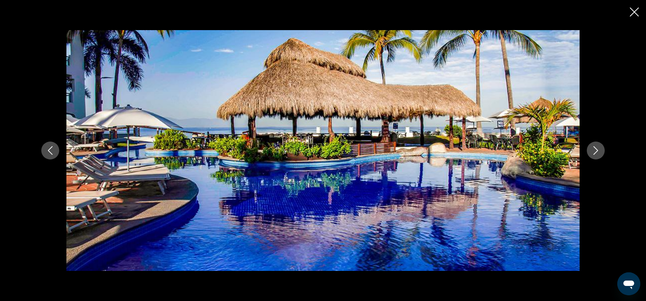
click at [599, 151] on icon "Next image" at bounding box center [595, 150] width 9 height 9
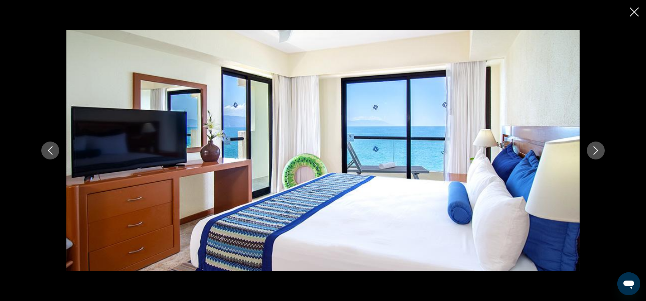
click at [599, 151] on icon "Next image" at bounding box center [595, 150] width 9 height 9
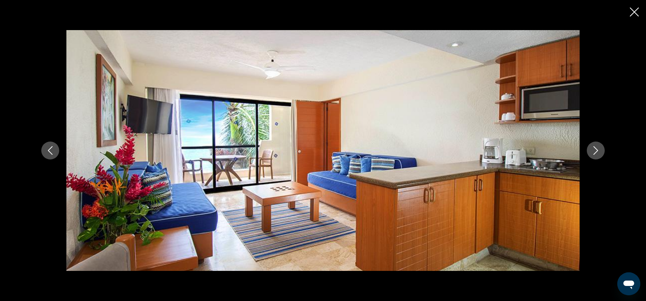
click at [599, 151] on icon "Next image" at bounding box center [595, 150] width 9 height 9
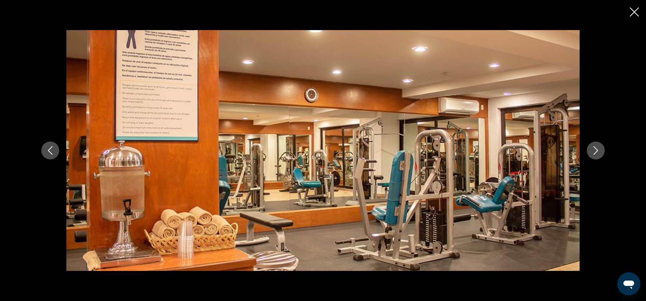
click at [599, 151] on icon "Next image" at bounding box center [595, 150] width 9 height 9
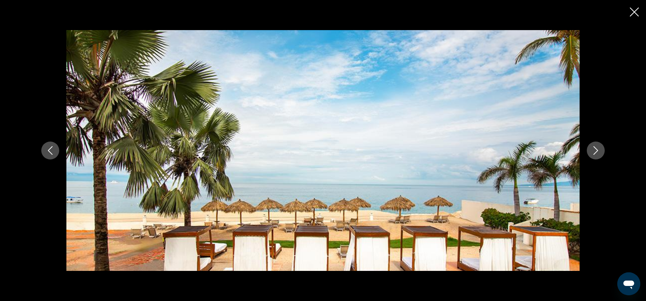
click at [599, 151] on icon "Next image" at bounding box center [595, 150] width 9 height 9
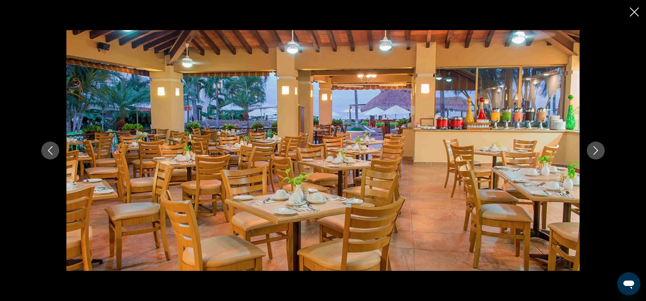
click at [51, 160] on div "prev next" at bounding box center [323, 150] width 578 height 241
click at [51, 150] on icon "Previous image" at bounding box center [50, 150] width 9 height 9
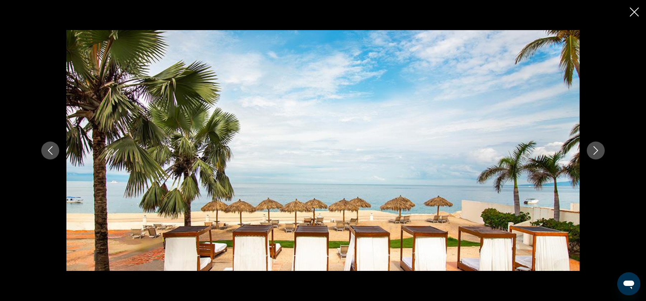
click at [596, 149] on icon "Next image" at bounding box center [596, 150] width 5 height 9
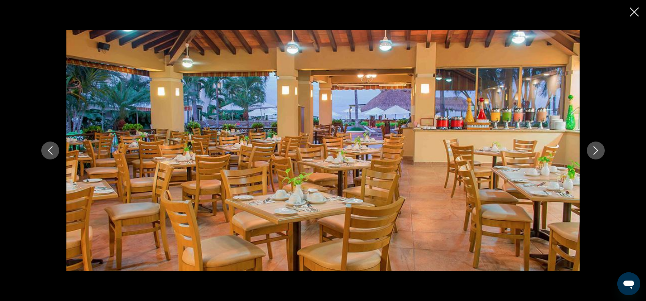
click at [596, 149] on icon "Next image" at bounding box center [596, 150] width 5 height 9
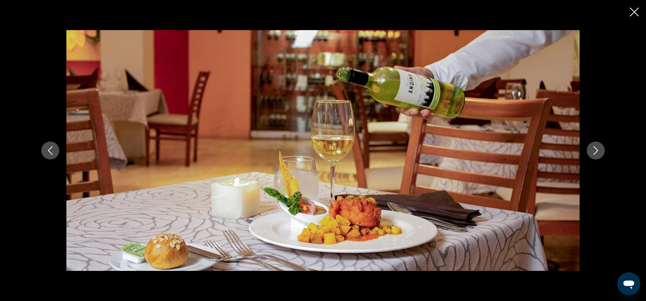
click at [596, 150] on icon "Next image" at bounding box center [595, 150] width 9 height 9
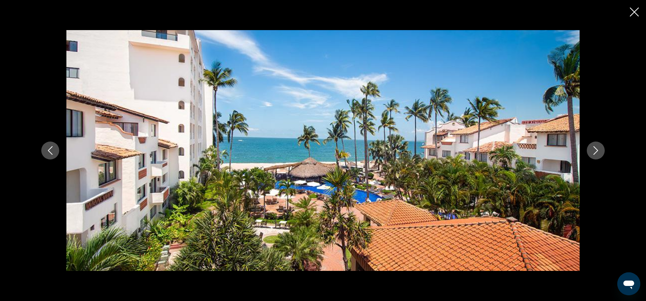
click at [596, 150] on icon "Next image" at bounding box center [595, 150] width 9 height 9
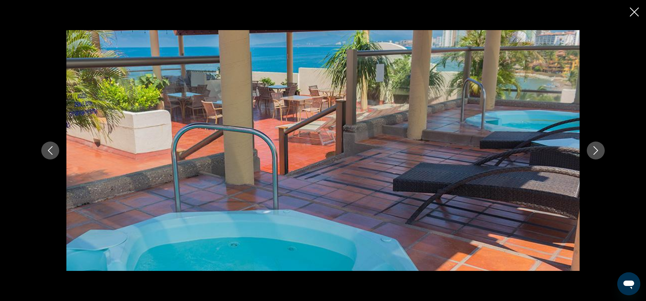
click at [596, 150] on icon "Next image" at bounding box center [595, 150] width 9 height 9
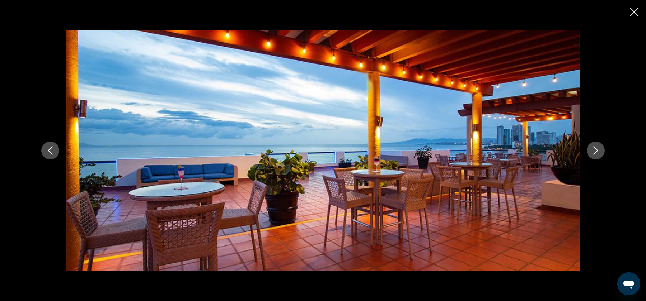
click at [596, 150] on icon "Next image" at bounding box center [595, 150] width 9 height 9
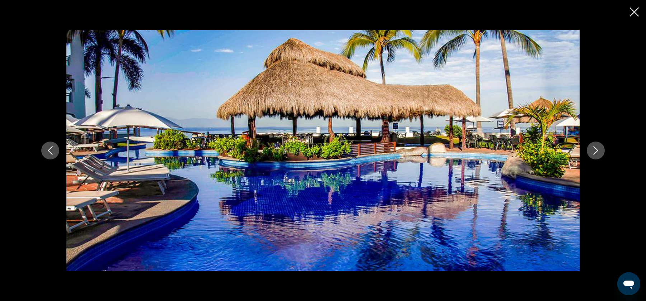
click at [596, 150] on icon "Next image" at bounding box center [595, 150] width 9 height 9
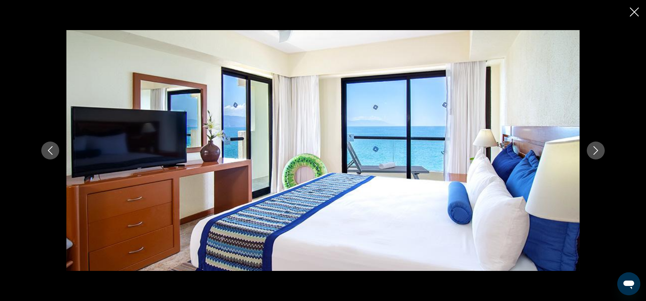
click at [639, 8] on div "prev next" at bounding box center [323, 150] width 646 height 301
click at [633, 22] on div "prev next" at bounding box center [323, 150] width 646 height 301
click at [633, 10] on icon "Close slideshow" at bounding box center [634, 12] width 9 height 9
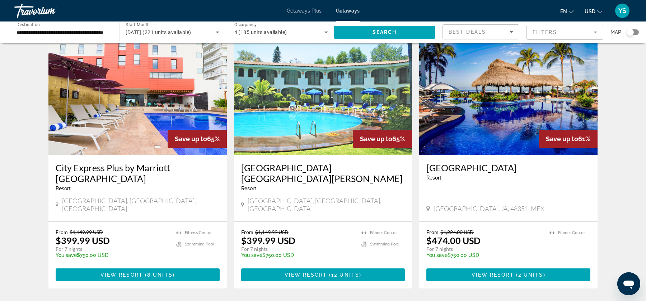
scroll to position [32, 0]
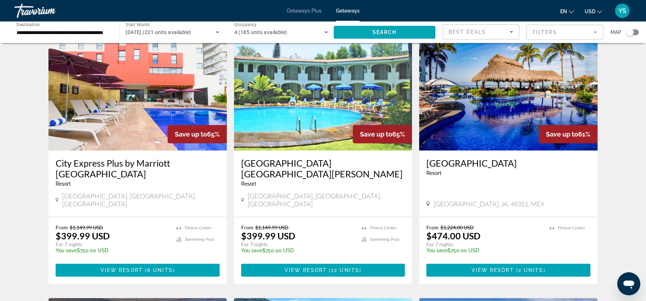
click at [327, 114] on img "Main content" at bounding box center [323, 93] width 178 height 115
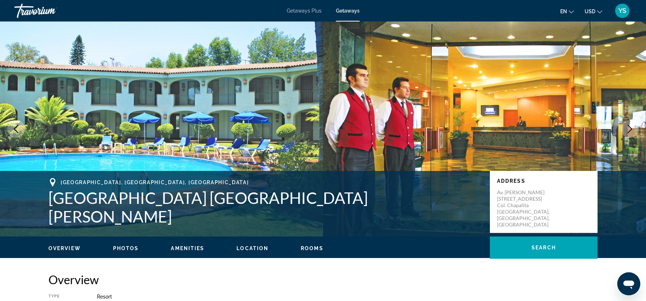
click at [138, 256] on div "Overview Photos Amenities Location Rooms Search" at bounding box center [323, 248] width 578 height 22
click at [132, 254] on div "Overview Photos Amenities Location Rooms Search" at bounding box center [323, 248] width 578 height 22
click at [134, 249] on span "Photos" at bounding box center [126, 249] width 26 height 6
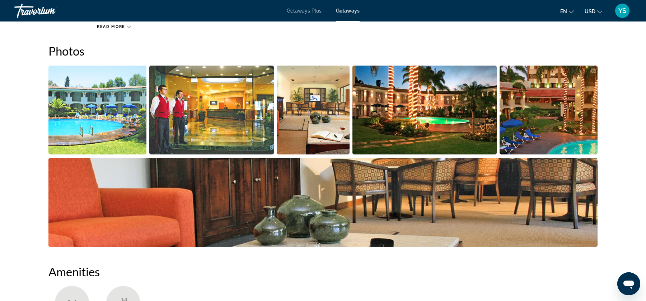
scroll to position [320, 0]
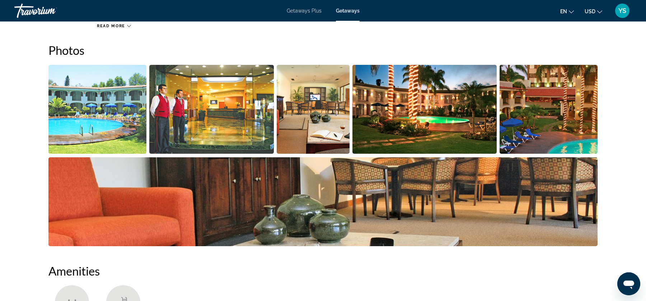
click at [118, 90] on img "Open full-screen image slider" at bounding box center [97, 109] width 98 height 89
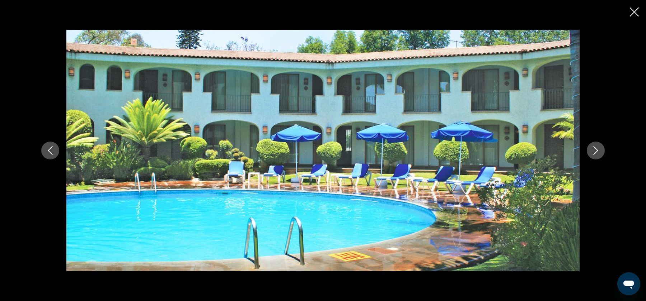
click at [600, 154] on button "Next image" at bounding box center [596, 151] width 18 height 18
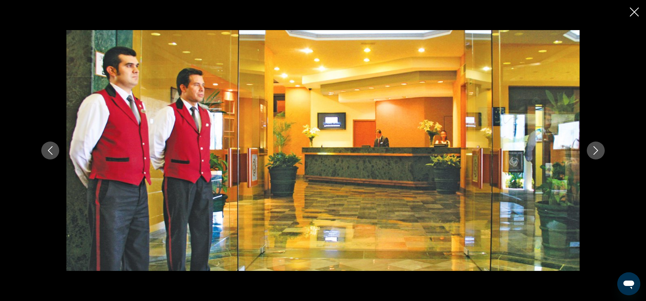
click at [600, 154] on button "Next image" at bounding box center [596, 151] width 18 height 18
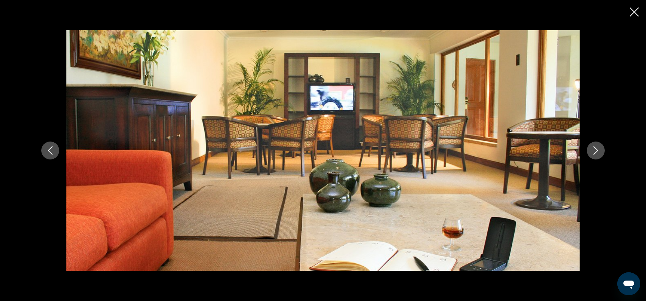
click at [600, 154] on button "Next image" at bounding box center [596, 151] width 18 height 18
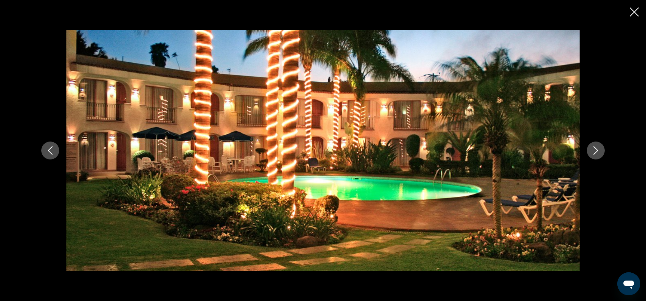
click at [600, 154] on button "Next image" at bounding box center [596, 151] width 18 height 18
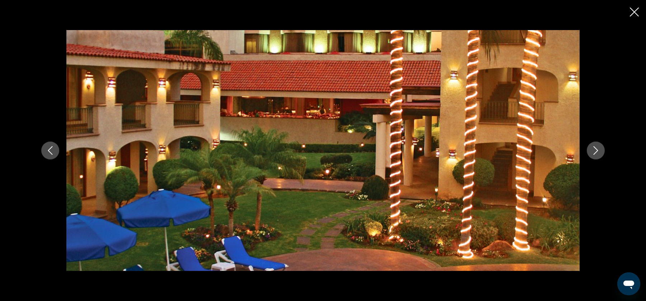
click at [600, 154] on button "Next image" at bounding box center [596, 151] width 18 height 18
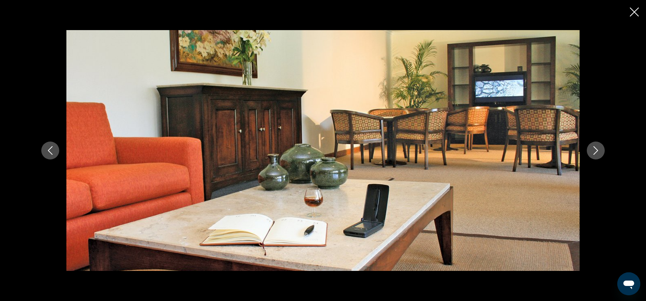
click at [634, 14] on icon "Close slideshow" at bounding box center [634, 12] width 9 height 9
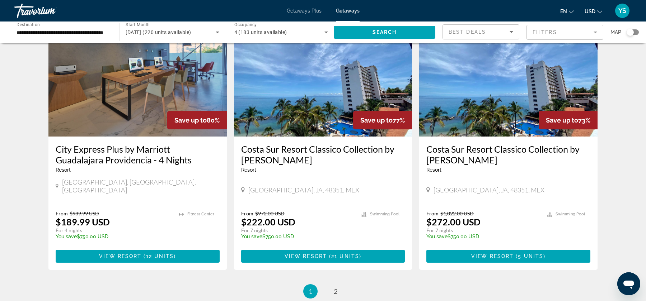
scroll to position [831, 0]
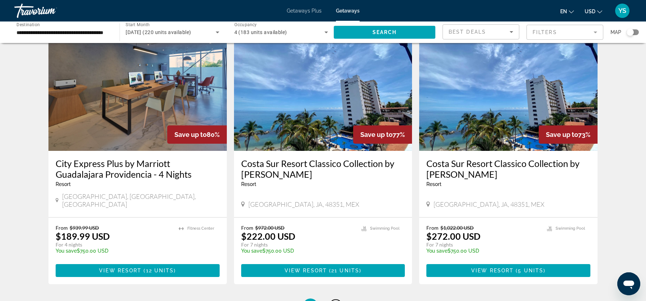
click at [338, 300] on link "page 2" at bounding box center [335, 306] width 13 height 13
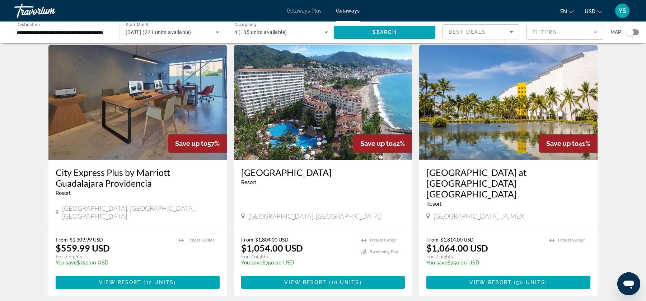
scroll to position [285, 0]
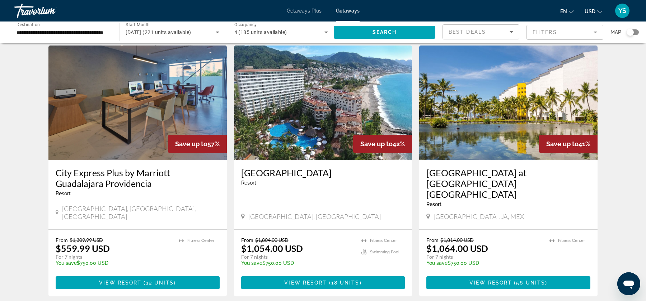
click at [328, 91] on img "Main content" at bounding box center [323, 103] width 178 height 115
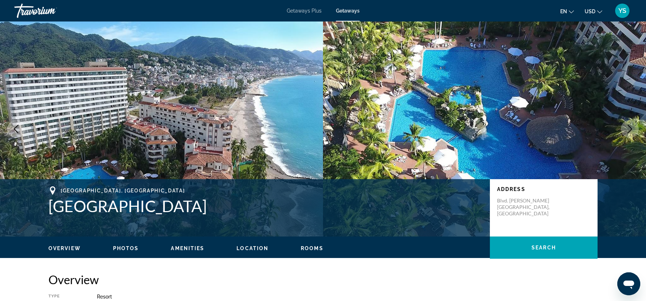
click at [139, 250] on ul "Overview Photos Amenities Location Rooms Search" at bounding box center [322, 248] width 549 height 8
click at [135, 248] on span "Photos" at bounding box center [126, 249] width 26 height 6
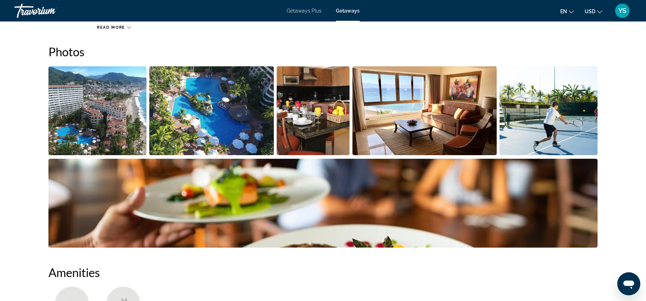
scroll to position [320, 0]
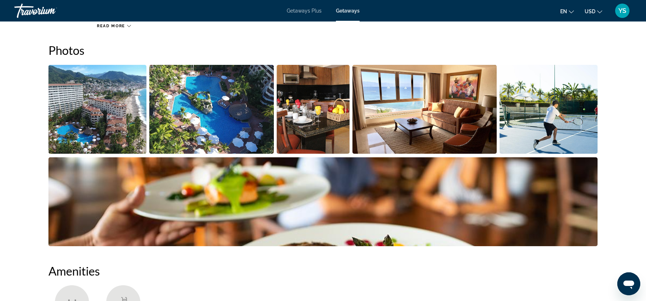
click at [78, 88] on img "Open full-screen image slider" at bounding box center [97, 109] width 98 height 89
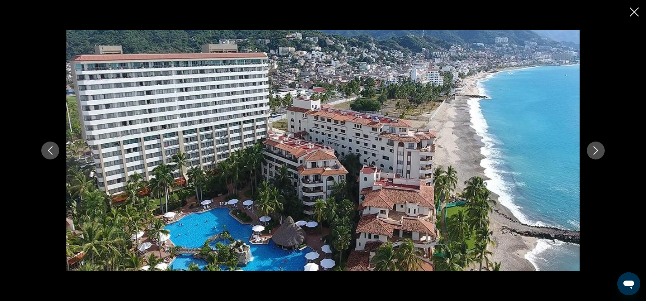
click at [600, 148] on button "Next image" at bounding box center [596, 151] width 18 height 18
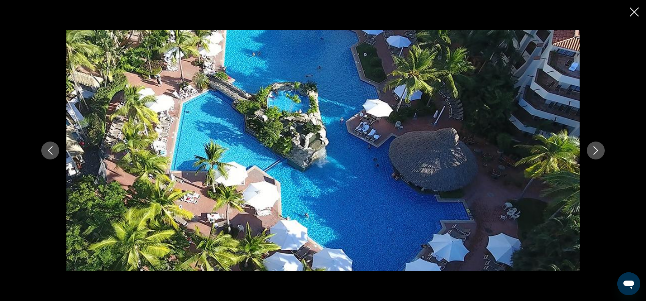
click at [600, 148] on button "Next image" at bounding box center [596, 151] width 18 height 18
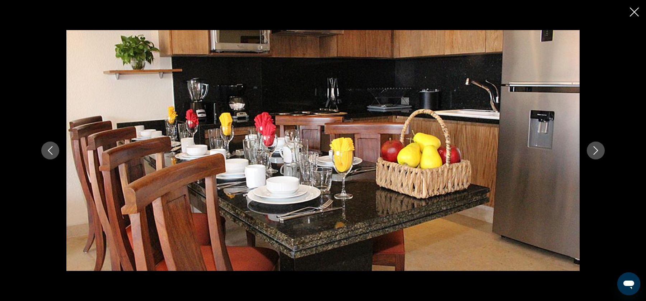
click at [631, 6] on div "prev next" at bounding box center [323, 150] width 646 height 301
click at [634, 11] on icon "Close slideshow" at bounding box center [634, 12] width 9 height 9
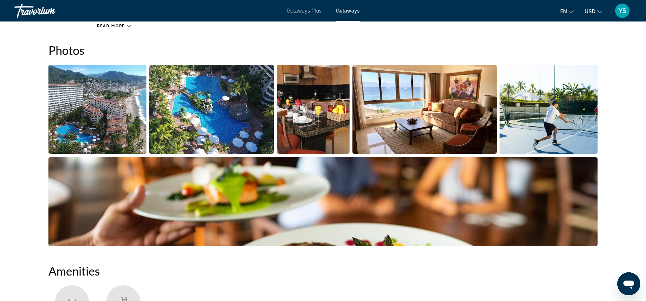
click at [453, 123] on img "Open full-screen image slider" at bounding box center [424, 109] width 145 height 89
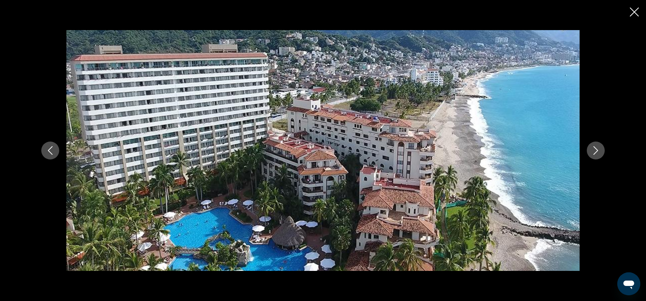
click at [608, 150] on div "prev next" at bounding box center [323, 150] width 578 height 241
click at [605, 149] on div "prev next" at bounding box center [323, 150] width 578 height 241
click at [601, 150] on button "Next image" at bounding box center [596, 151] width 18 height 18
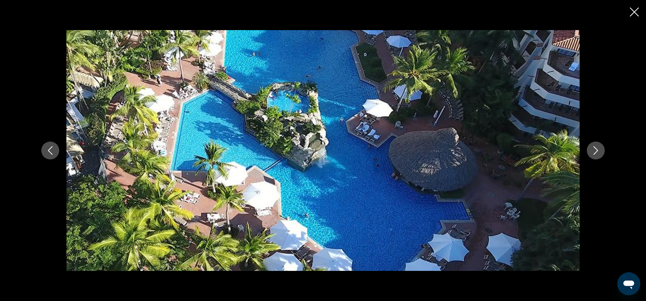
click at [601, 150] on button "Next image" at bounding box center [596, 151] width 18 height 18
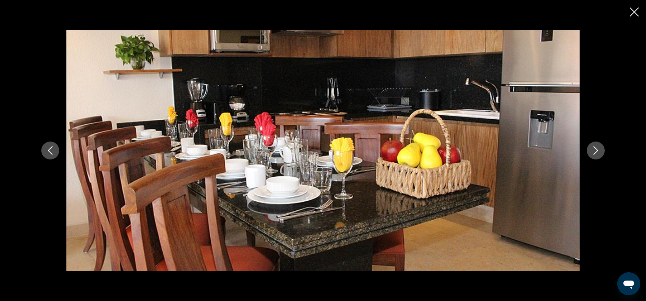
click at [601, 150] on button "Next image" at bounding box center [596, 151] width 18 height 18
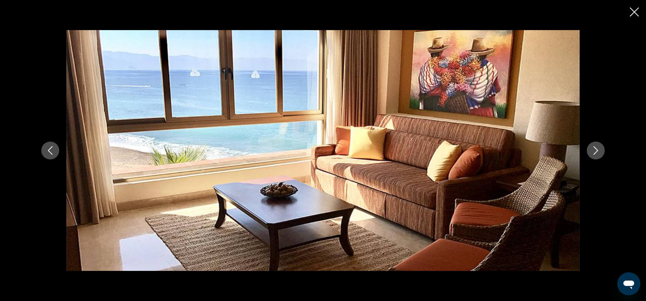
click at [601, 151] on button "Next image" at bounding box center [596, 151] width 18 height 18
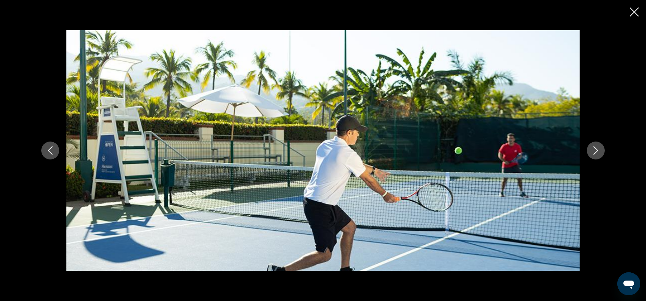
click at [601, 151] on button "Next image" at bounding box center [596, 151] width 18 height 18
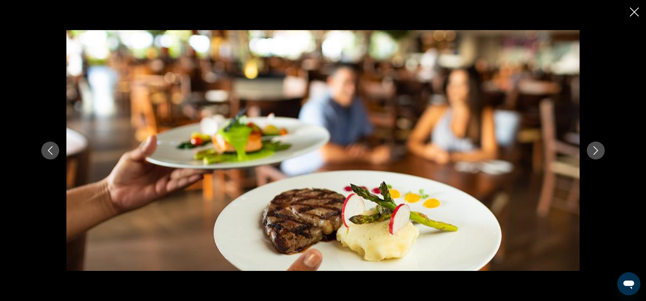
click at [601, 150] on button "Next image" at bounding box center [596, 151] width 18 height 18
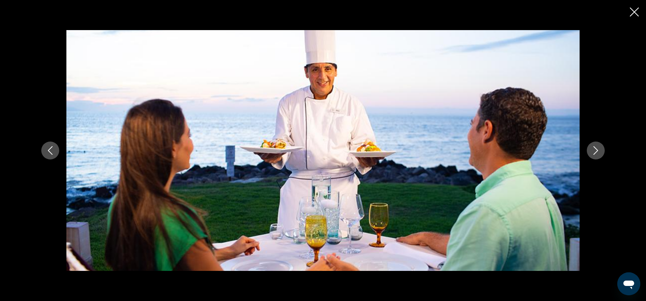
click at [601, 150] on button "Next image" at bounding box center [596, 151] width 18 height 18
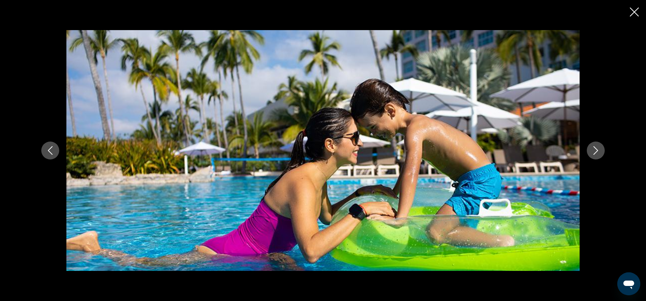
click at [46, 150] on icon "Previous image" at bounding box center [50, 150] width 9 height 9
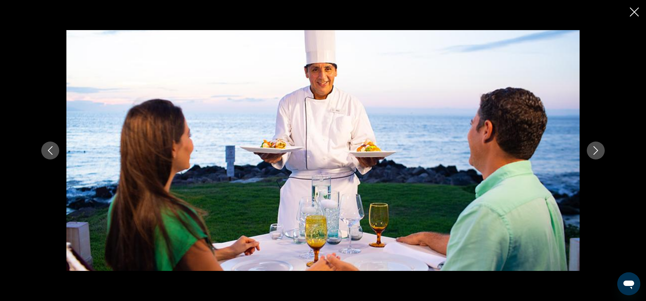
click at [46, 150] on icon "Previous image" at bounding box center [50, 150] width 9 height 9
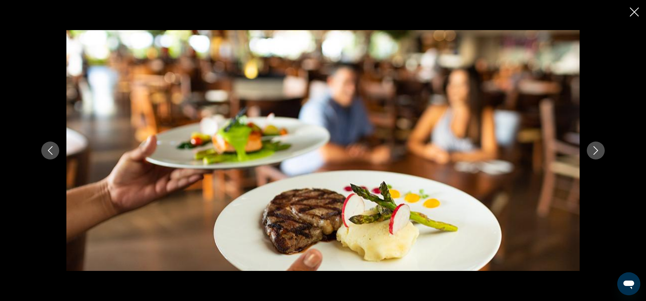
click at [592, 147] on icon "Next image" at bounding box center [595, 150] width 9 height 9
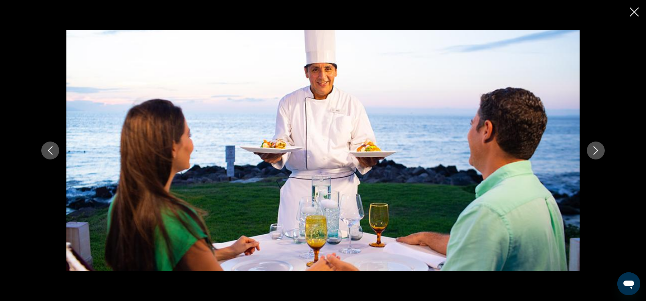
click at [592, 147] on icon "Next image" at bounding box center [595, 150] width 9 height 9
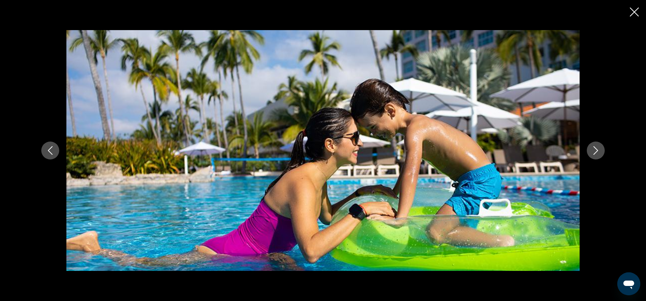
click at [592, 147] on icon "Next image" at bounding box center [595, 150] width 9 height 9
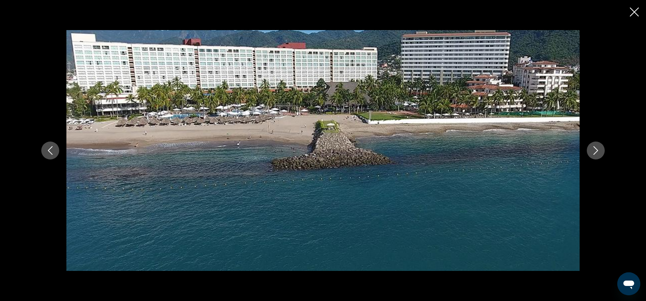
click at [592, 147] on icon "Next image" at bounding box center [595, 150] width 9 height 9
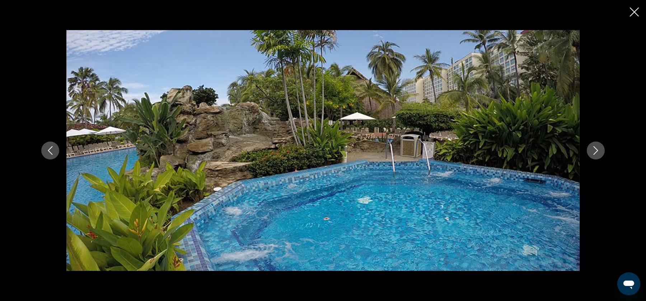
click at [597, 150] on icon "Next image" at bounding box center [596, 150] width 5 height 9
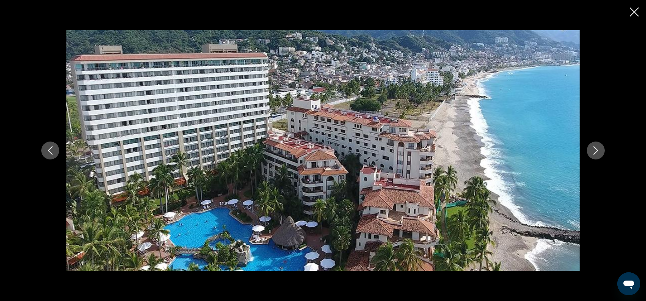
click at [629, 19] on div "prev next" at bounding box center [323, 150] width 646 height 301
click at [636, 15] on icon "Close slideshow" at bounding box center [634, 12] width 9 height 9
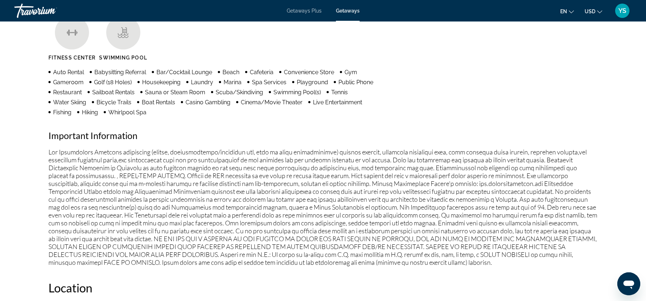
scroll to position [477, 0]
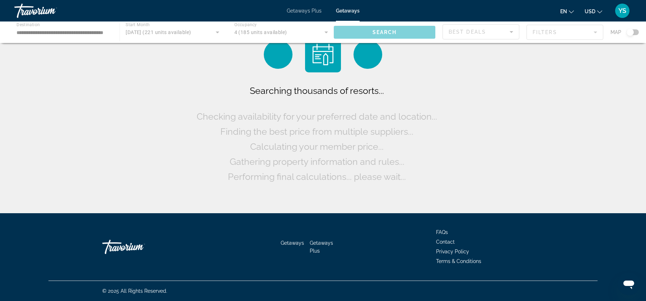
click at [173, 142] on div "Searching thousands of resorts... Checking availability for your preferred date…" at bounding box center [323, 108] width 646 height 217
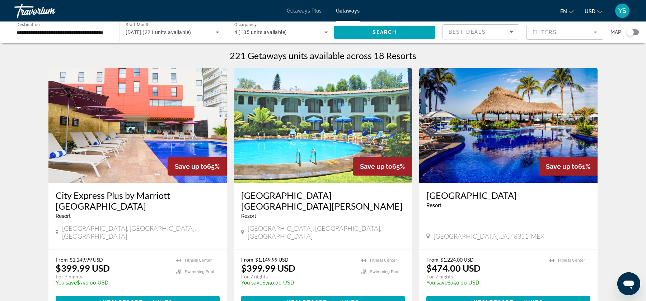
click at [177, 23] on div "September 2025 (221 units available)" at bounding box center [172, 32] width 93 height 20
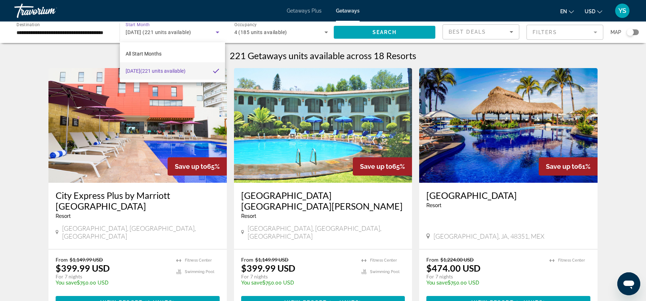
click at [169, 39] on div at bounding box center [323, 150] width 646 height 301
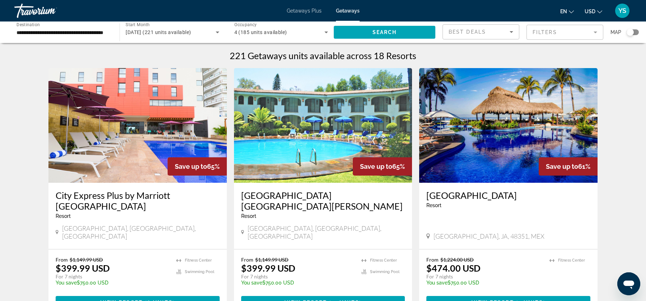
click at [30, 15] on div "Travorium" at bounding box center [50, 10] width 72 height 19
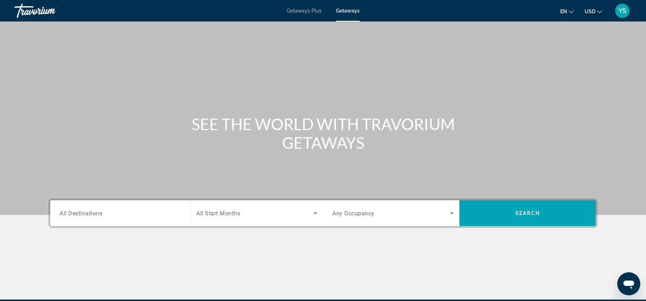
click at [222, 211] on span "All Start Months" at bounding box center [218, 213] width 44 height 7
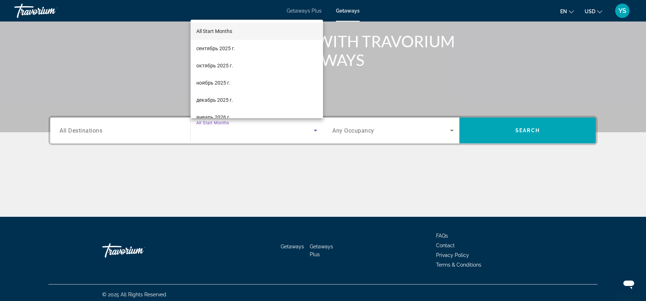
scroll to position [86, 0]
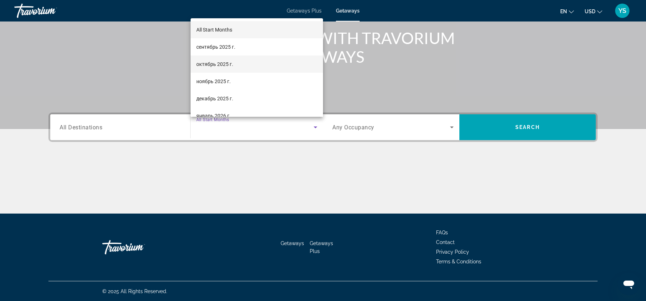
click at [233, 64] on mat-option "октябрь 2025 г." at bounding box center [257, 64] width 132 height 17
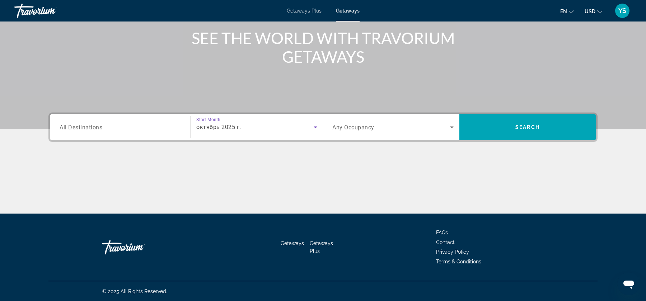
click at [93, 126] on span "All Destinations" at bounding box center [81, 127] width 43 height 7
click at [93, 126] on input "Destination All Destinations" at bounding box center [120, 127] width 121 height 9
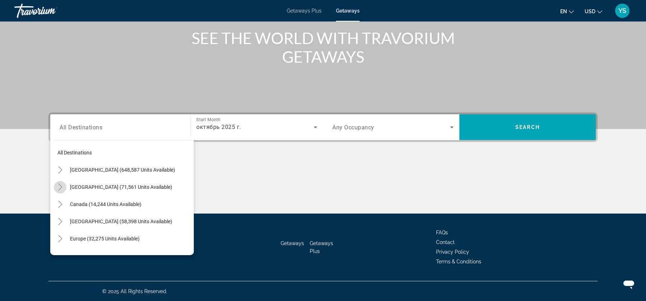
click at [61, 190] on icon "Toggle Mexico (71,561 units available)" at bounding box center [60, 187] width 7 height 7
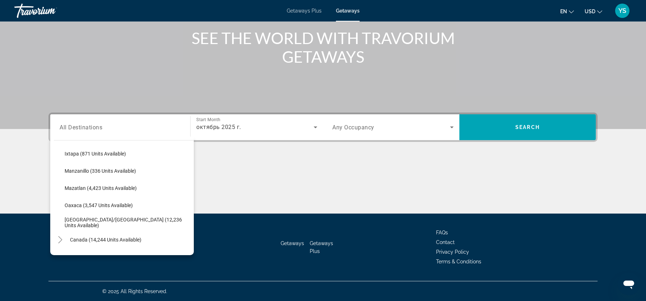
scroll to position [145, 0]
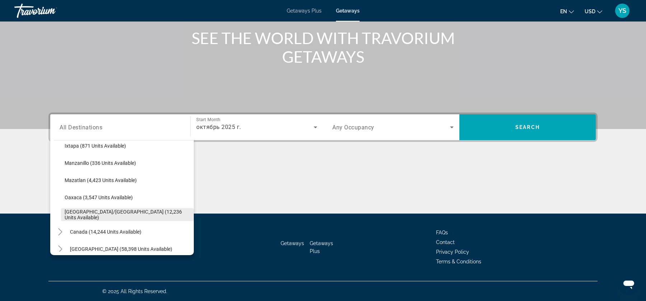
click at [107, 211] on span "Search widget" at bounding box center [127, 214] width 133 height 17
type input "**********"
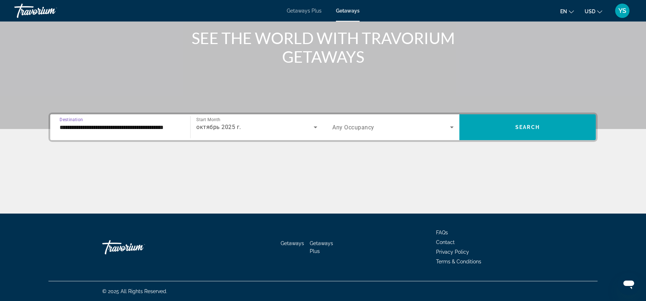
click at [453, 126] on icon "Search widget" at bounding box center [451, 127] width 9 height 9
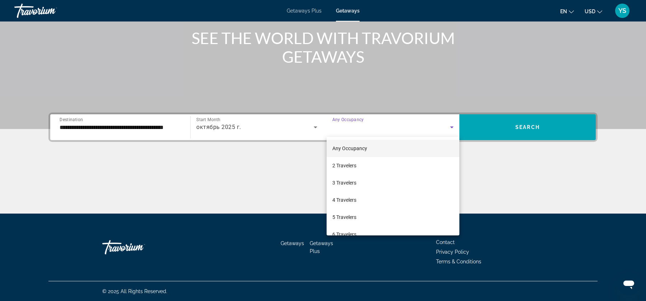
click at [483, 126] on div at bounding box center [323, 150] width 646 height 301
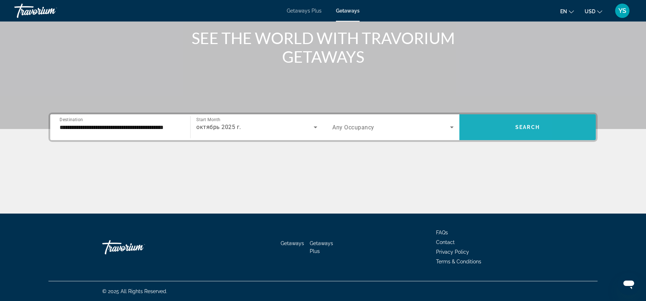
click at [483, 126] on span "Search widget" at bounding box center [527, 127] width 136 height 17
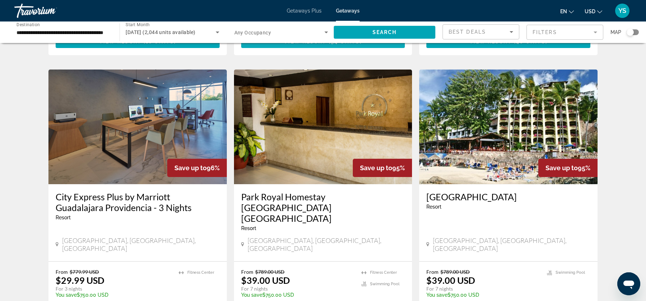
scroll to position [262, 0]
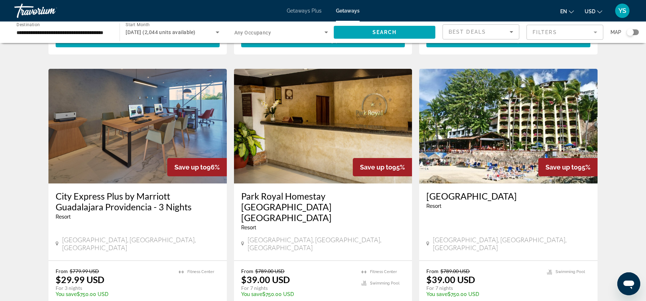
click at [499, 128] on img "Main content" at bounding box center [508, 126] width 178 height 115
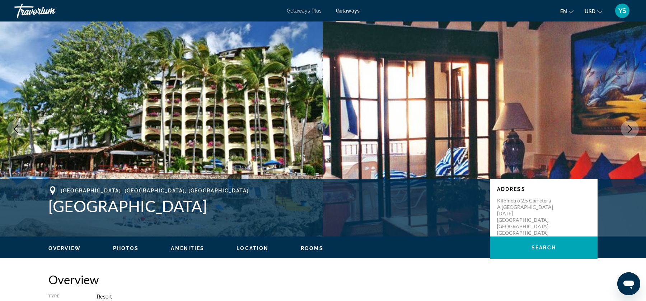
click at [130, 250] on span "Photos" at bounding box center [126, 249] width 26 height 6
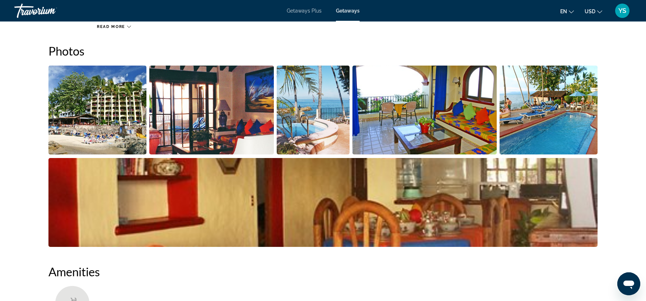
scroll to position [320, 0]
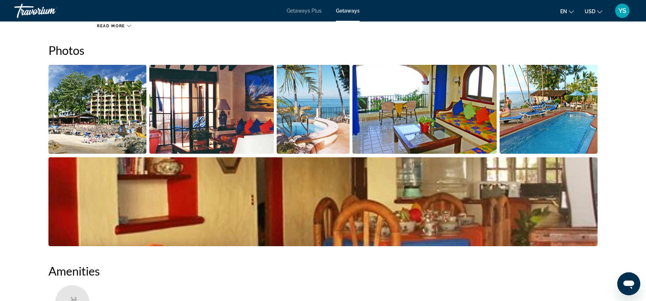
click at [84, 109] on img "Open full-screen image slider" at bounding box center [97, 109] width 98 height 89
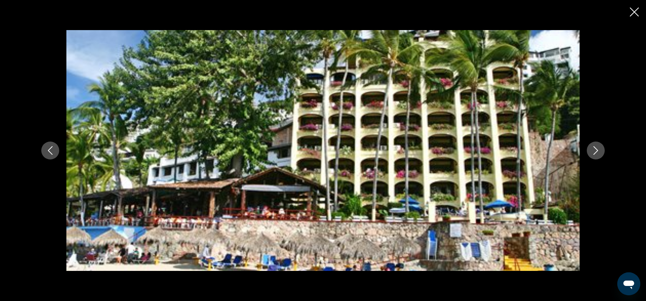
click at [594, 153] on icon "Next image" at bounding box center [595, 150] width 9 height 9
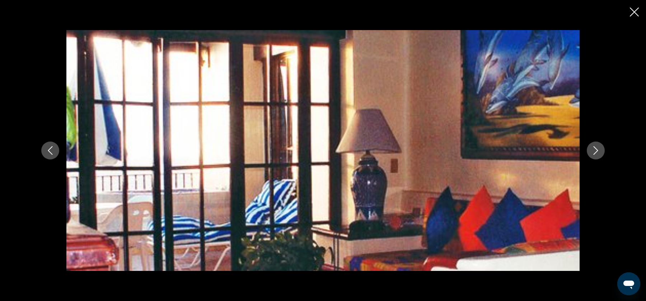
click at [594, 153] on icon "Next image" at bounding box center [595, 150] width 9 height 9
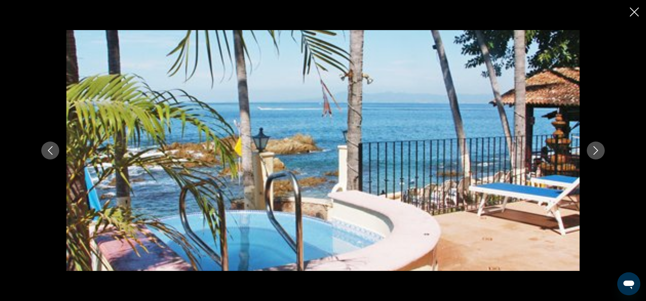
click at [594, 153] on icon "Next image" at bounding box center [595, 150] width 9 height 9
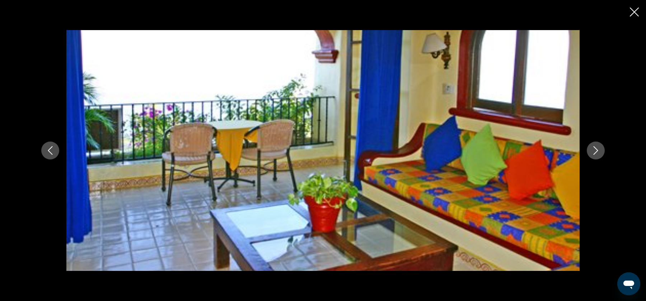
click at [594, 153] on icon "Next image" at bounding box center [595, 150] width 9 height 9
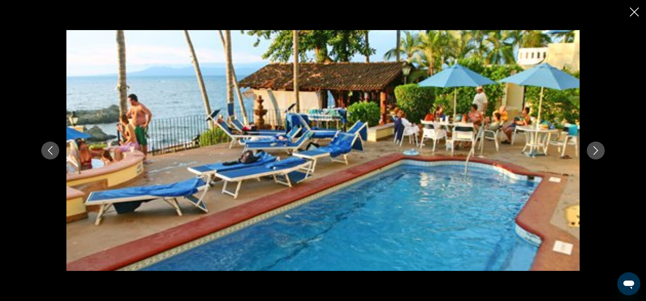
click at [594, 153] on icon "Next image" at bounding box center [595, 150] width 9 height 9
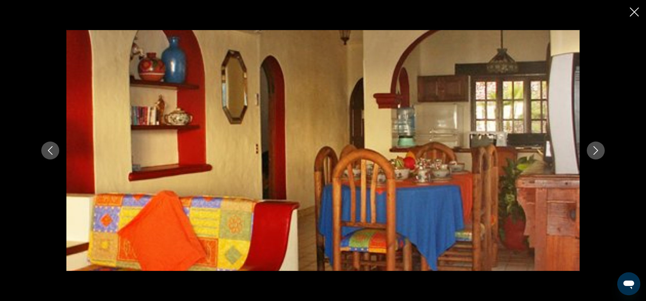
click at [594, 153] on icon "Next image" at bounding box center [595, 150] width 9 height 9
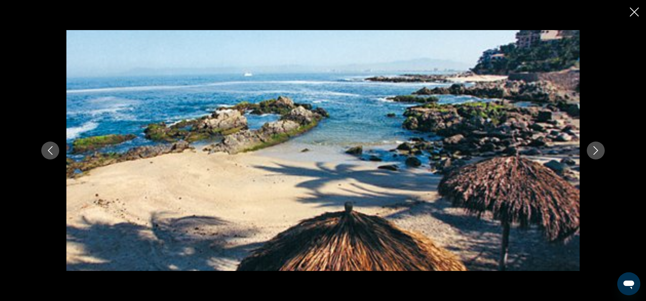
click at [594, 153] on icon "Next image" at bounding box center [595, 150] width 9 height 9
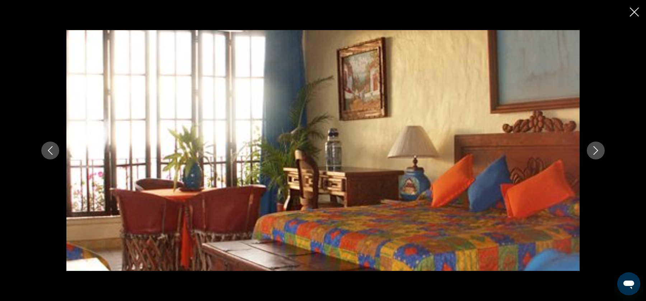
click at [629, 19] on div "prev next" at bounding box center [323, 150] width 646 height 301
click at [632, 10] on icon "Close slideshow" at bounding box center [634, 12] width 9 height 9
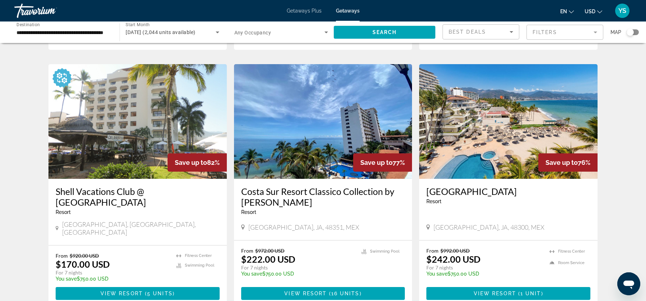
scroll to position [797, 0]
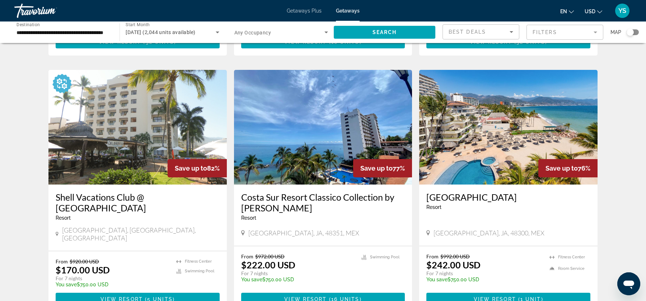
click at [165, 119] on img "Main content" at bounding box center [137, 127] width 178 height 115
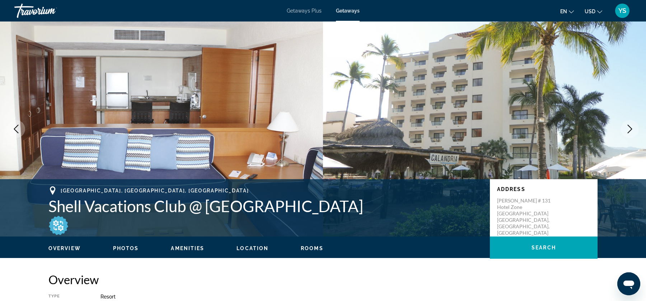
click at [118, 247] on span "Photos" at bounding box center [126, 249] width 26 height 6
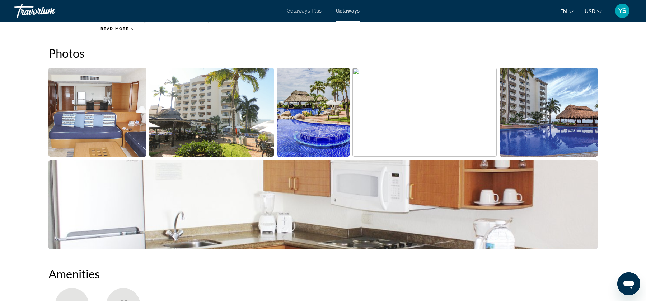
scroll to position [337, 0]
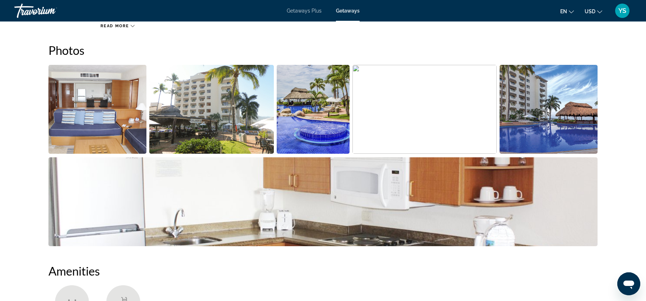
click at [111, 145] on img "Open full-screen image slider" at bounding box center [97, 109] width 98 height 89
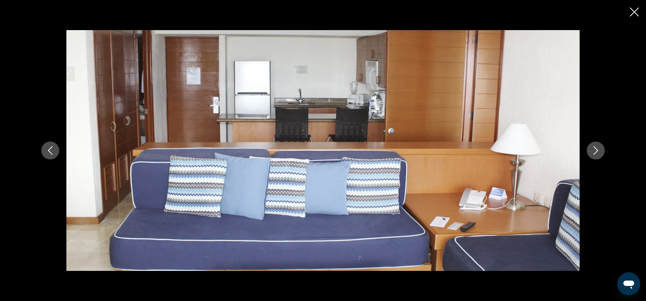
click at [597, 152] on icon "Next image" at bounding box center [595, 150] width 9 height 9
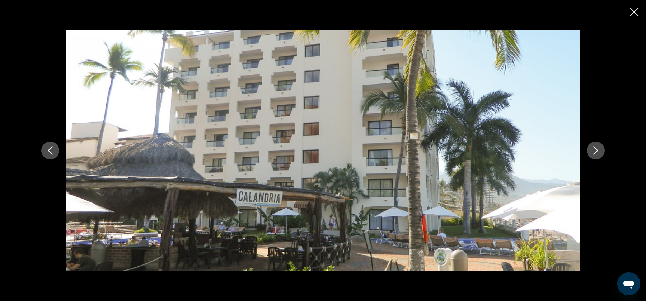
click at [597, 152] on icon "Next image" at bounding box center [595, 150] width 9 height 9
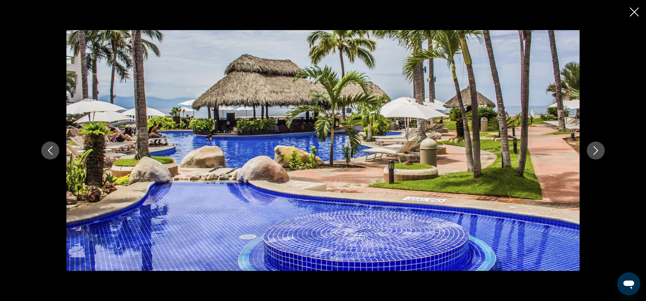
click at [597, 153] on icon "Next image" at bounding box center [595, 150] width 9 height 9
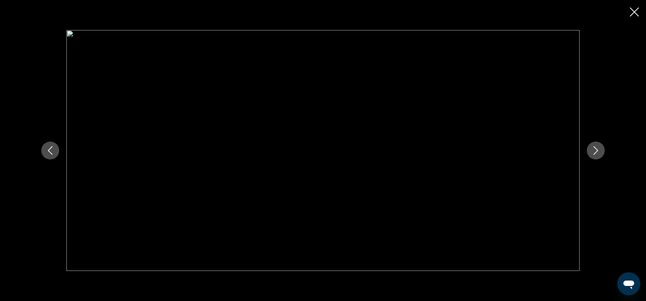
click at [633, 11] on icon "Close slideshow" at bounding box center [634, 12] width 9 height 9
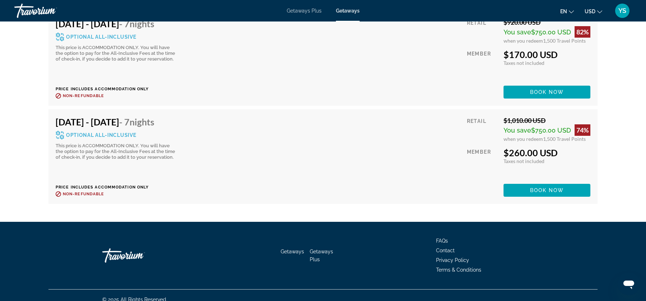
scroll to position [1552, 0]
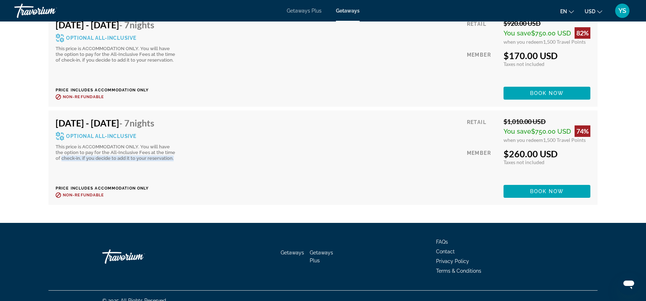
drag, startPoint x: 56, startPoint y: 149, endPoint x: 95, endPoint y: 155, distance: 39.1
click at [95, 155] on div "Oct 24, 2025 - Oct 31, 2025 - 7 Nights Optional All-Inclusive This price is ACC…" at bounding box center [119, 158] width 127 height 80
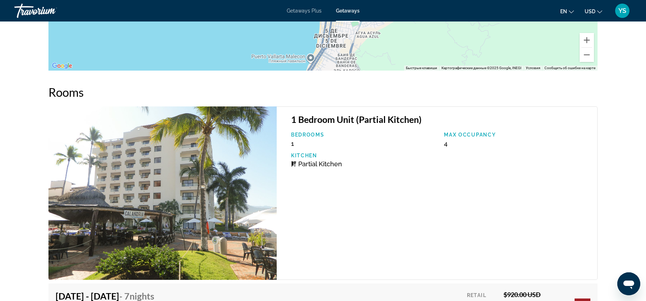
scroll to position [1182, 0]
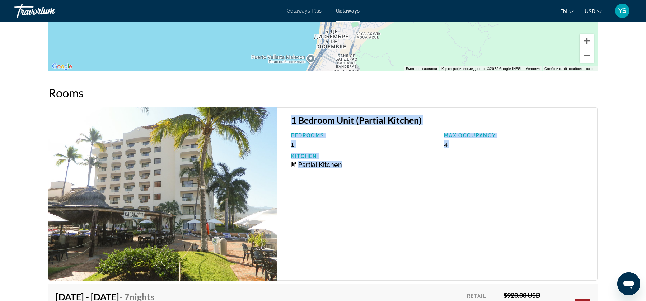
drag, startPoint x: 347, startPoint y: 159, endPoint x: 288, endPoint y: 116, distance: 72.7
click at [288, 116] on div "1 Bedroom Unit (Partial Kitchen) Bedrooms 1 Max Occupancy 4 Kitchen Partial Kit…" at bounding box center [437, 194] width 321 height 174
click at [308, 202] on div "1 Bedroom Unit (Partial Kitchen) Bedrooms 1 Max Occupancy 4 Kitchen Partial Kit…" at bounding box center [437, 194] width 321 height 174
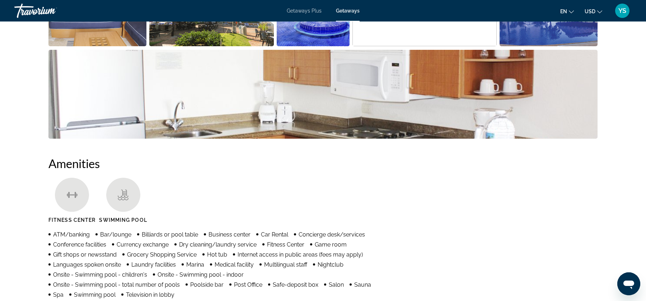
scroll to position [93, 0]
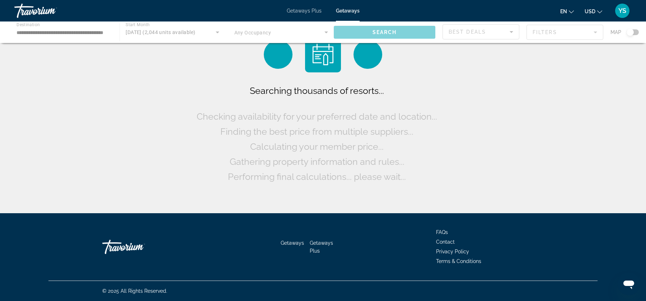
click at [84, 34] on div "Main content" at bounding box center [323, 33] width 646 height 22
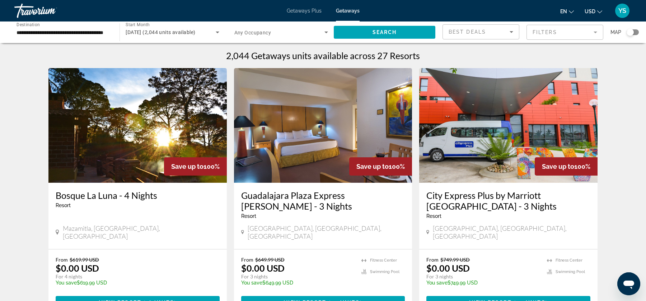
click at [65, 32] on input "**********" at bounding box center [64, 32] width 94 height 9
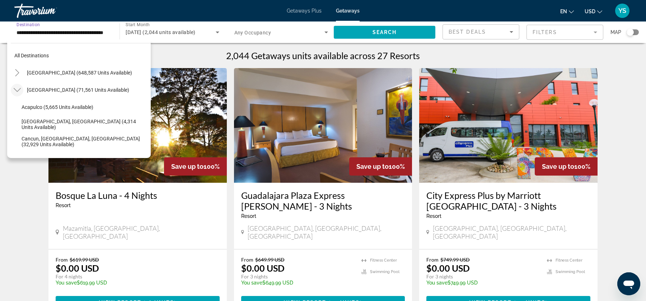
click at [17, 87] on icon "Toggle Mexico (71,561 units available)" at bounding box center [17, 89] width 7 height 7
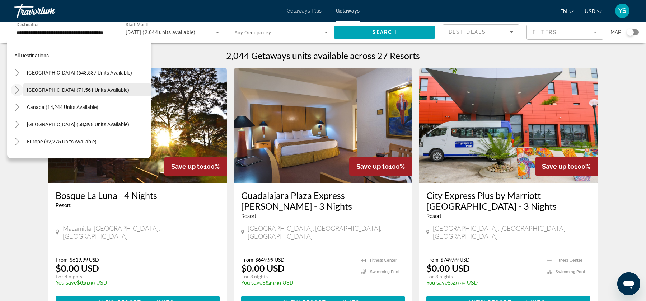
click at [55, 90] on span "Mexico (71,561 units available)" at bounding box center [78, 90] width 102 height 6
type input "**********"
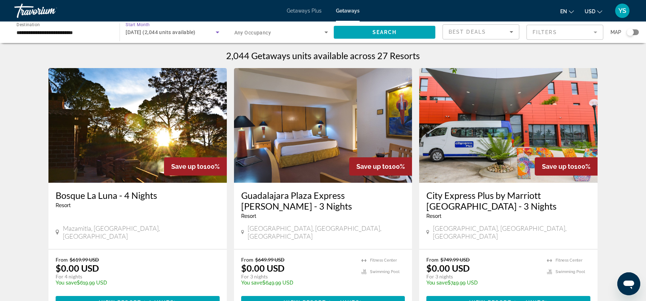
click at [217, 31] on icon "Search widget" at bounding box center [217, 32] width 9 height 9
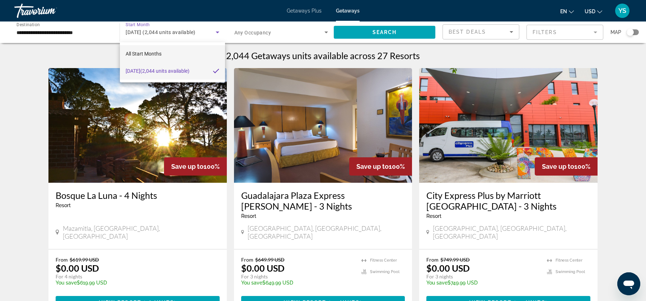
click at [156, 52] on span "All Start Months" at bounding box center [144, 54] width 36 height 6
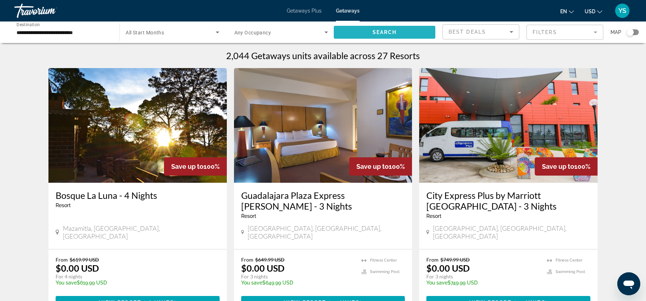
click at [362, 29] on span "Search widget" at bounding box center [385, 32] width 102 height 17
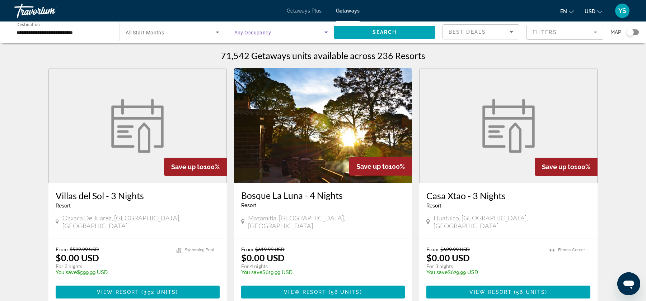
click at [319, 34] on span "Search widget" at bounding box center [279, 32] width 90 height 9
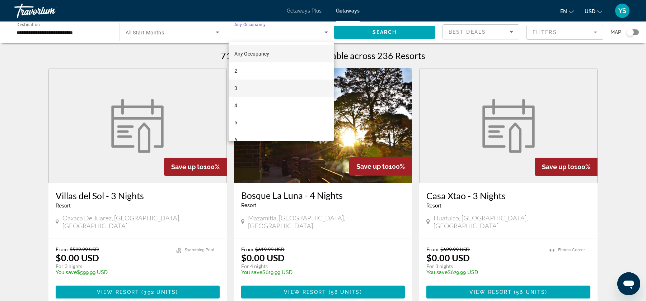
click at [295, 90] on mat-option "3" at bounding box center [282, 88] width 106 height 17
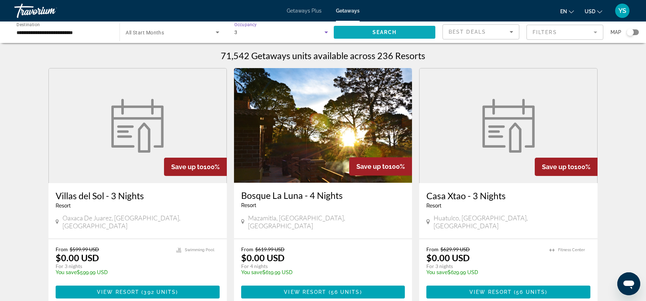
click at [381, 35] on span "Search widget" at bounding box center [385, 32] width 102 height 17
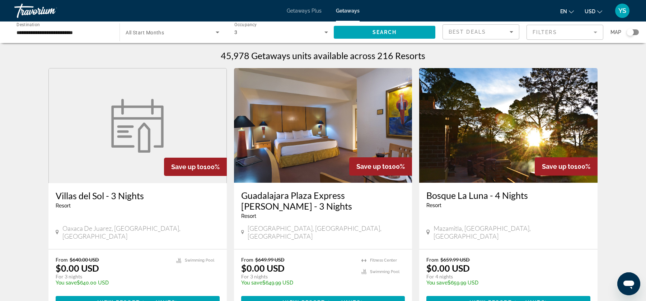
click at [496, 145] on img "Main content" at bounding box center [508, 125] width 178 height 115
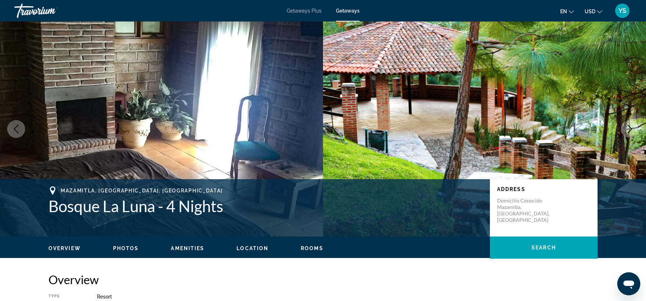
click at [123, 245] on ul "Overview Photos Amenities Location Rooms Search" at bounding box center [322, 248] width 549 height 8
click at [130, 250] on span "Photos" at bounding box center [126, 249] width 26 height 6
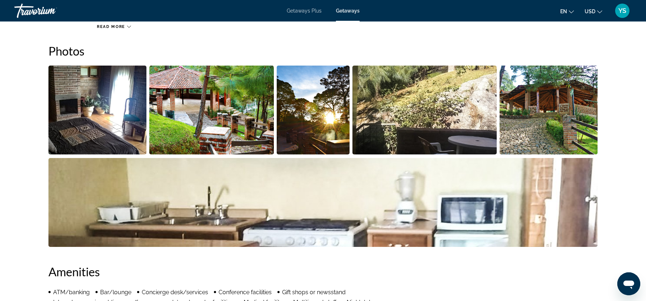
scroll to position [314, 0]
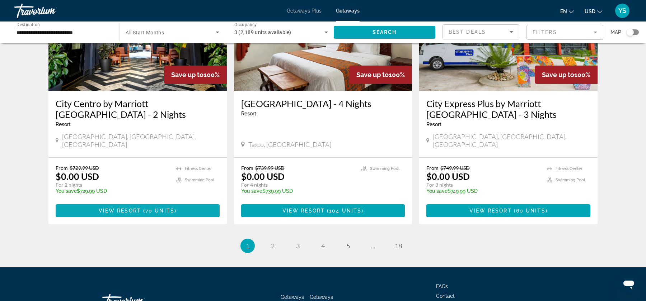
scroll to position [872, 0]
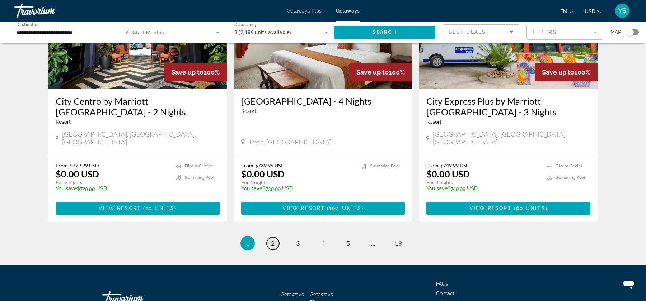
click at [271, 240] on span "2" at bounding box center [273, 244] width 4 height 8
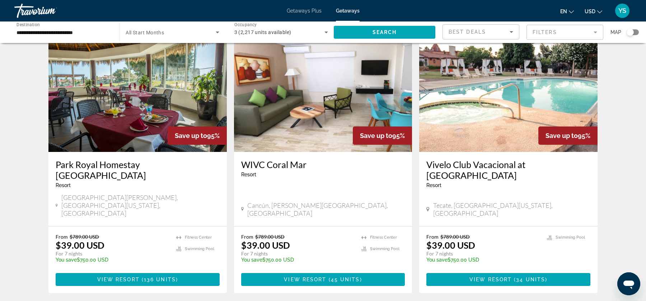
scroll to position [814, 0]
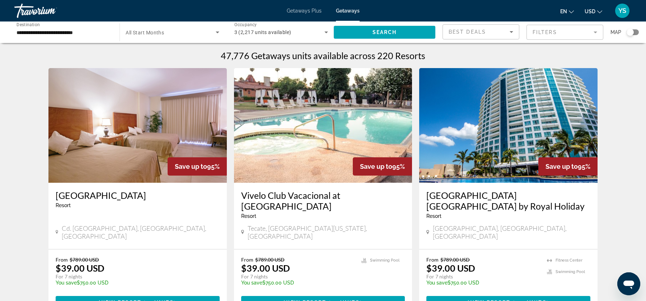
click at [474, 154] on img "Main content" at bounding box center [508, 125] width 178 height 115
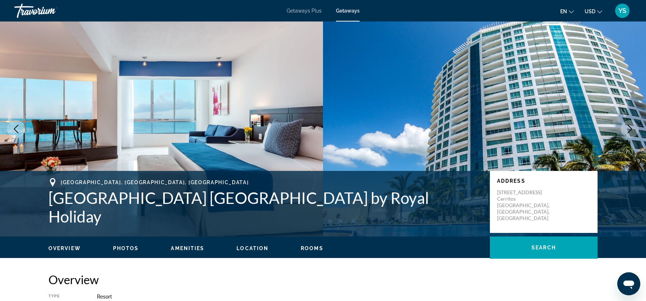
click at [125, 248] on span "Photos" at bounding box center [126, 249] width 26 height 6
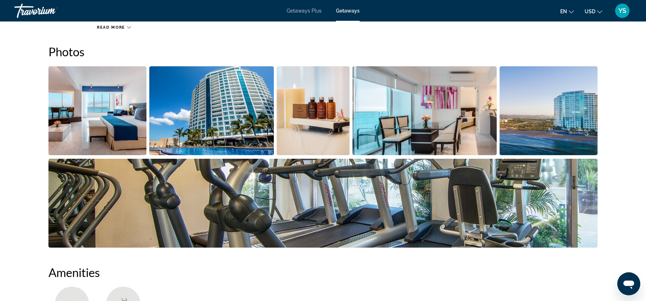
scroll to position [325, 0]
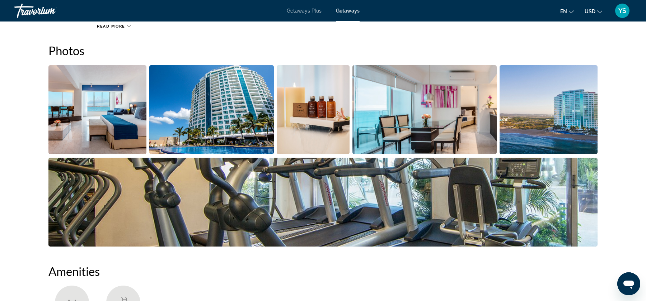
click at [117, 141] on img "Open full-screen image slider" at bounding box center [97, 109] width 98 height 89
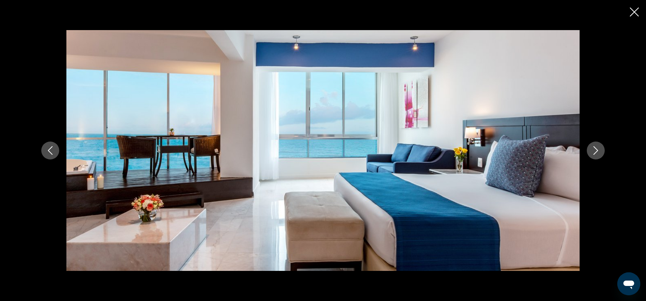
click at [599, 149] on icon "Next image" at bounding box center [595, 150] width 9 height 9
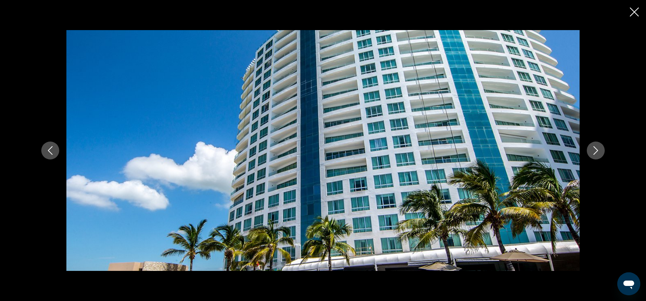
click at [599, 149] on icon "Next image" at bounding box center [595, 150] width 9 height 9
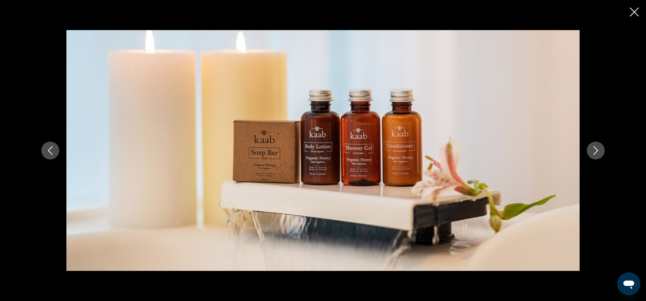
click at [596, 150] on icon "Next image" at bounding box center [595, 150] width 9 height 9
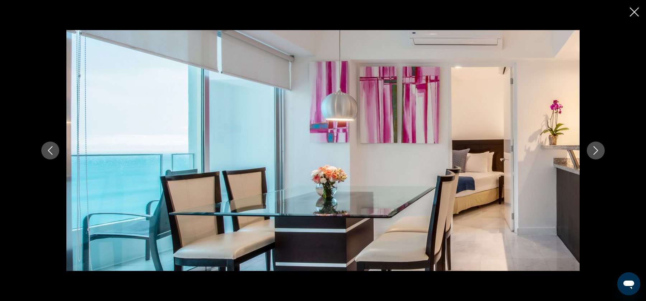
click at [596, 150] on icon "Next image" at bounding box center [595, 150] width 9 height 9
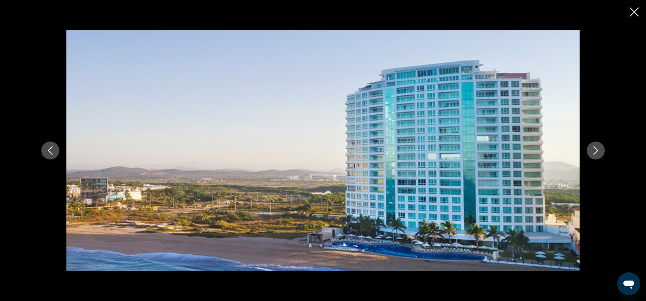
click at [596, 151] on icon "Next image" at bounding box center [595, 150] width 9 height 9
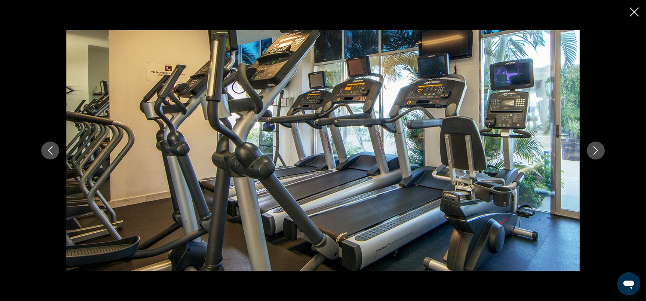
click at [596, 151] on icon "Next image" at bounding box center [595, 150] width 9 height 9
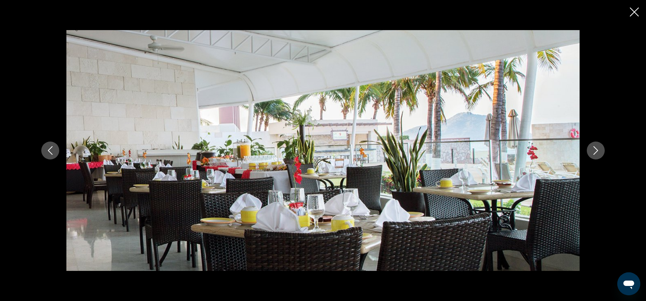
click at [596, 151] on icon "Next image" at bounding box center [595, 150] width 9 height 9
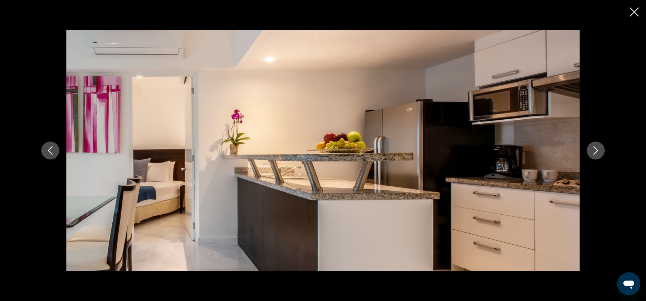
click at [596, 151] on icon "Next image" at bounding box center [595, 150] width 9 height 9
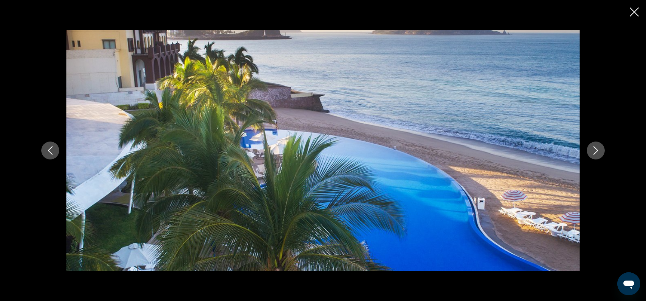
click at [596, 151] on icon "Next image" at bounding box center [595, 150] width 9 height 9
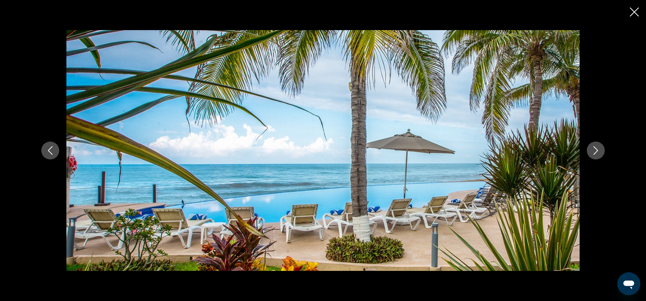
click at [633, 20] on div "prev next" at bounding box center [323, 150] width 646 height 301
click at [634, 14] on icon "Close slideshow" at bounding box center [634, 12] width 9 height 9
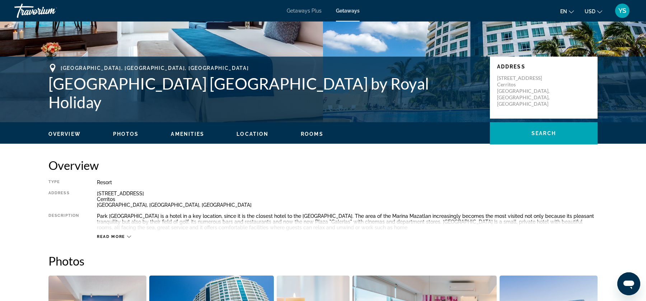
scroll to position [66, 0]
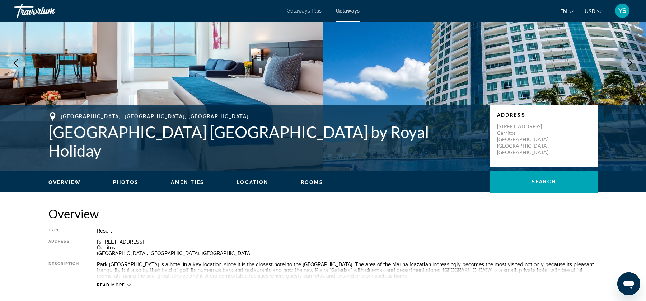
click at [107, 253] on div "Av Sábalo Cerritos 3110 Cerritos Mazatlán, Sinaloa, Mexico" at bounding box center [347, 247] width 501 height 17
click at [159, 256] on div "Av Sábalo Cerritos 3110 Cerritos Mazatlán, Sinaloa, Mexico" at bounding box center [347, 247] width 501 height 17
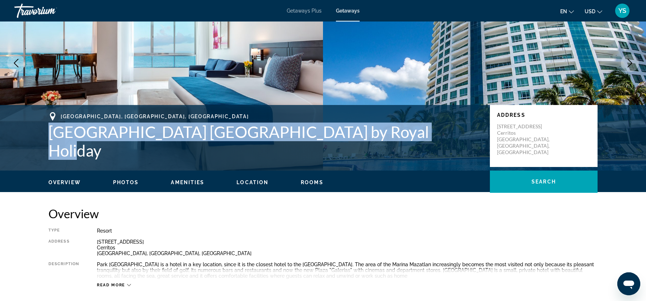
drag, startPoint x: 49, startPoint y: 141, endPoint x: 364, endPoint y: 154, distance: 315.4
click at [364, 154] on div "Mazatlán, Sinaloa, Mexico Park Royal Beach Resort Mazatlán by Royal Holiday Add…" at bounding box center [323, 136] width 578 height 48
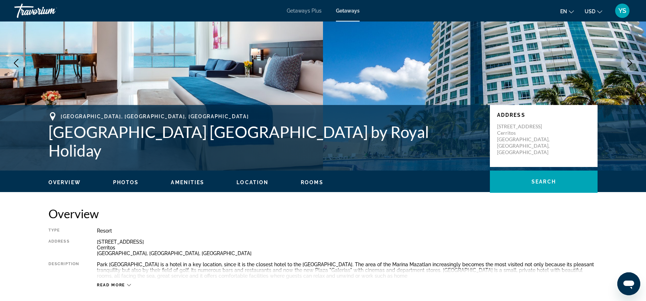
click at [67, 119] on span "Mazatlán, Sinaloa, Mexico" at bounding box center [155, 117] width 188 height 6
click at [48, 140] on h1 "Park Royal Beach Resort Mazatlán by Royal Holiday" at bounding box center [265, 141] width 434 height 37
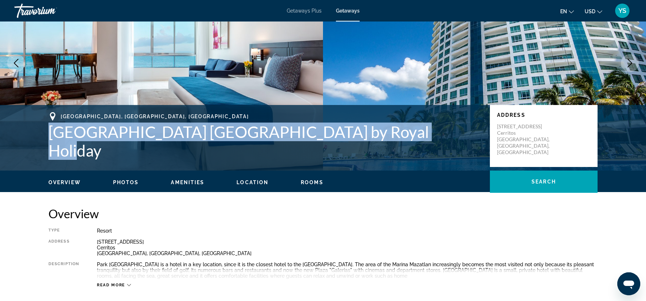
drag, startPoint x: 48, startPoint y: 140, endPoint x: 381, endPoint y: 144, distance: 332.3
click at [381, 144] on h1 "Park Royal Beach Resort Mazatlán by Royal Holiday" at bounding box center [265, 141] width 434 height 37
copy h1 "Park Royal Beach Resort Mazatlán by Royal Holiday"
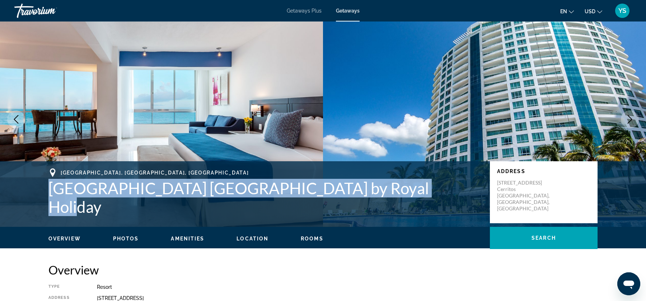
scroll to position [0, 0]
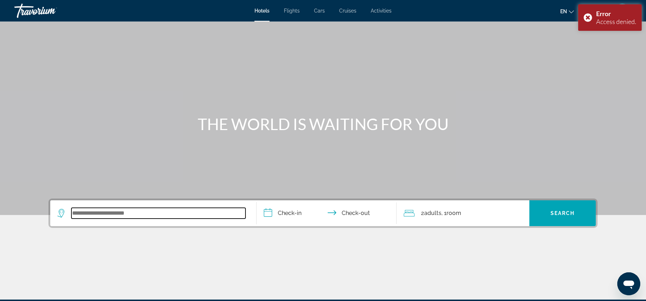
click at [99, 212] on input "Search widget" at bounding box center [158, 213] width 174 height 11
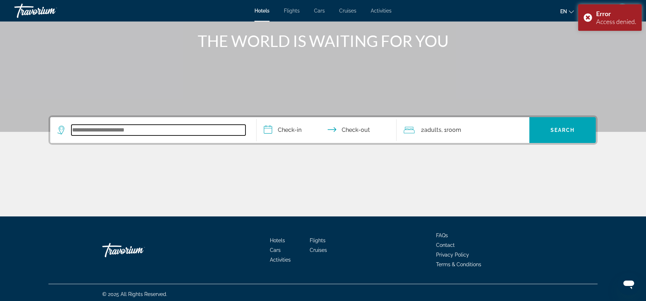
scroll to position [86, 0]
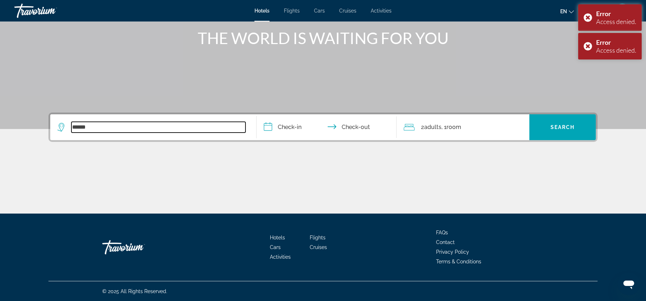
type input "******"
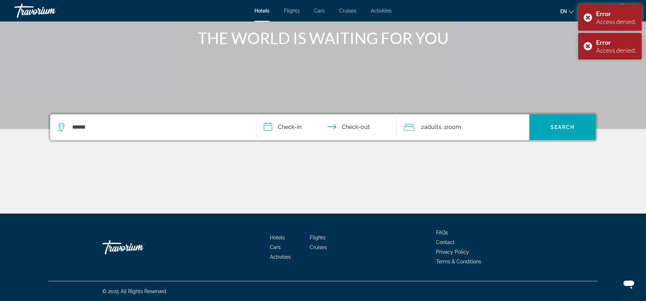
click at [296, 136] on input "**********" at bounding box center [328, 128] width 143 height 28
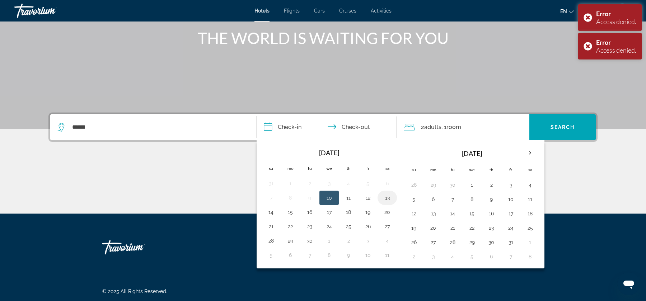
click at [386, 200] on button "13" at bounding box center [386, 198] width 11 height 10
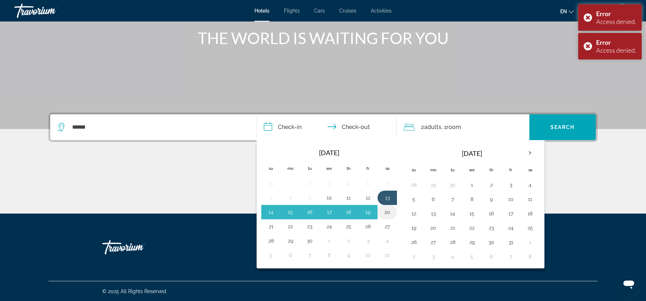
click at [386, 208] on button "20" at bounding box center [386, 212] width 11 height 10
type input "**********"
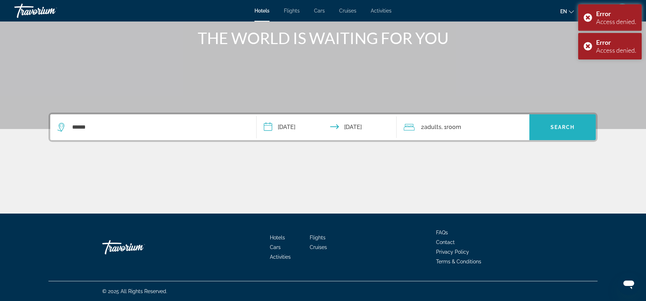
click at [537, 121] on span "Search widget" at bounding box center [562, 127] width 66 height 17
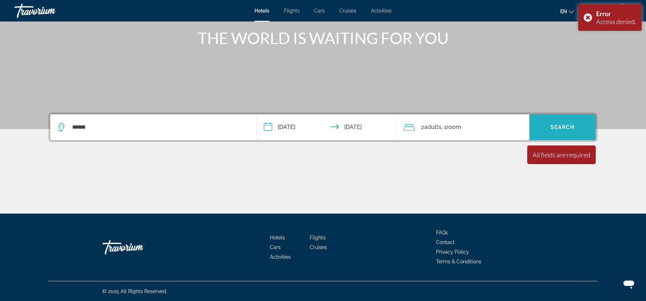
click at [539, 121] on span "Search widget" at bounding box center [562, 127] width 66 height 17
